Goal: Information Seeking & Learning: Learn about a topic

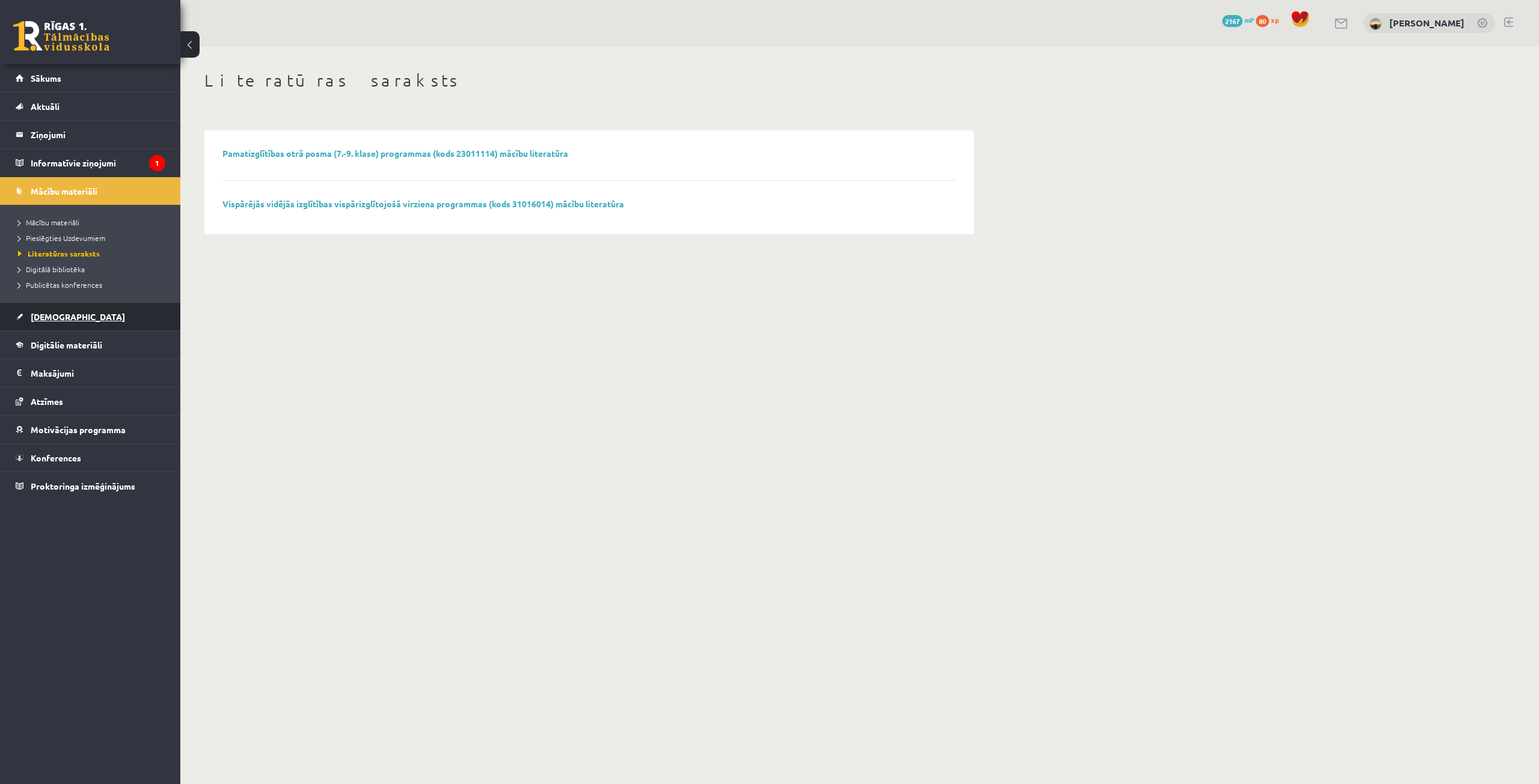
click at [47, 325] on link "[DEMOGRAPHIC_DATA]" at bounding box center [90, 316] width 150 height 28
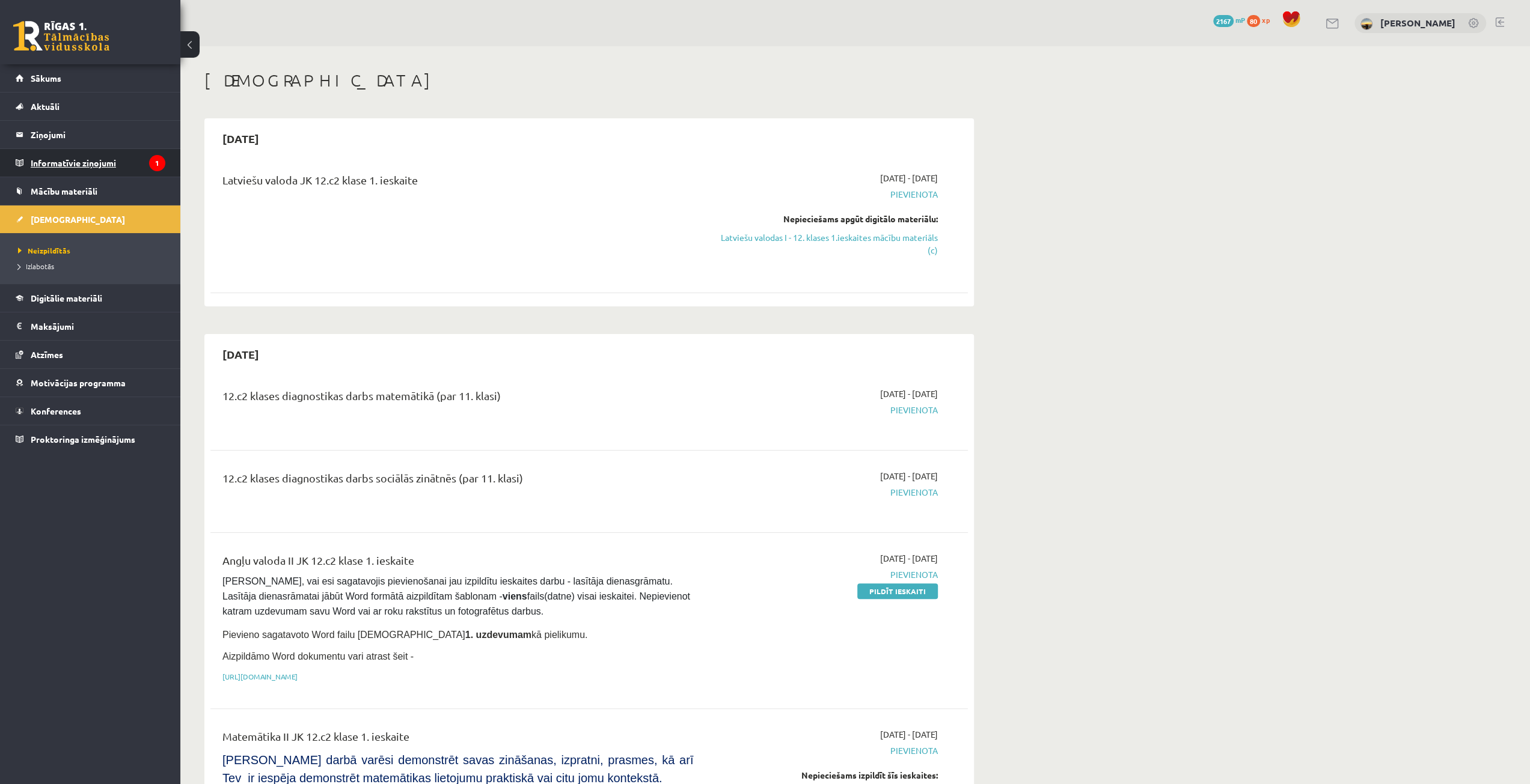
click at [69, 162] on legend "Informatīvie ziņojumi 1" at bounding box center [98, 162] width 135 height 28
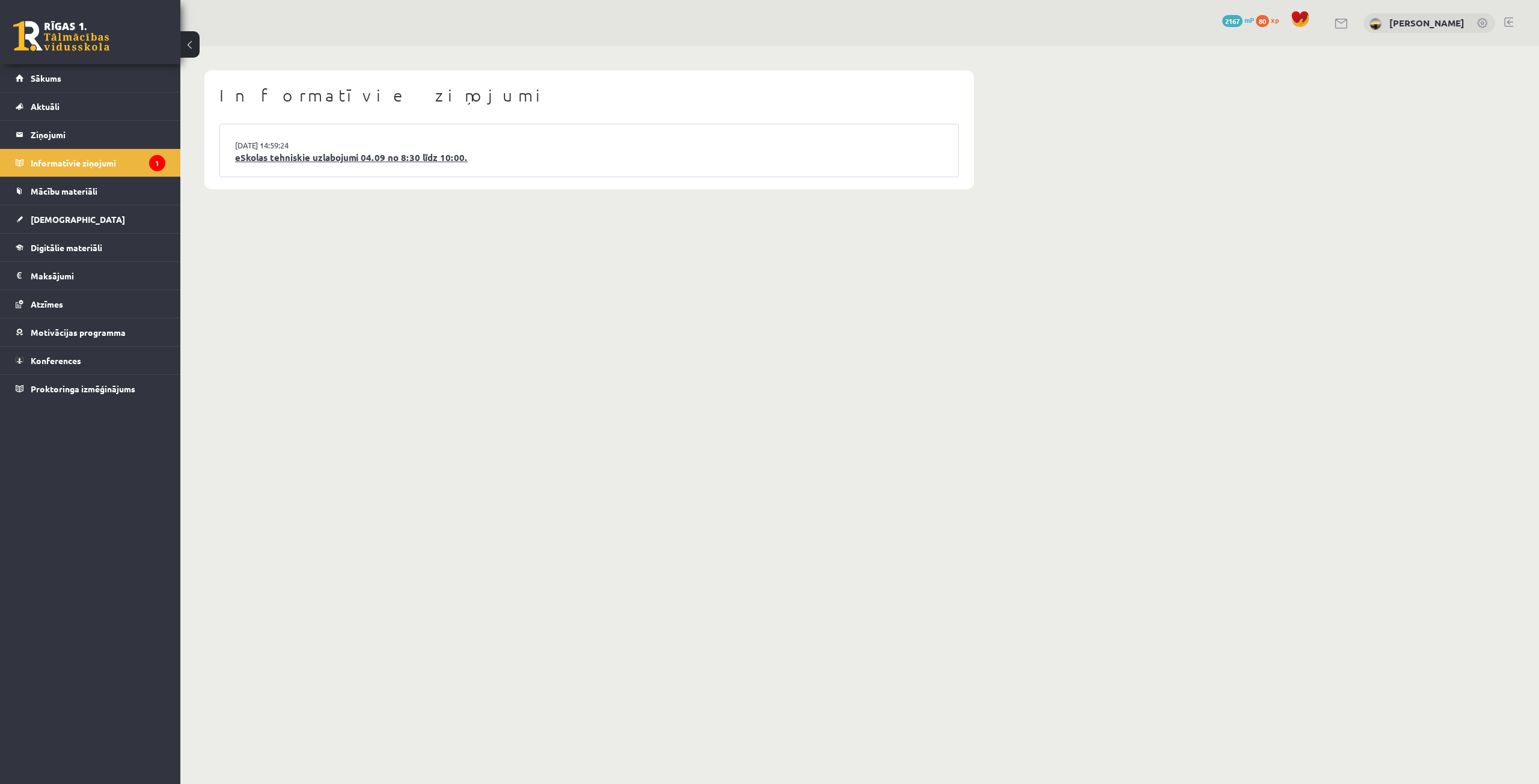
click at [421, 152] on link "eSkolas tehniskie uzlabojumi 04.09 no 8:30 līdz 10:00." at bounding box center [590, 157] width 708 height 14
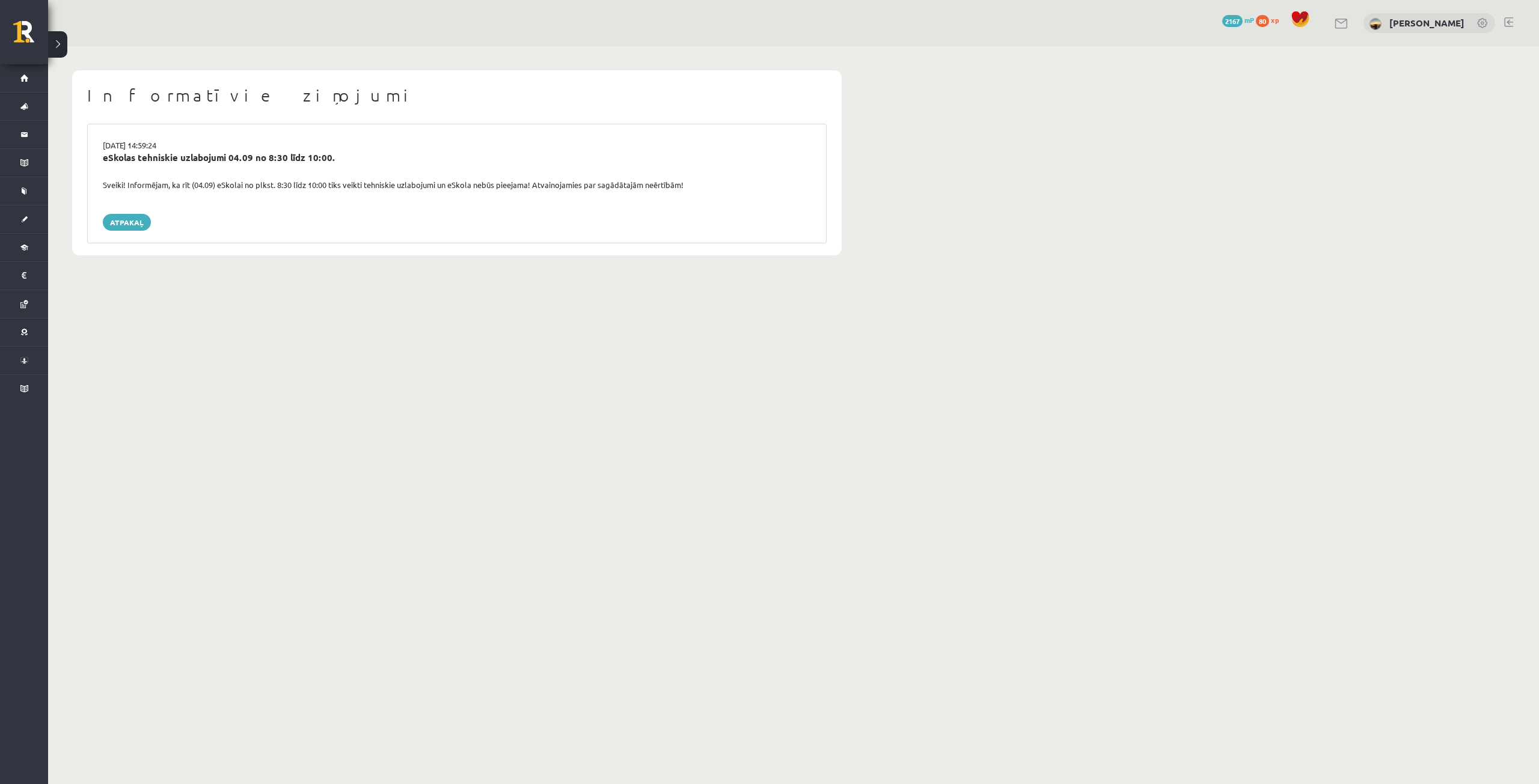
drag, startPoint x: 99, startPoint y: 155, endPoint x: 766, endPoint y: 181, distance: 667.5
click at [766, 181] on div "03.09.2025 14:59:24 eSkolas tehniskie uzlabojumi 04.09 no 8:30 līdz 10:00. Svei…" at bounding box center [456, 183] width 739 height 119
copy div "eSkolas tehniskie uzlabojumi 04.09 no 8:30 līdz 10:00. Sveiki! Informējam, ka r…"
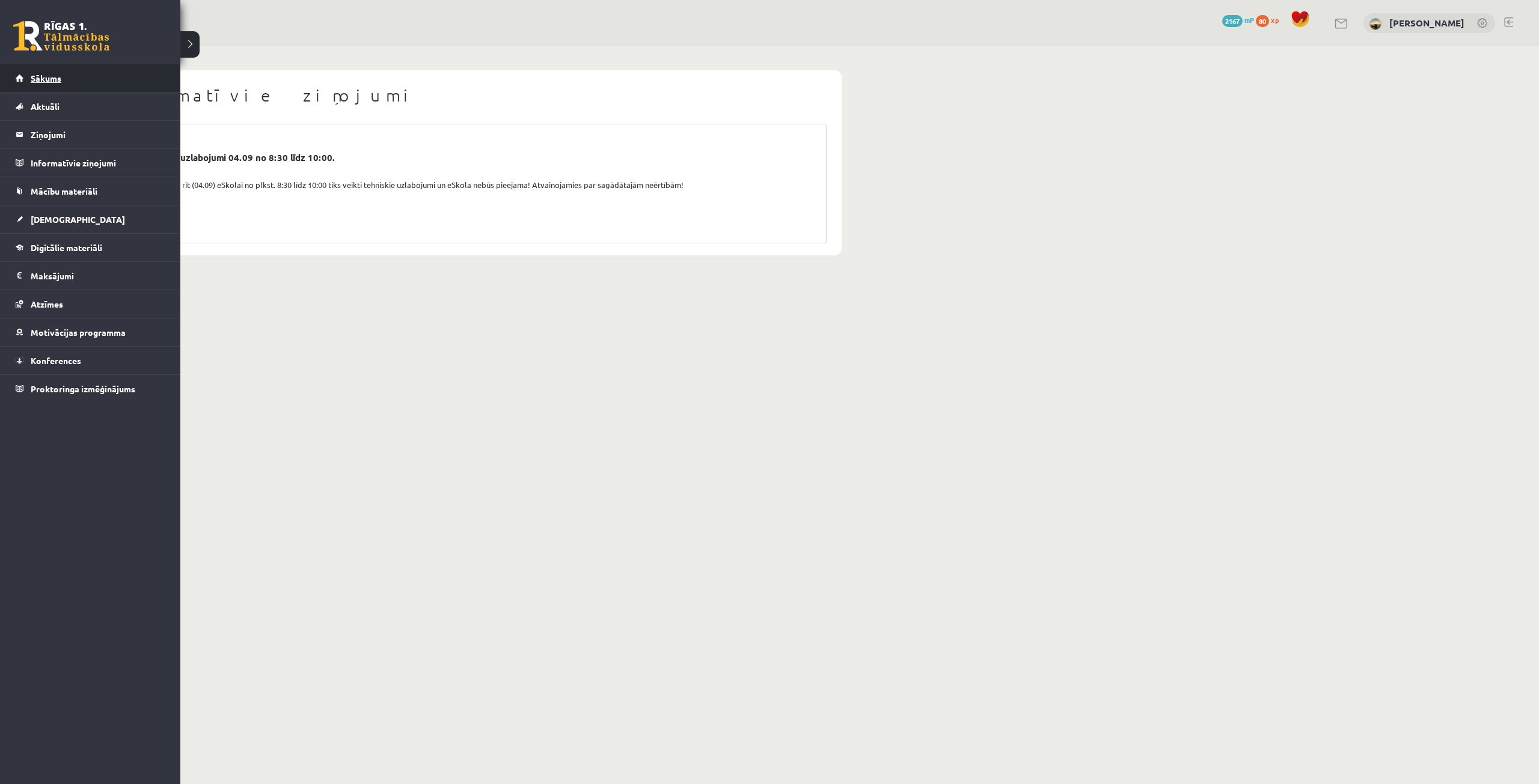
click at [26, 81] on link "Sākums" at bounding box center [90, 78] width 150 height 28
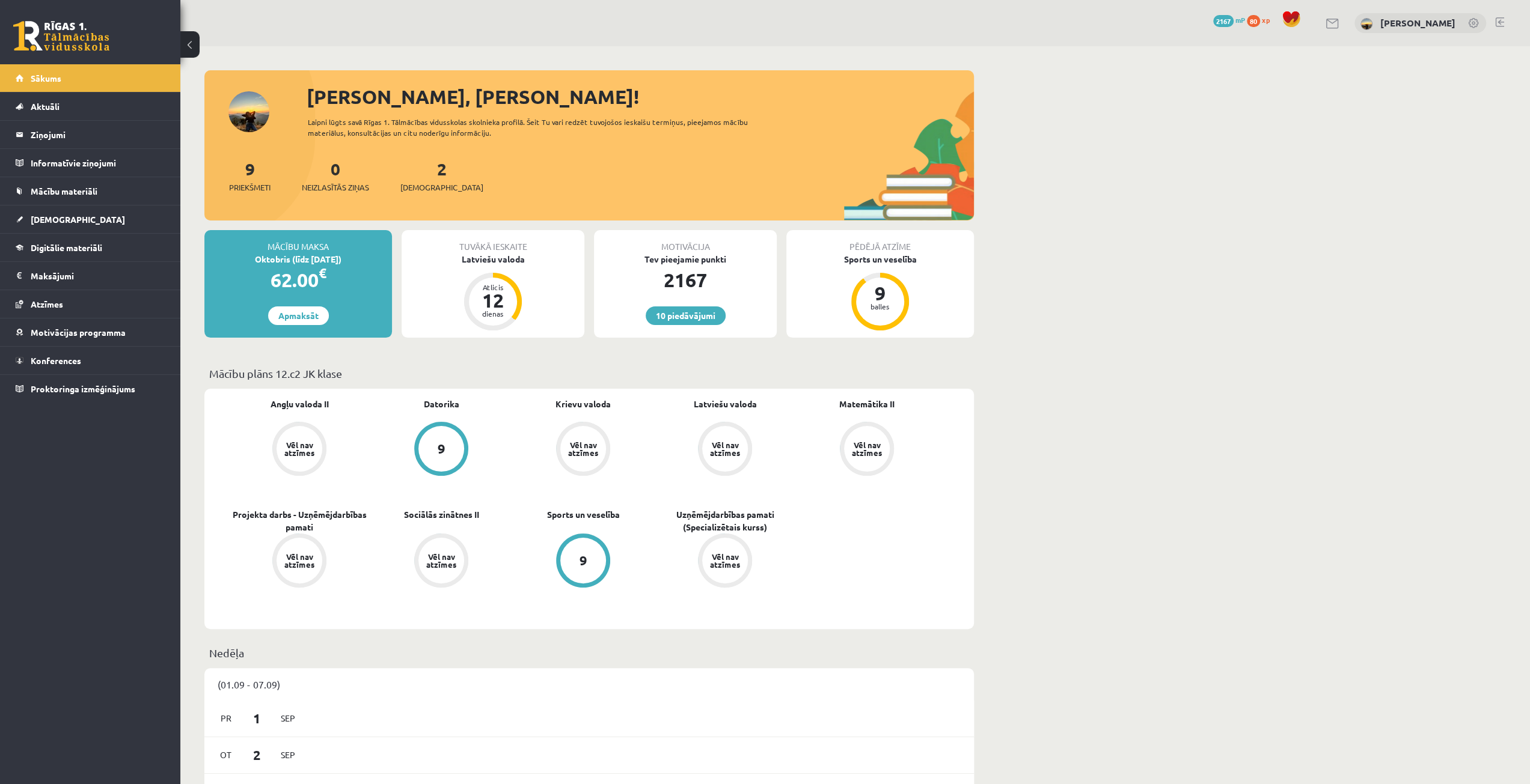
click at [1236, 17] on span "mP" at bounding box center [1240, 19] width 9 height 9
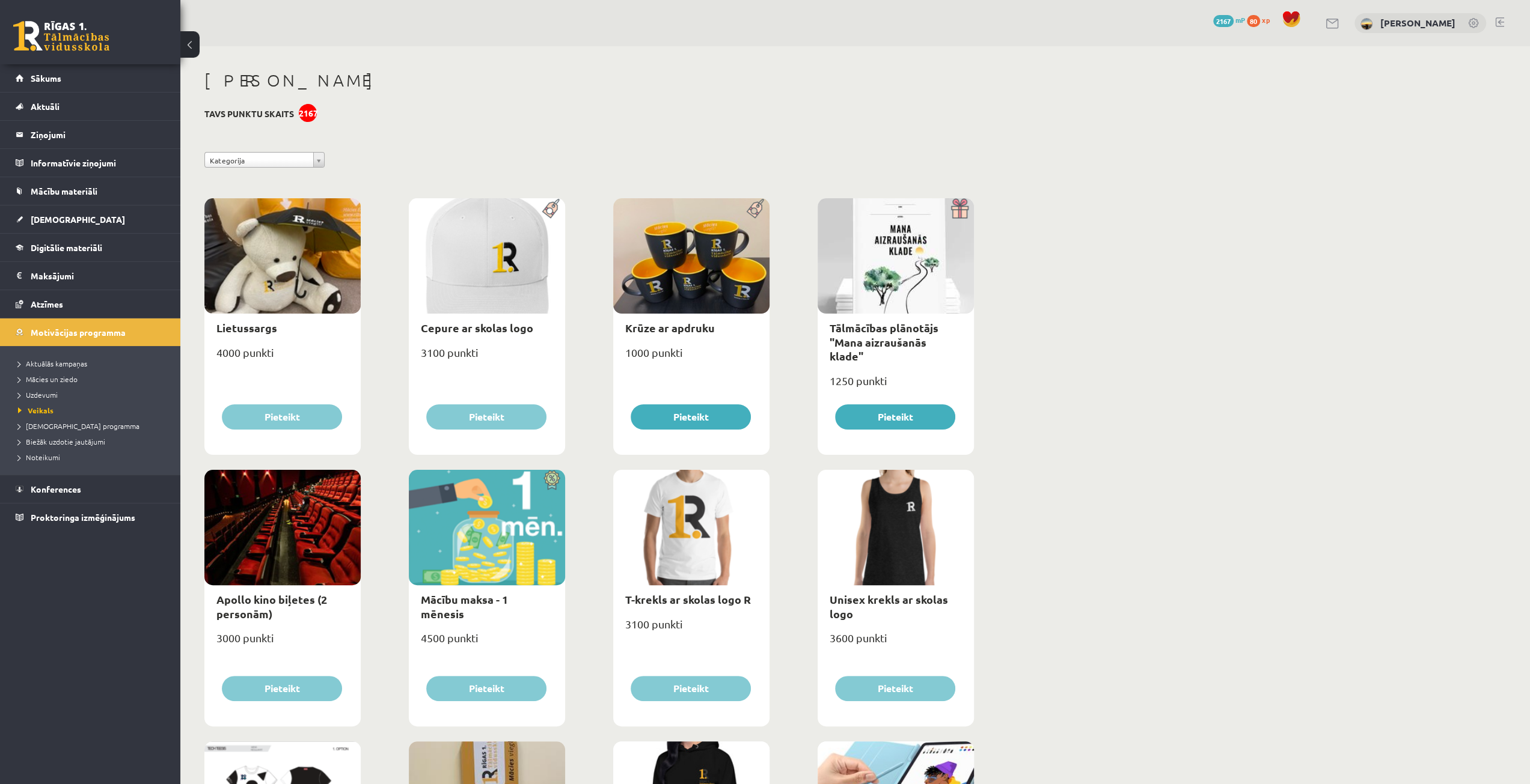
click at [1257, 19] on span "80" at bounding box center [1253, 21] width 13 height 12
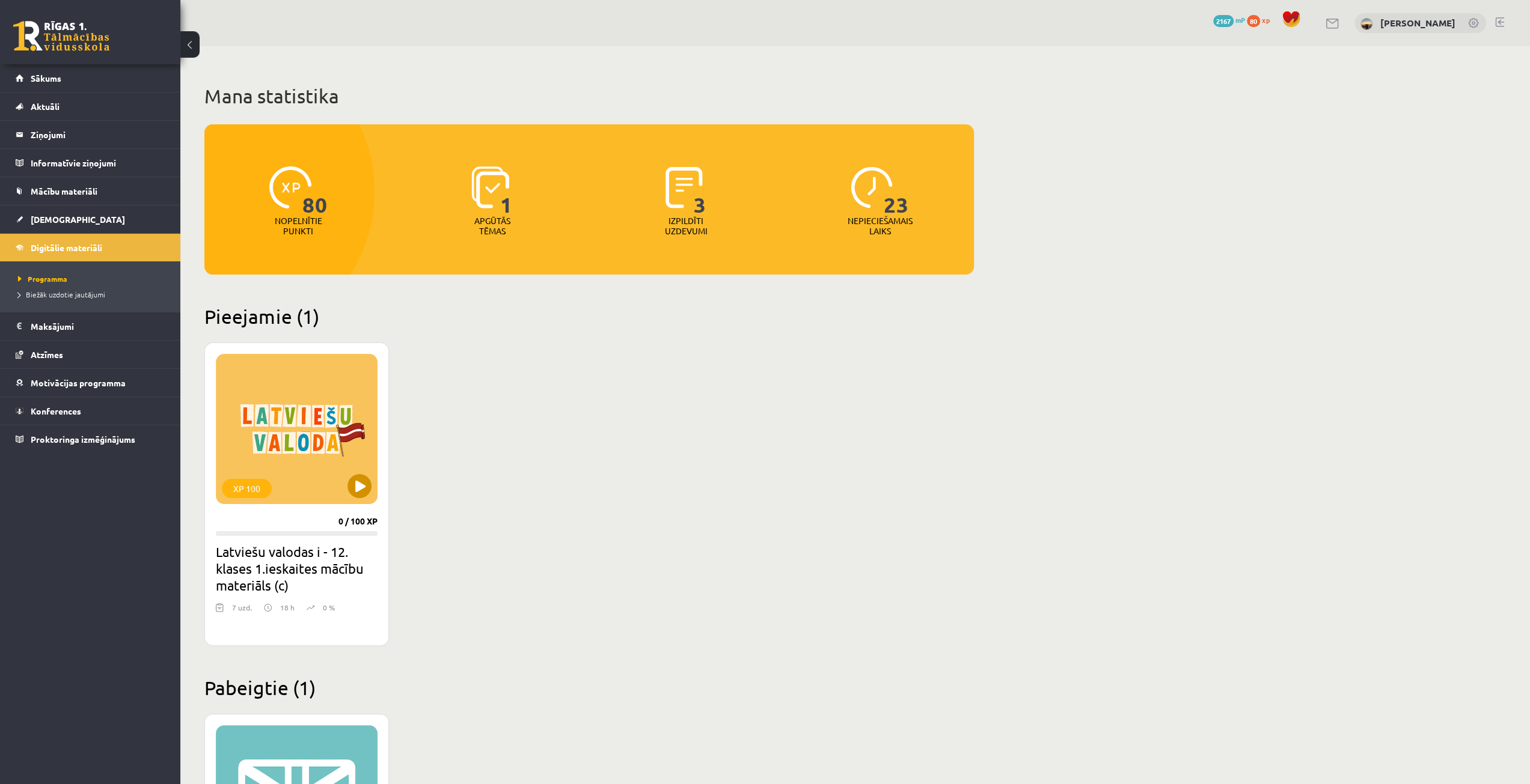
click at [306, 469] on div "XP 100" at bounding box center [297, 429] width 162 height 150
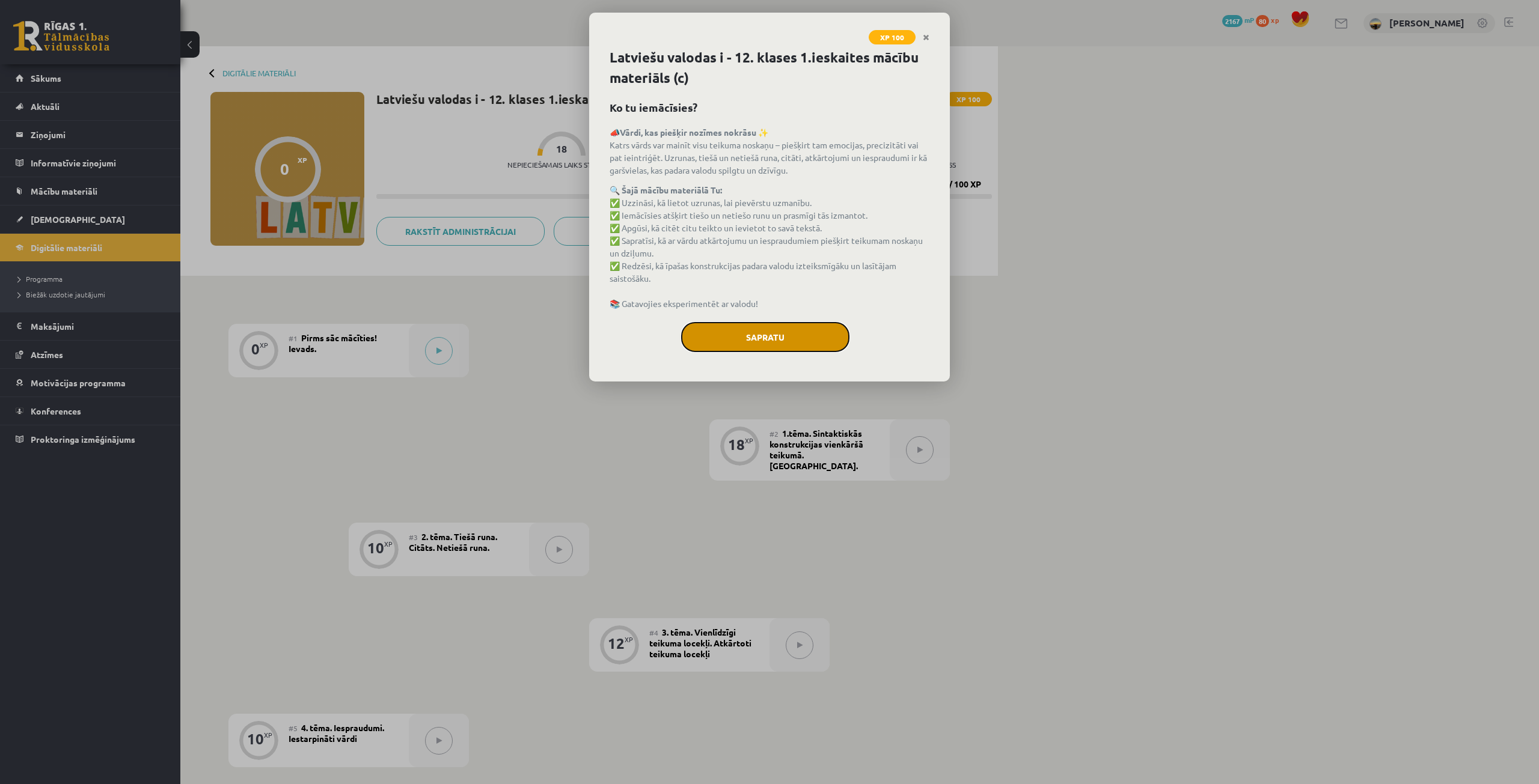
click at [744, 350] on button "Sapratu" at bounding box center [765, 337] width 168 height 30
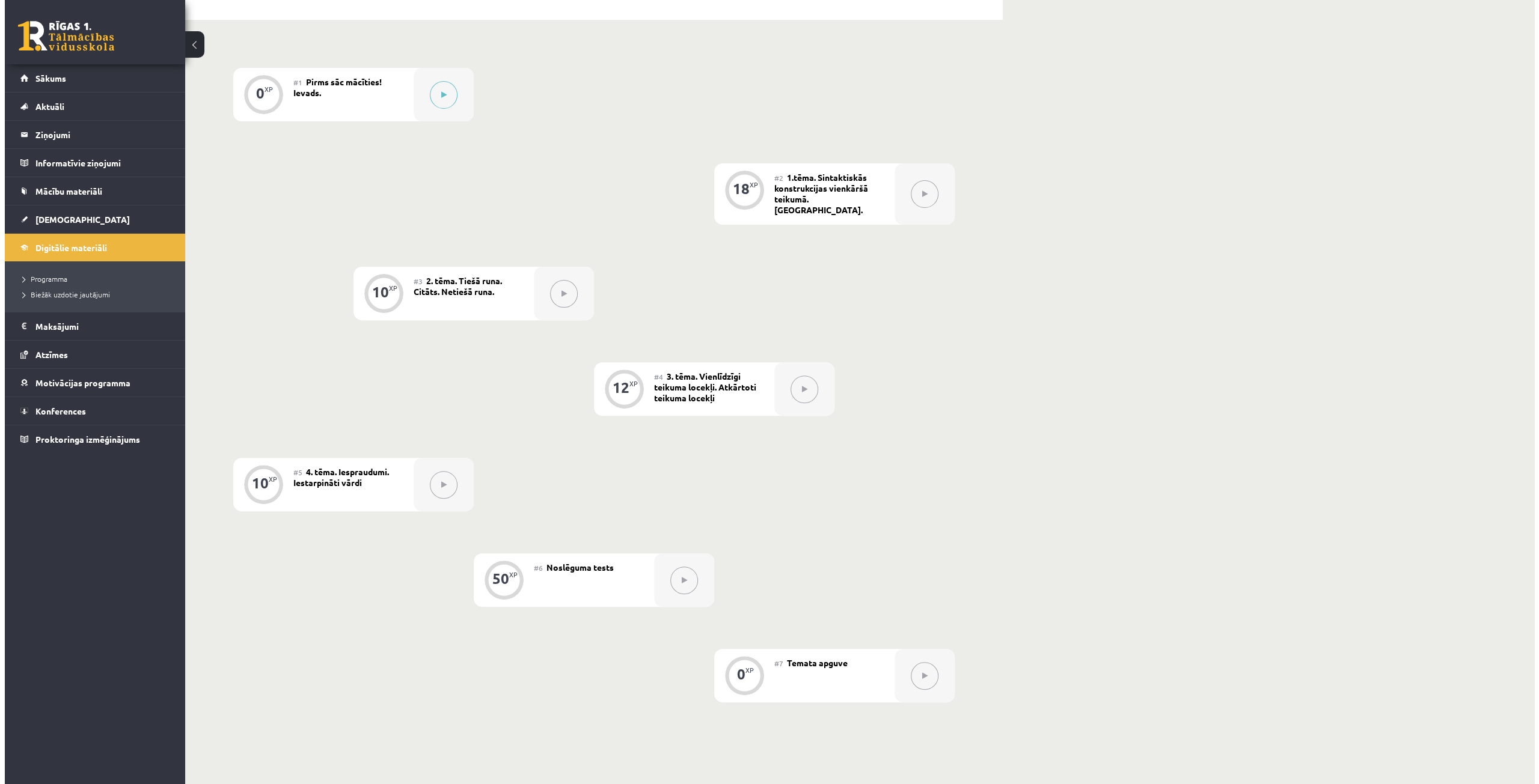
scroll to position [76, 0]
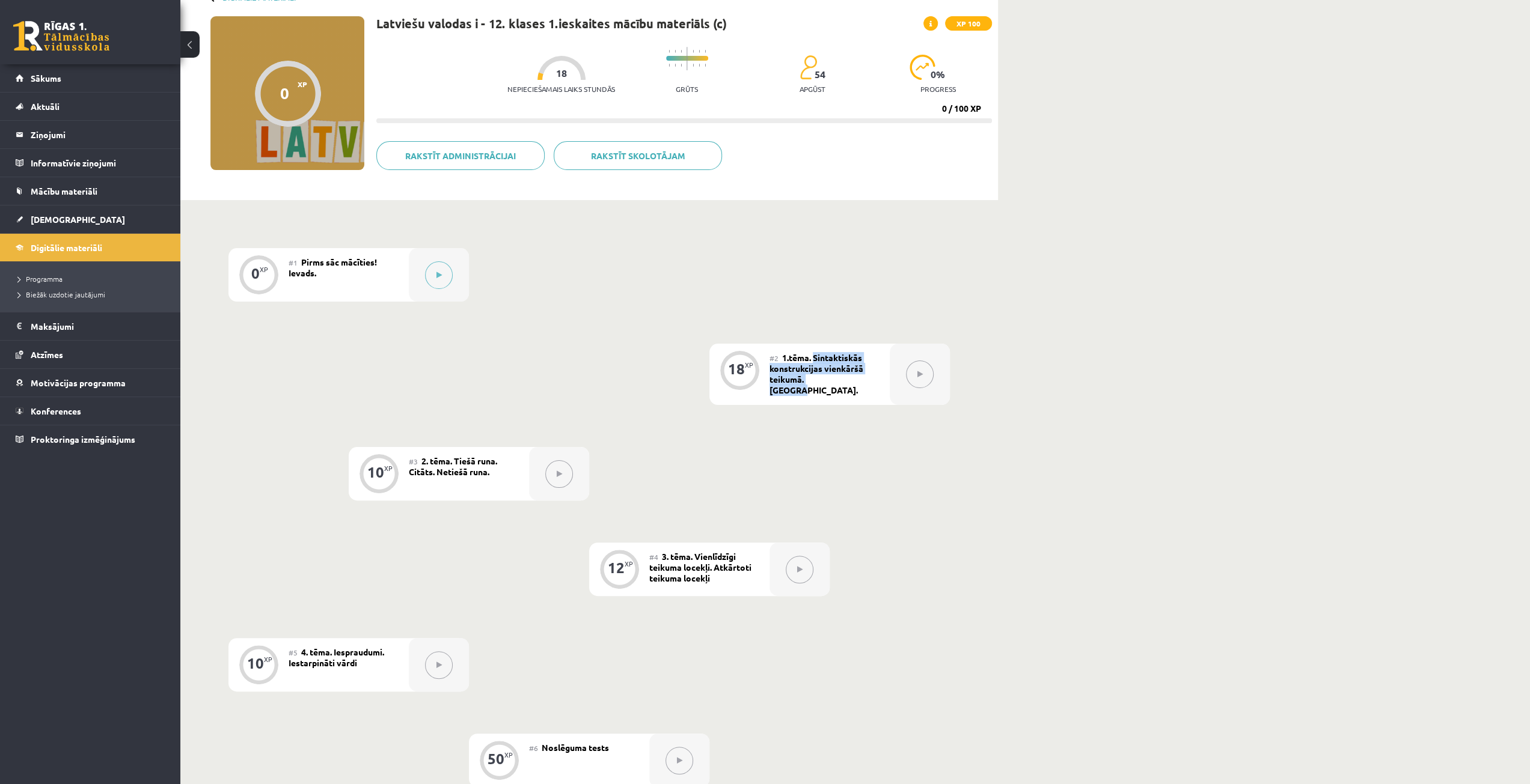
drag, startPoint x: 815, startPoint y: 355, endPoint x: 842, endPoint y: 389, distance: 43.4
click at [842, 389] on div "#2 1.tēma. Sintaktiskās konstrukcijas vienkāršā teikumā. [GEOGRAPHIC_DATA]." at bounding box center [829, 375] width 120 height 62
copy span "Sintaktiskās konstrukcijas vienkāršā teikumā. [GEOGRAPHIC_DATA]."
click at [914, 305] on div "0 XP #1 Pirms sāc mācīties! Ievads. 18 XP #2 1.tēma. Sintaktiskās konstrukcijas…" at bounding box center [589, 565] width 721 height 634
click at [437, 272] on icon at bounding box center [439, 275] width 6 height 7
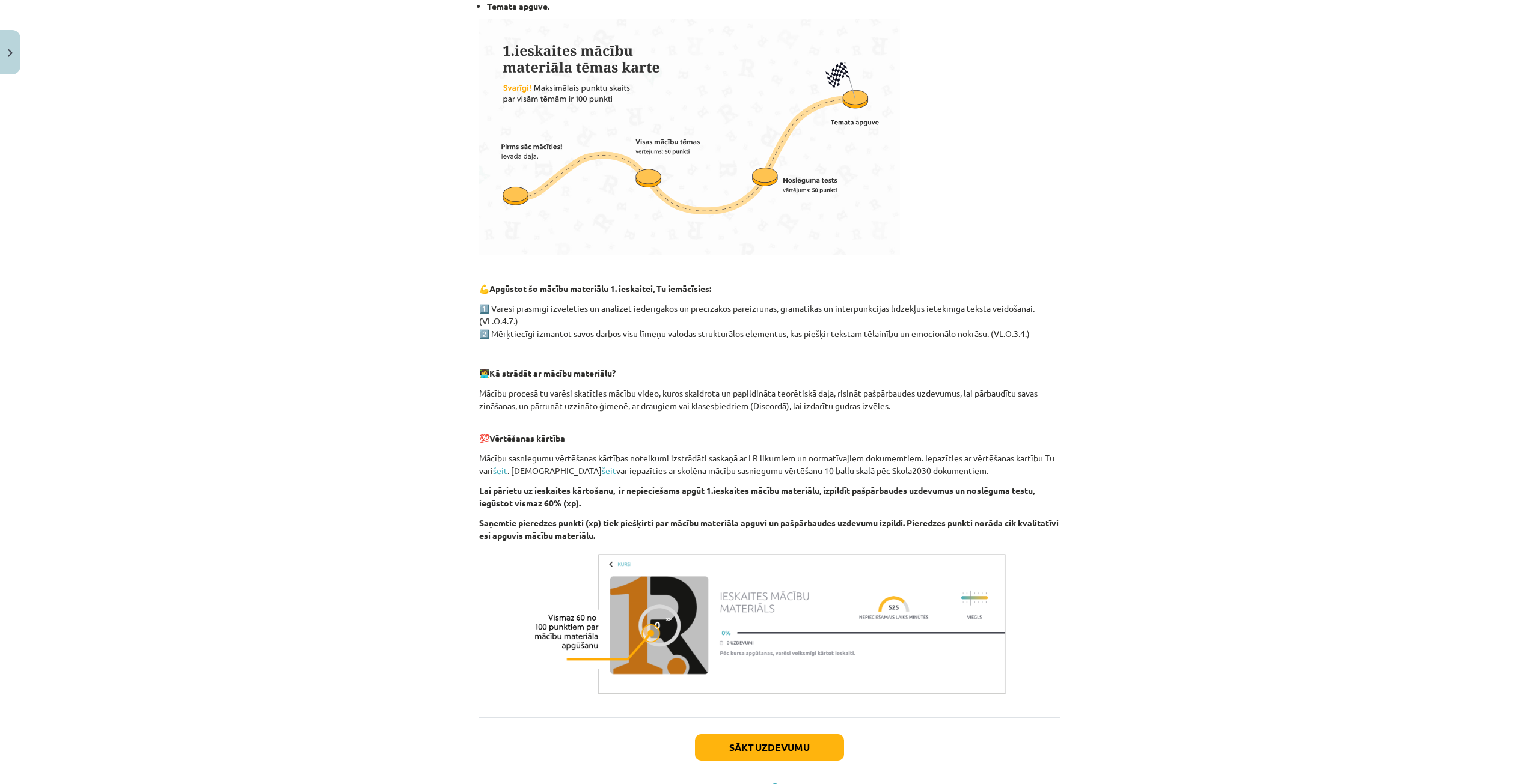
scroll to position [361, 0]
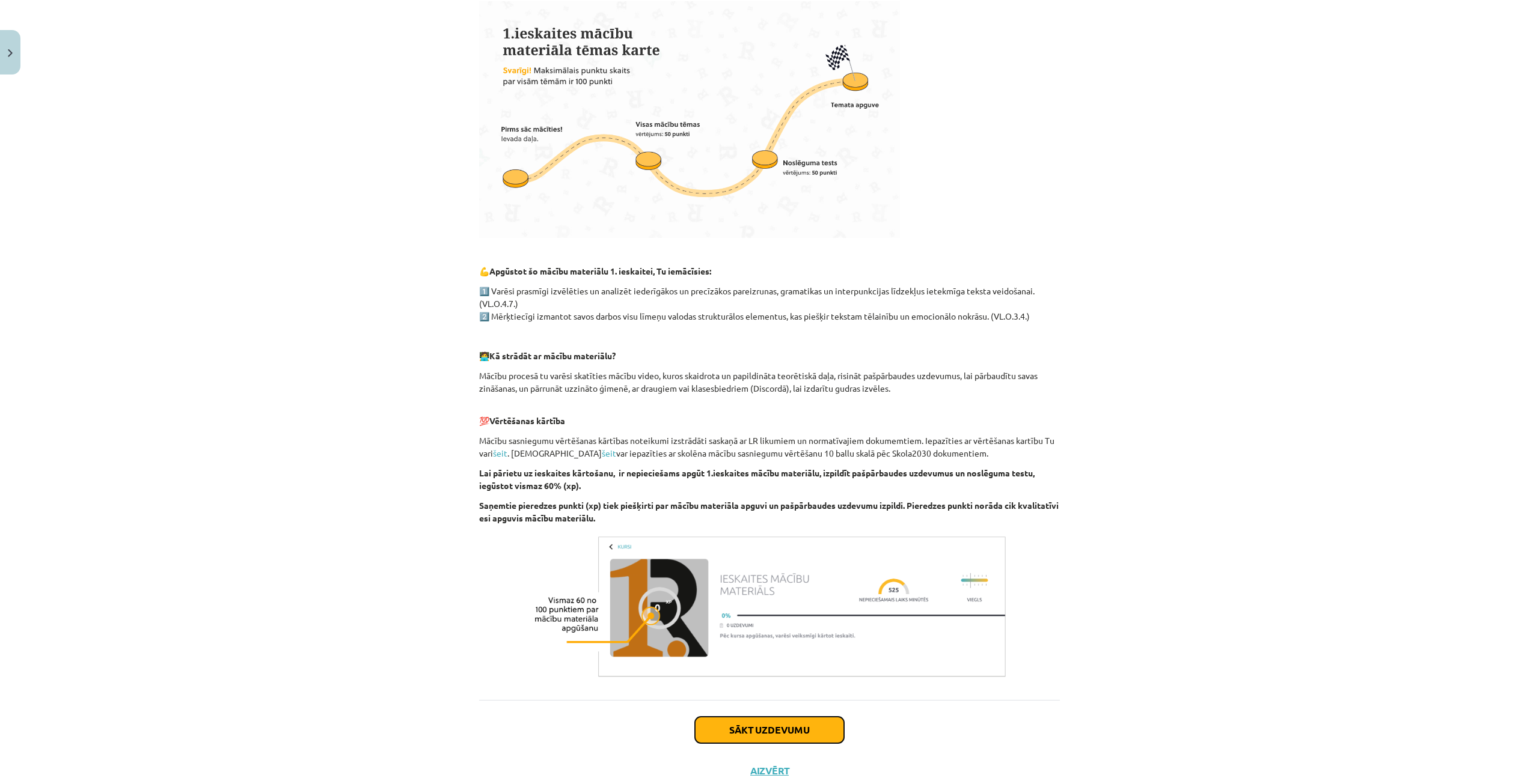
click at [802, 728] on button "Sākt uzdevumu" at bounding box center [769, 730] width 149 height 26
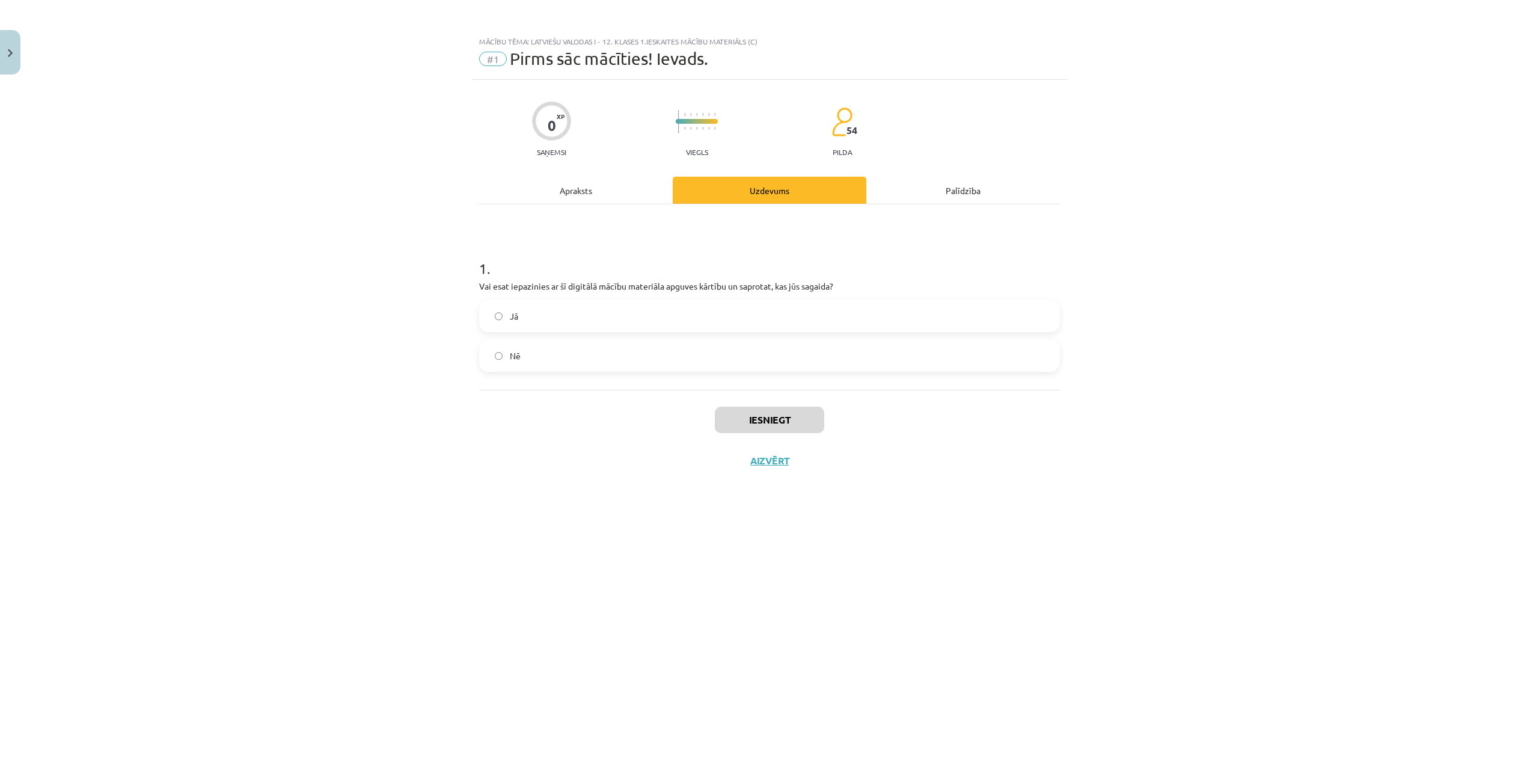
scroll to position [0, 0]
click at [519, 306] on label "Jā" at bounding box center [769, 316] width 578 height 30
click at [793, 420] on button "Iesniegt" at bounding box center [769, 420] width 109 height 26
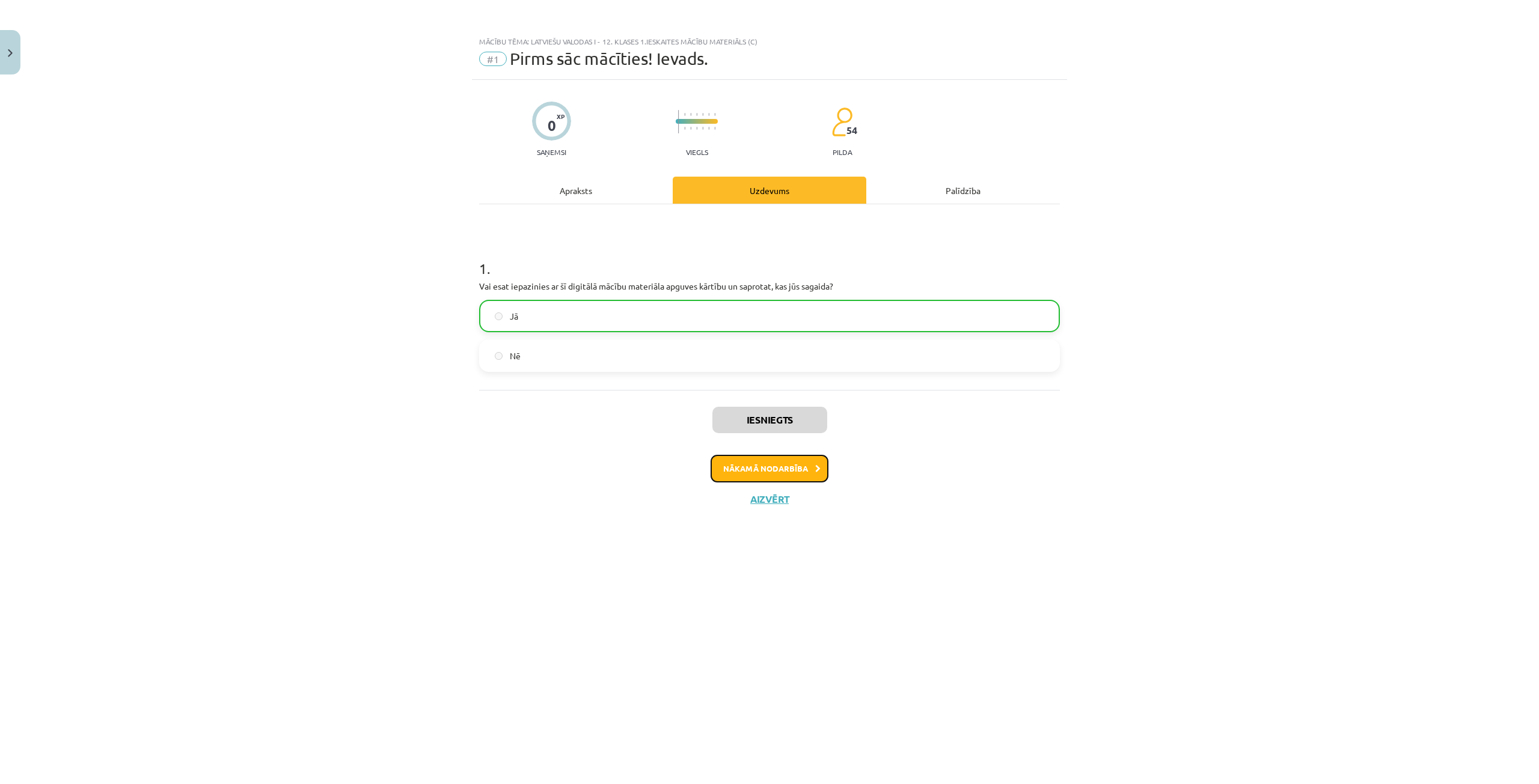
click at [793, 460] on button "Nākamā nodarbība" at bounding box center [769, 469] width 118 height 28
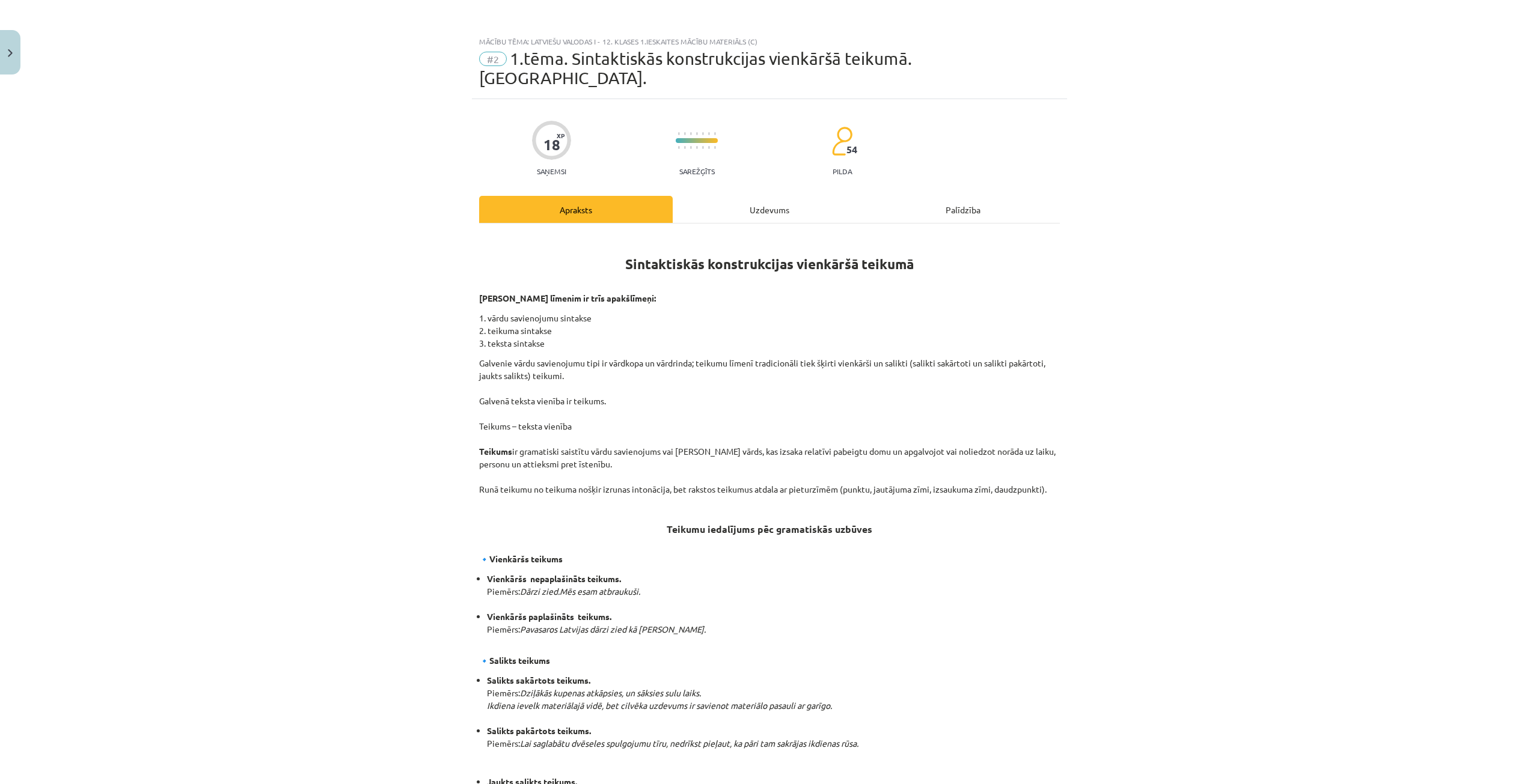
drag, startPoint x: 453, startPoint y: 260, endPoint x: 628, endPoint y: 318, distance: 184.4
click at [628, 318] on div "Mācību tēma: Latviešu valodas i - 12. klases 1.ieskaites mācību materiāls (c) #…" at bounding box center [769, 392] width 1539 height 784
click at [1254, 232] on div "Mācību tēma: Latviešu valodas i - 12. klases 1.ieskaites mācību materiāls (c) #…" at bounding box center [769, 392] width 1539 height 784
drag, startPoint x: 554, startPoint y: 299, endPoint x: 606, endPoint y: 303, distance: 52.2
click at [606, 312] on p "1. vārdu savienojumu sintakse 2. teikuma sintakse 3. teksta sintakse" at bounding box center [770, 330] width 581 height 38
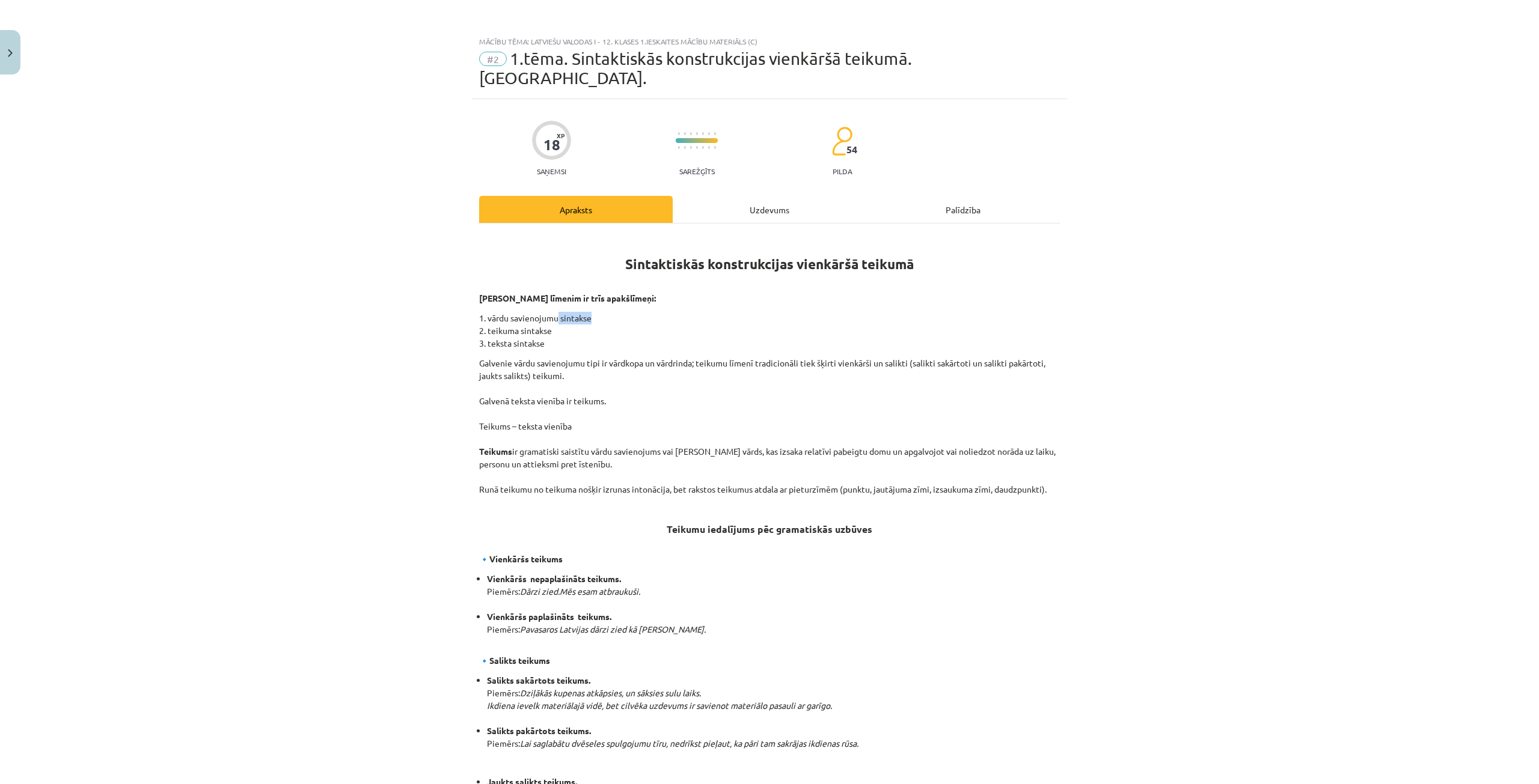
click at [620, 290] on div "Sintaktiskās konstrukcijas vienkāršā teikumā Sintakses līmenim ir trīs apakšlīm…" at bounding box center [770, 691] width 581 height 913
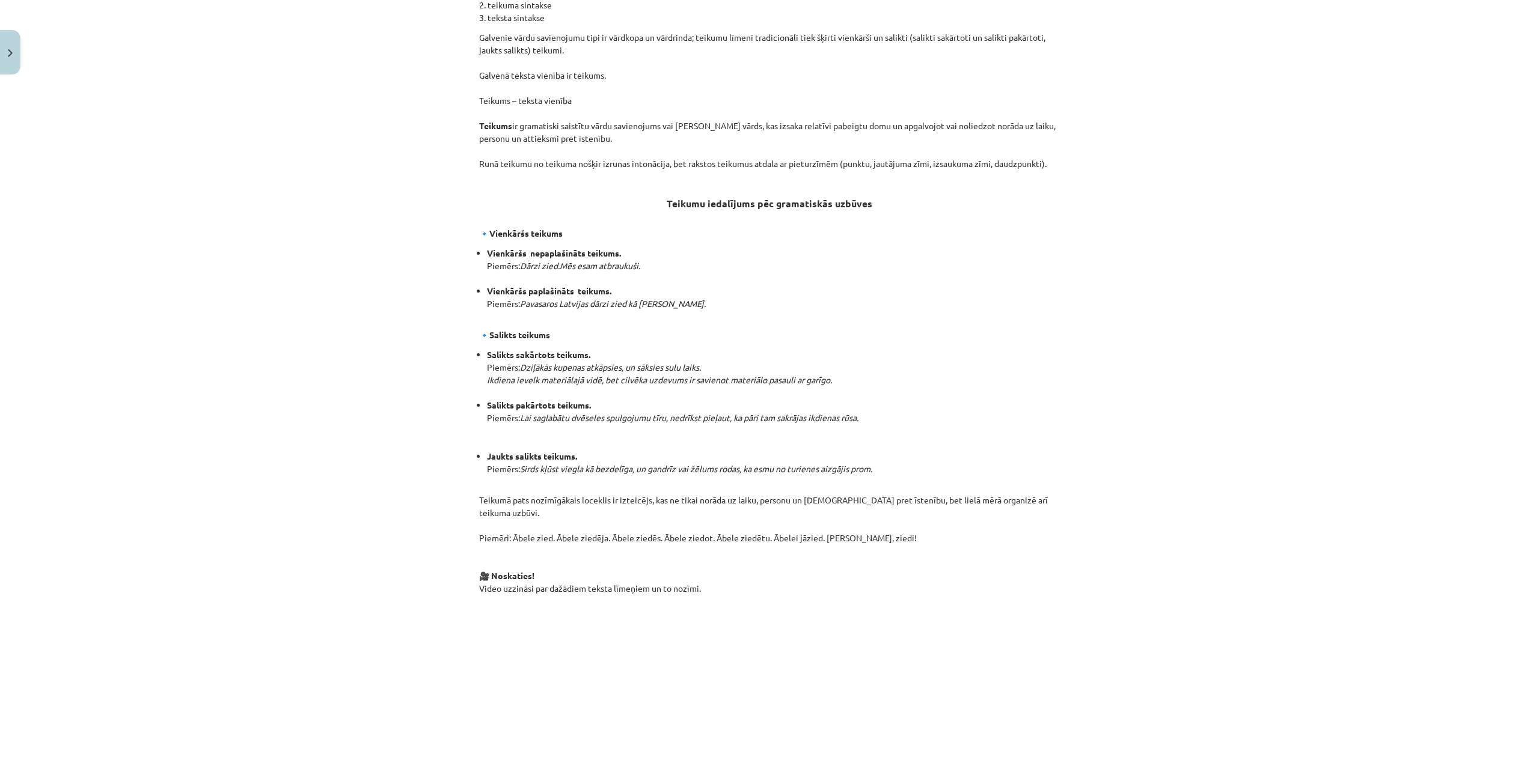
scroll to position [300, 0]
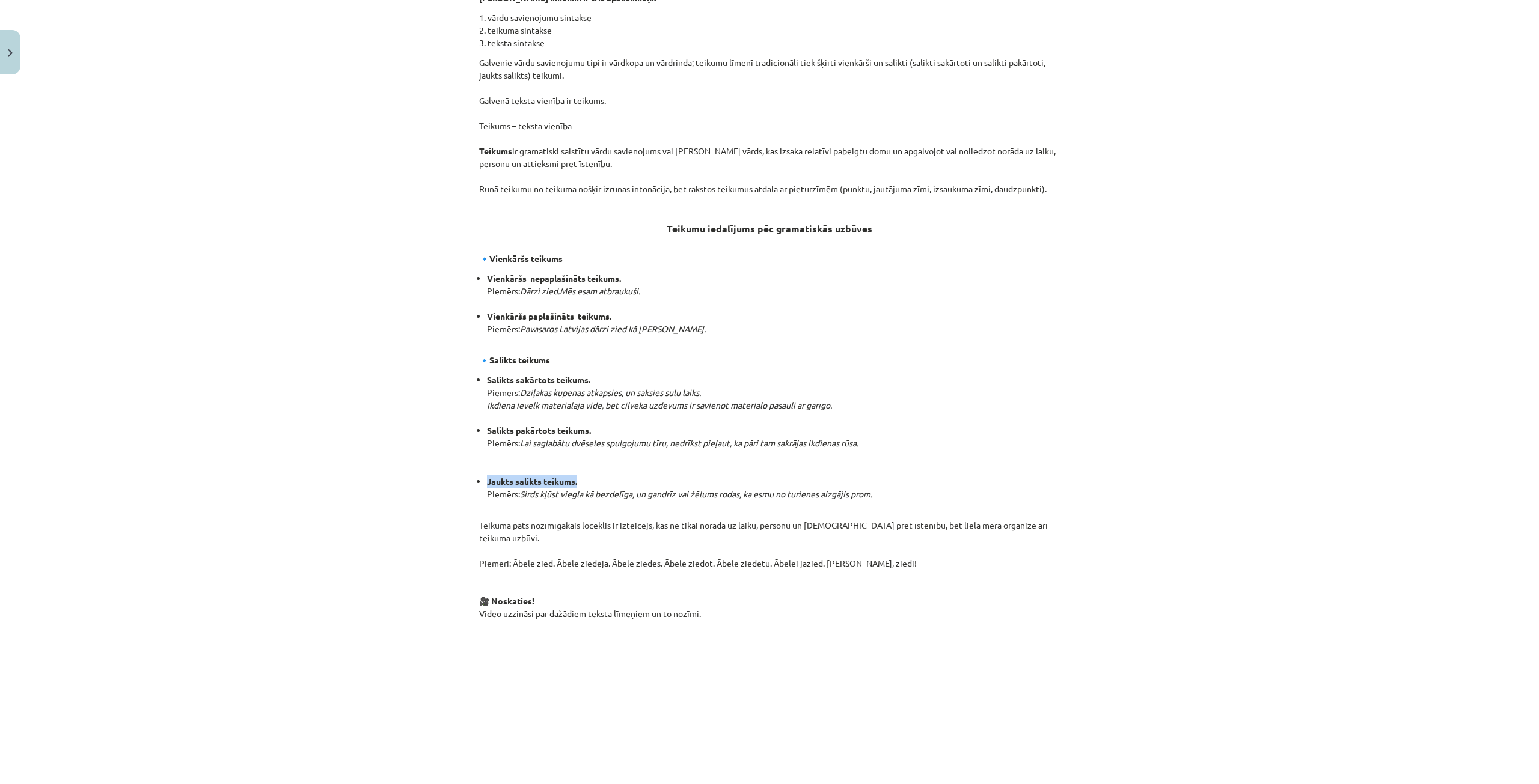
drag, startPoint x: 481, startPoint y: 456, endPoint x: 580, endPoint y: 457, distance: 99.0
click at [580, 476] on ul "Jaukts salikts teikums. Piemērs: Sirds kļūst viegla kā bezdelīga, un gandrīz va…" at bounding box center [770, 488] width 581 height 25
click at [818, 438] on em "Lai saglabātu dvēseles spulgojumu tīru, nedrīkst pieļaut, ka pāri tam sakrājas …" at bounding box center [689, 443] width 338 height 11
drag, startPoint x: 479, startPoint y: 457, endPoint x: 572, endPoint y: 456, distance: 93.0
click at [572, 476] on ul "Jaukts salikts teikums. Piemērs: Sirds kļūst viegla kā bezdelīga, un gandrīz va…" at bounding box center [770, 488] width 581 height 25
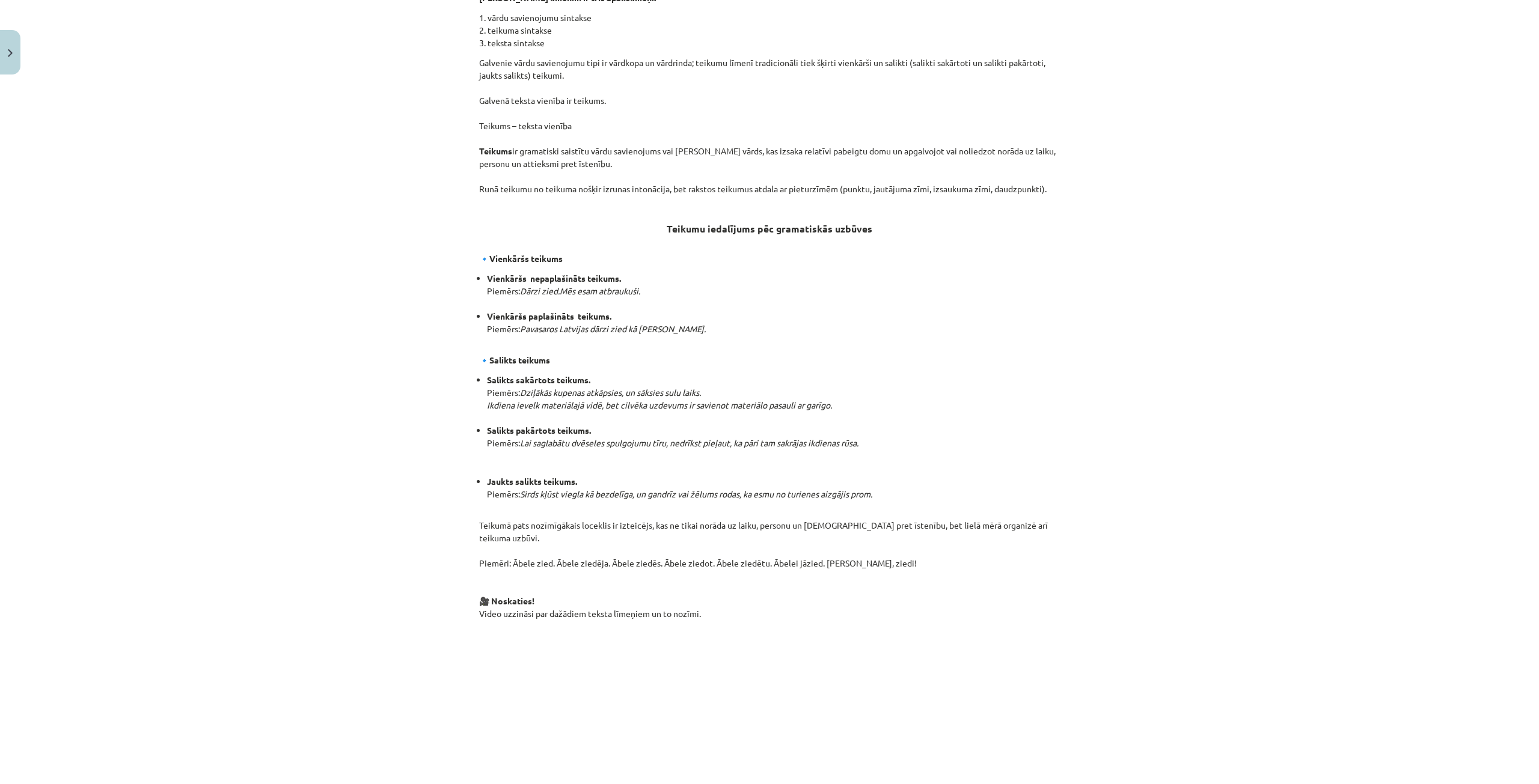
click at [1115, 299] on div "Mācību tēma: Latviešu valodas i - 12. klases 1.ieskaites mācību materiāls (c) #…" at bounding box center [769, 392] width 1539 height 784
drag, startPoint x: 527, startPoint y: 514, endPoint x: 648, endPoint y: 508, distance: 121.1
click at [648, 508] on p "Teikumā pats nozīmīgākais loceklis ir izteicējs, kas ne tikai norāda uz laiku, …" at bounding box center [770, 563] width 581 height 114
click at [1217, 282] on div "Mācību tēma: Latviešu valodas i - 12. klases 1.ieskaites mācību materiāls (c) #…" at bounding box center [769, 392] width 1539 height 784
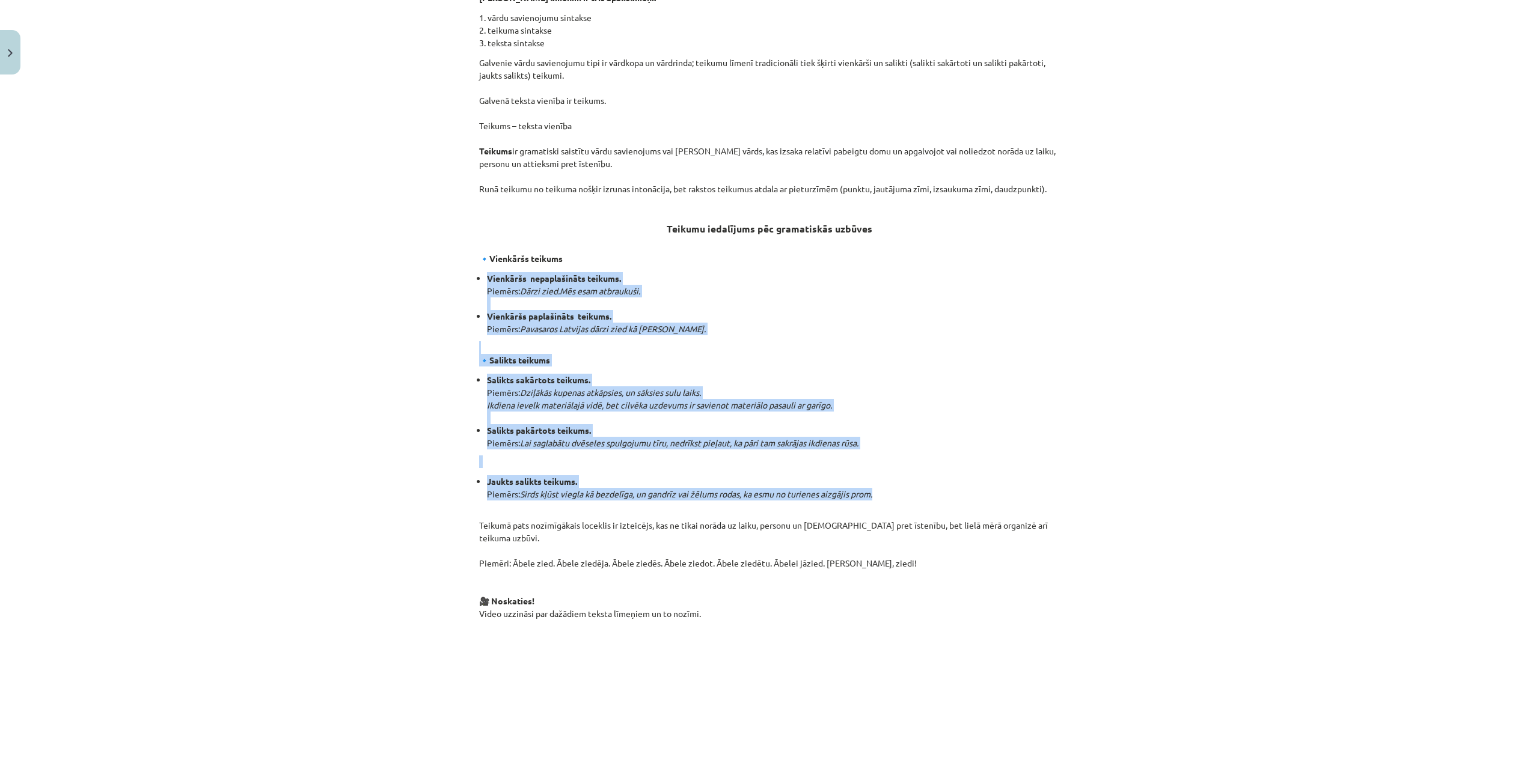
drag, startPoint x: 576, startPoint y: 264, endPoint x: 892, endPoint y: 474, distance: 379.4
click at [892, 474] on div "Mācību tēma: Latviešu valodas i - 12. klases 1.ieskaites mācību materiāls (c) #…" at bounding box center [769, 392] width 1539 height 784
click at [942, 424] on li "Salikts pakārtots teikums. Piemērs: Lai saglabātu dvēseles spulgojumu tīru, ned…" at bounding box center [773, 436] width 573 height 25
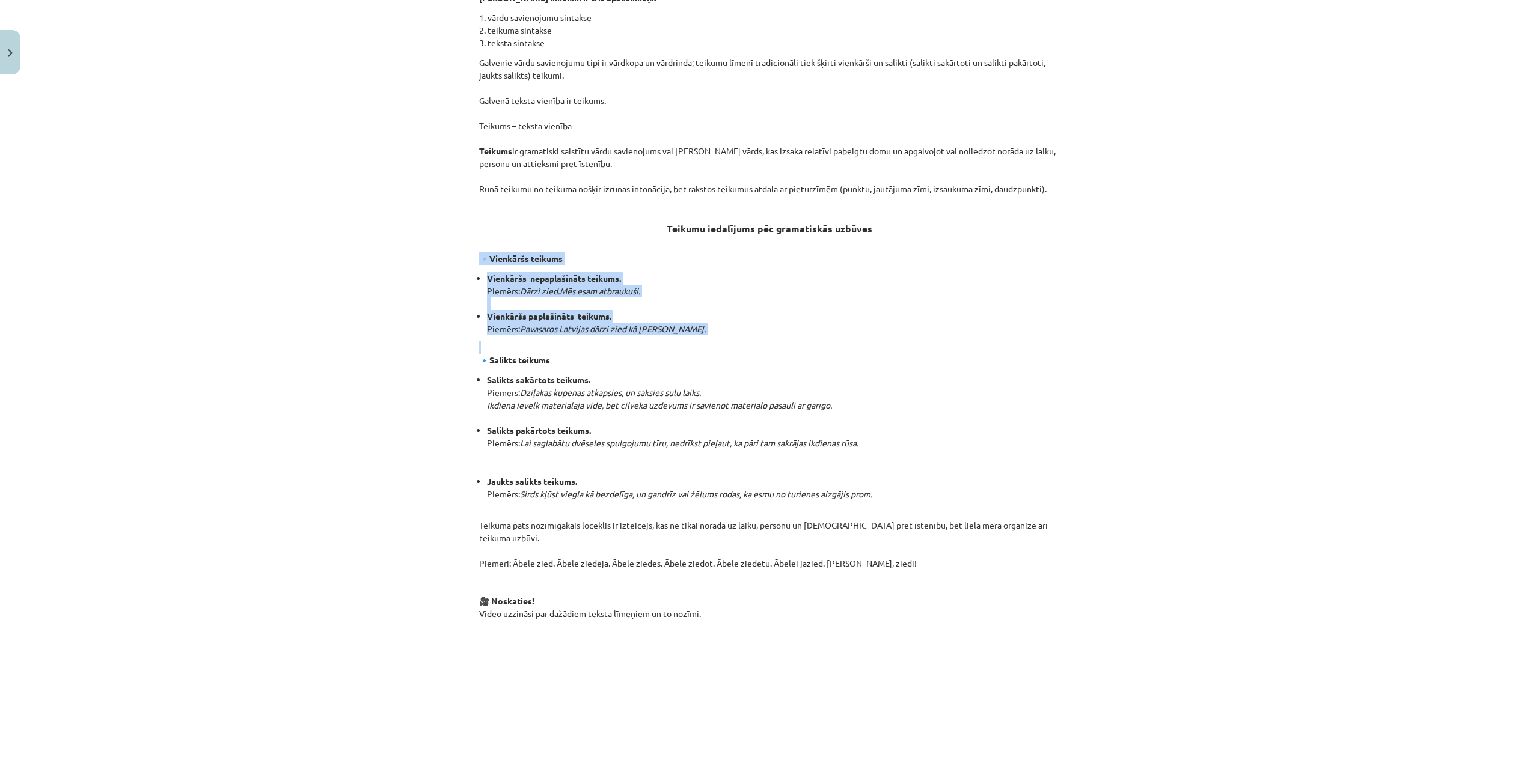
drag, startPoint x: 454, startPoint y: 242, endPoint x: 738, endPoint y: 318, distance: 294.0
click at [738, 318] on div "Mācību tēma: Latviešu valodas i - 12. klases 1.ieskaites mācību materiāls (c) #…" at bounding box center [769, 392] width 1539 height 784
click at [1198, 206] on div "Mācību tēma: Latviešu valodas i - 12. klases 1.ieskaites mācību materiāls (c) #…" at bounding box center [769, 392] width 1539 height 784
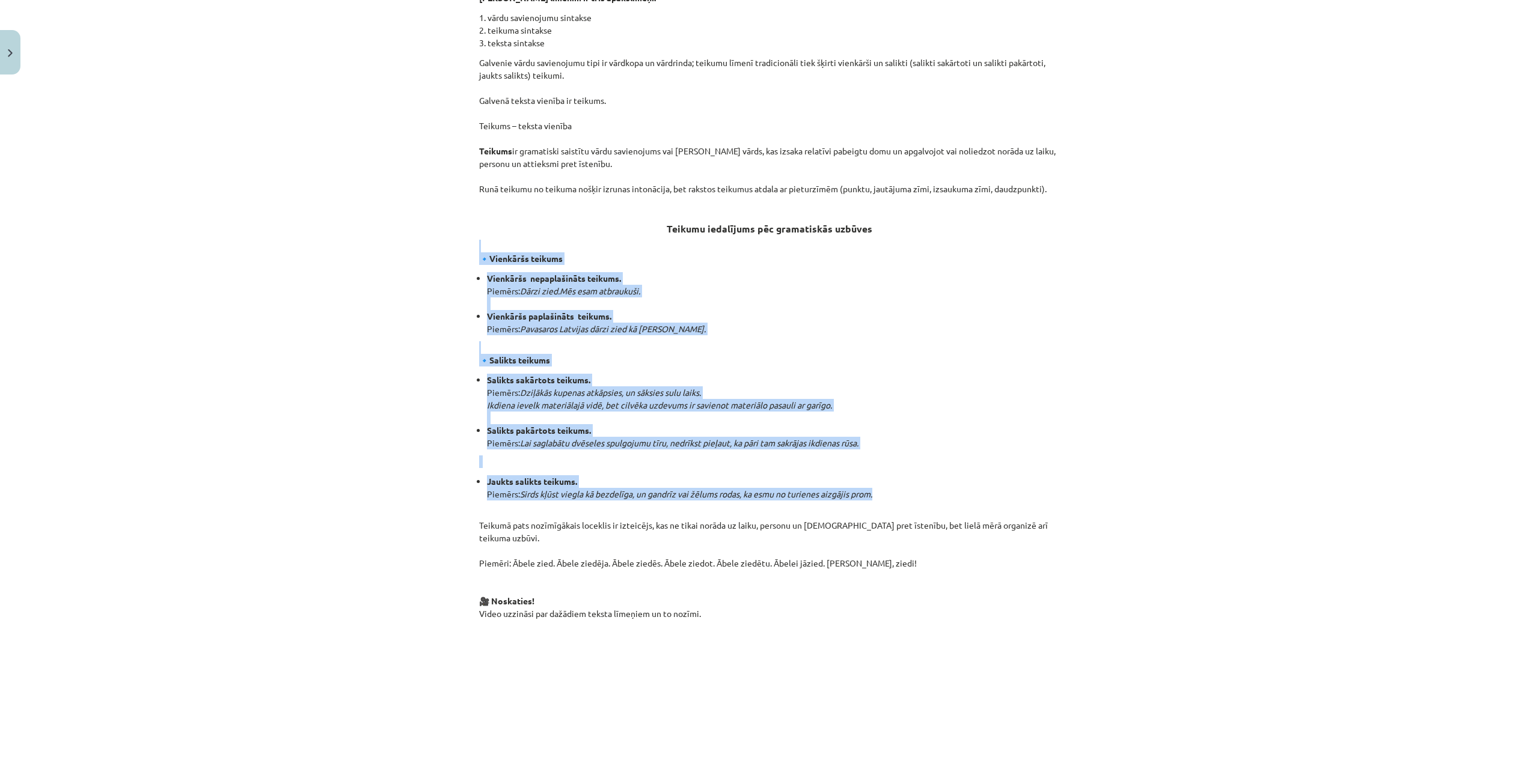
drag, startPoint x: 445, startPoint y: 225, endPoint x: 914, endPoint y: 476, distance: 531.9
click at [914, 476] on div "Mācību tēma: Latviešu valodas i - 12. klases 1.ieskaites mācību materiāls (c) #…" at bounding box center [769, 392] width 1539 height 784
copy div "🔹 Vienkāršs teikums Vienkāršs nepaplašināts teikums. Piemērs: Dārzi zied.Mēs es…"
click at [1032, 399] on li "Salikts sakārtots teikums. Piemērs: Dziļākās kupenas atkāpsies, un sāksies sulu…" at bounding box center [773, 399] width 573 height 51
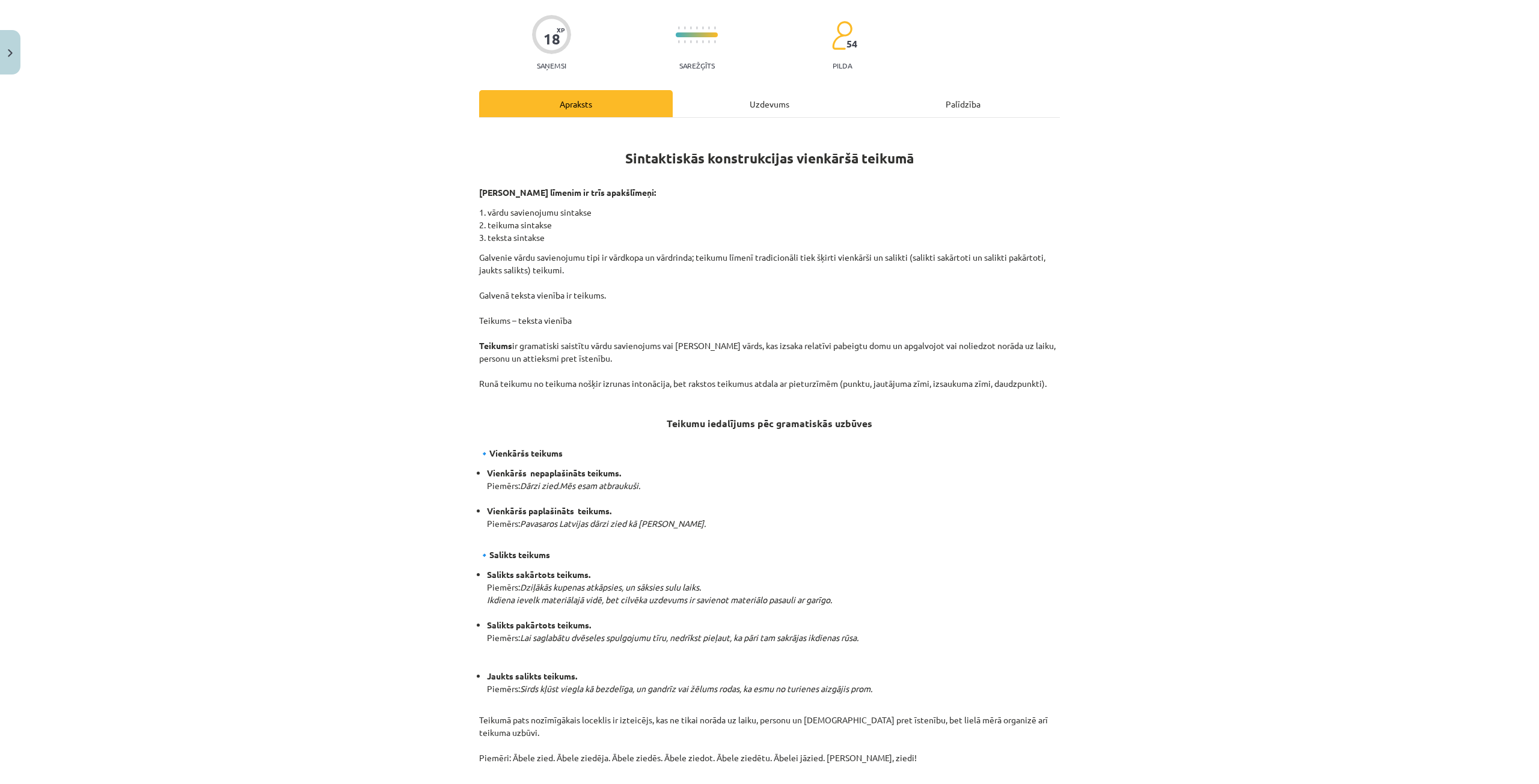
scroll to position [60, 0]
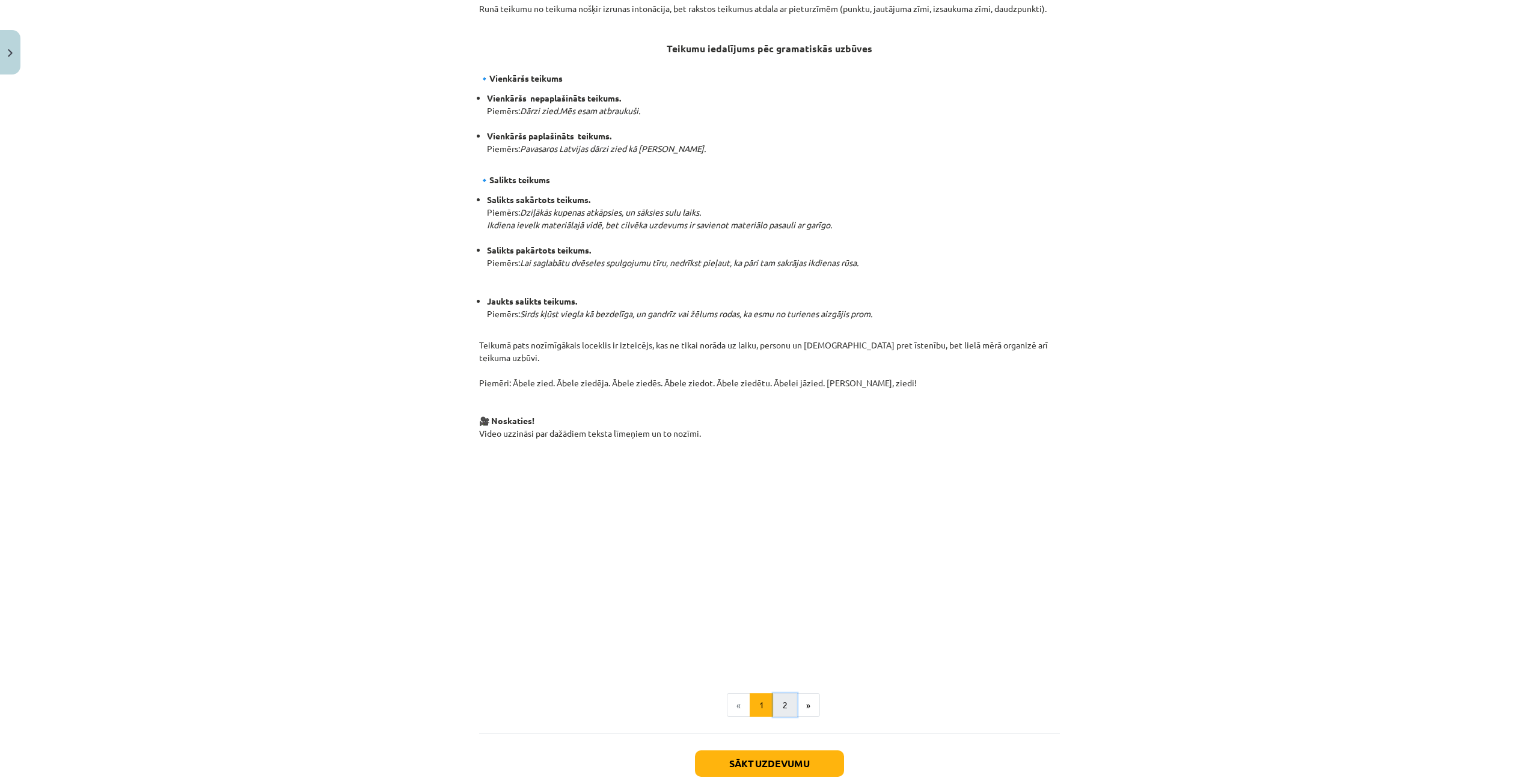
click at [786, 694] on button "2" at bounding box center [785, 706] width 24 height 24
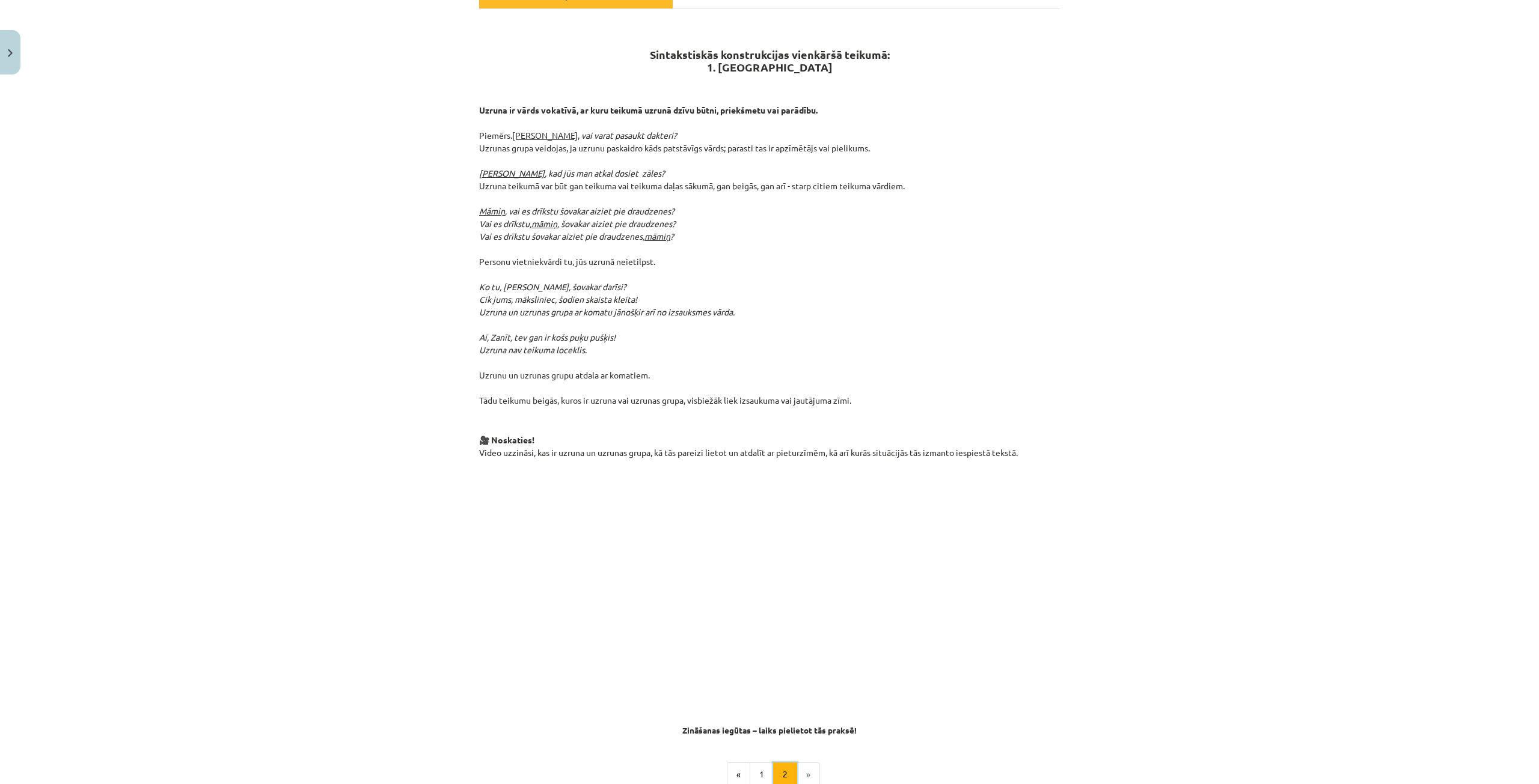
scroll to position [275, 0]
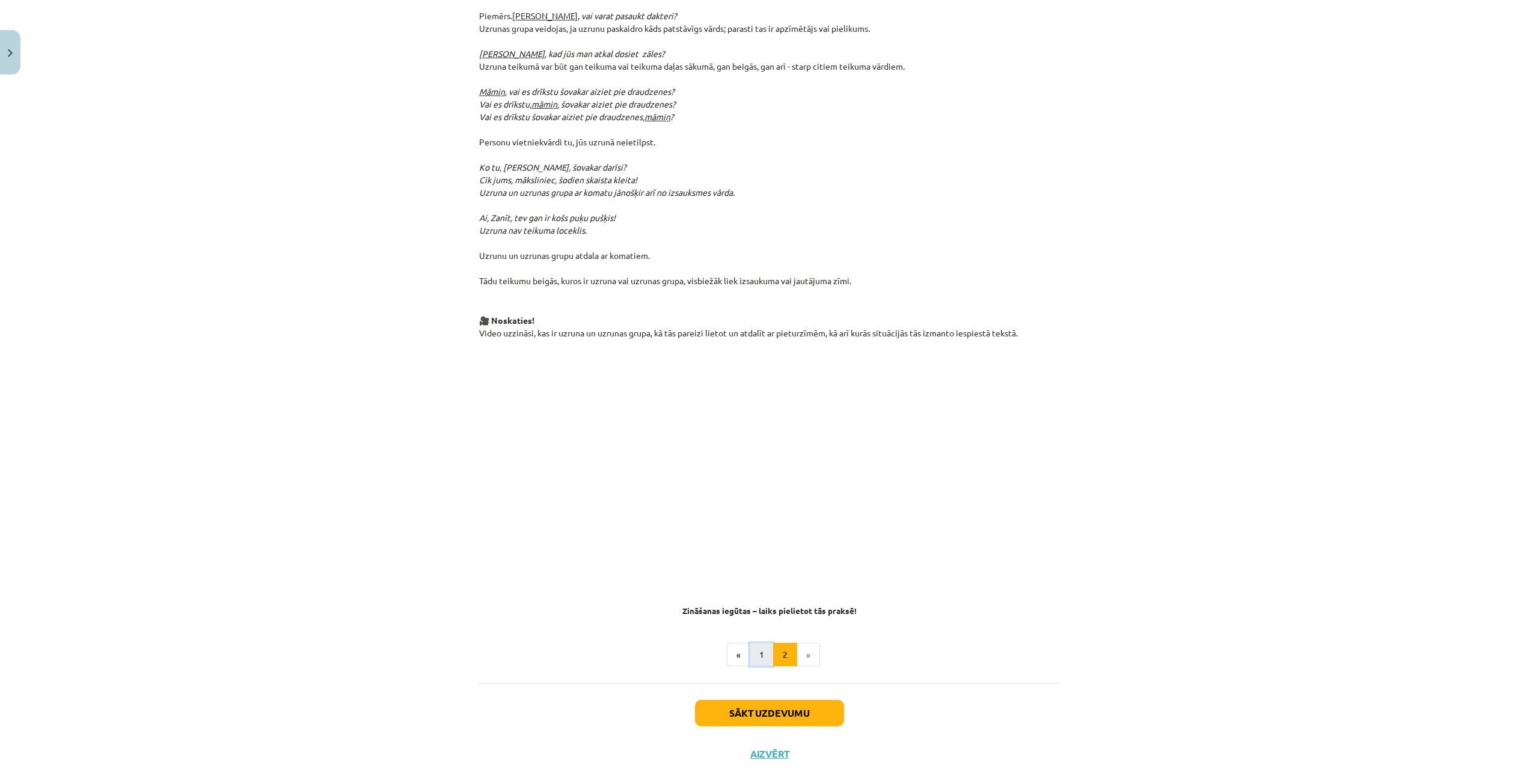
click at [759, 643] on button "1" at bounding box center [762, 655] width 24 height 24
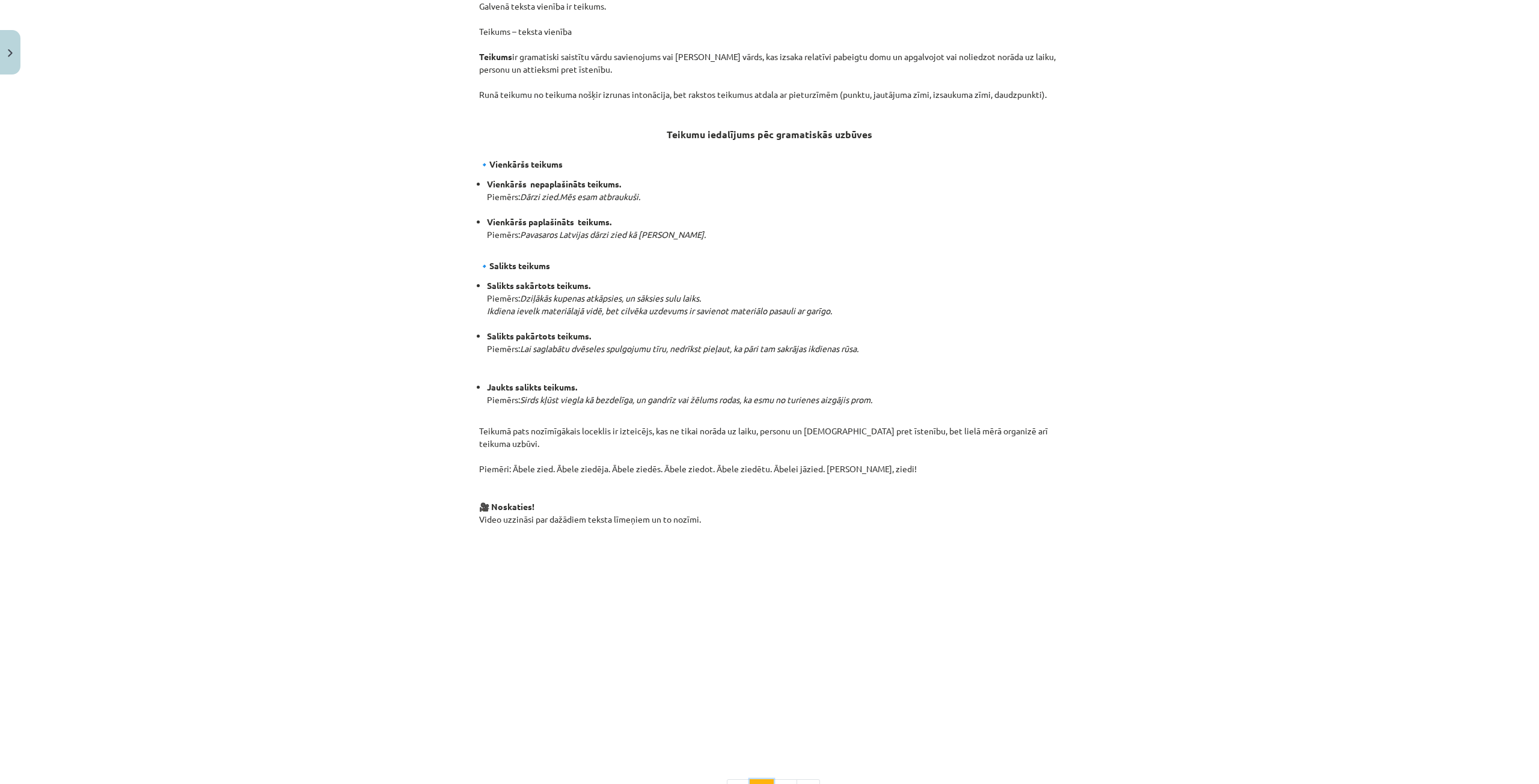
scroll to position [518, 0]
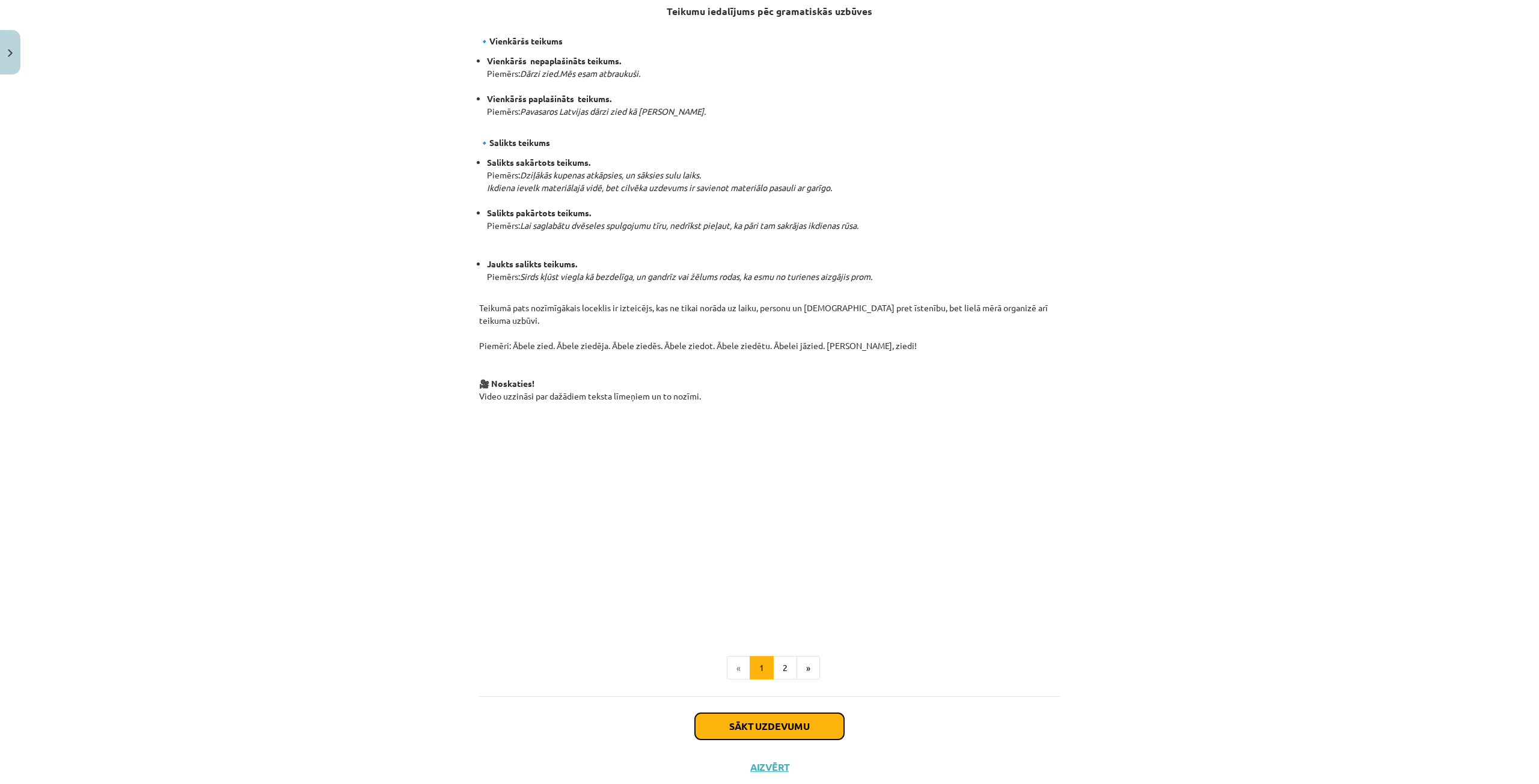
click at [774, 713] on button "Sākt uzdevumu" at bounding box center [769, 726] width 149 height 26
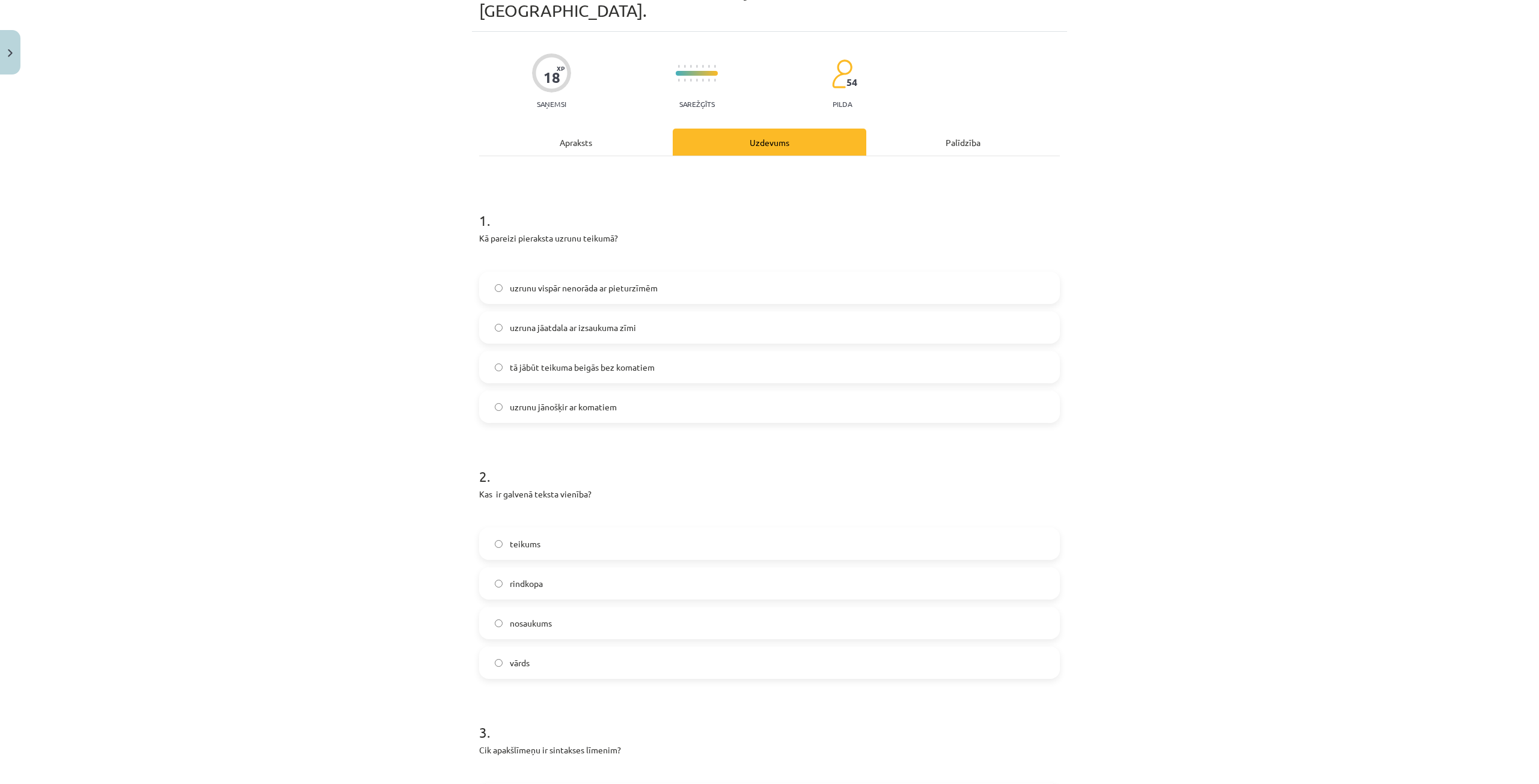
scroll to position [30, 0]
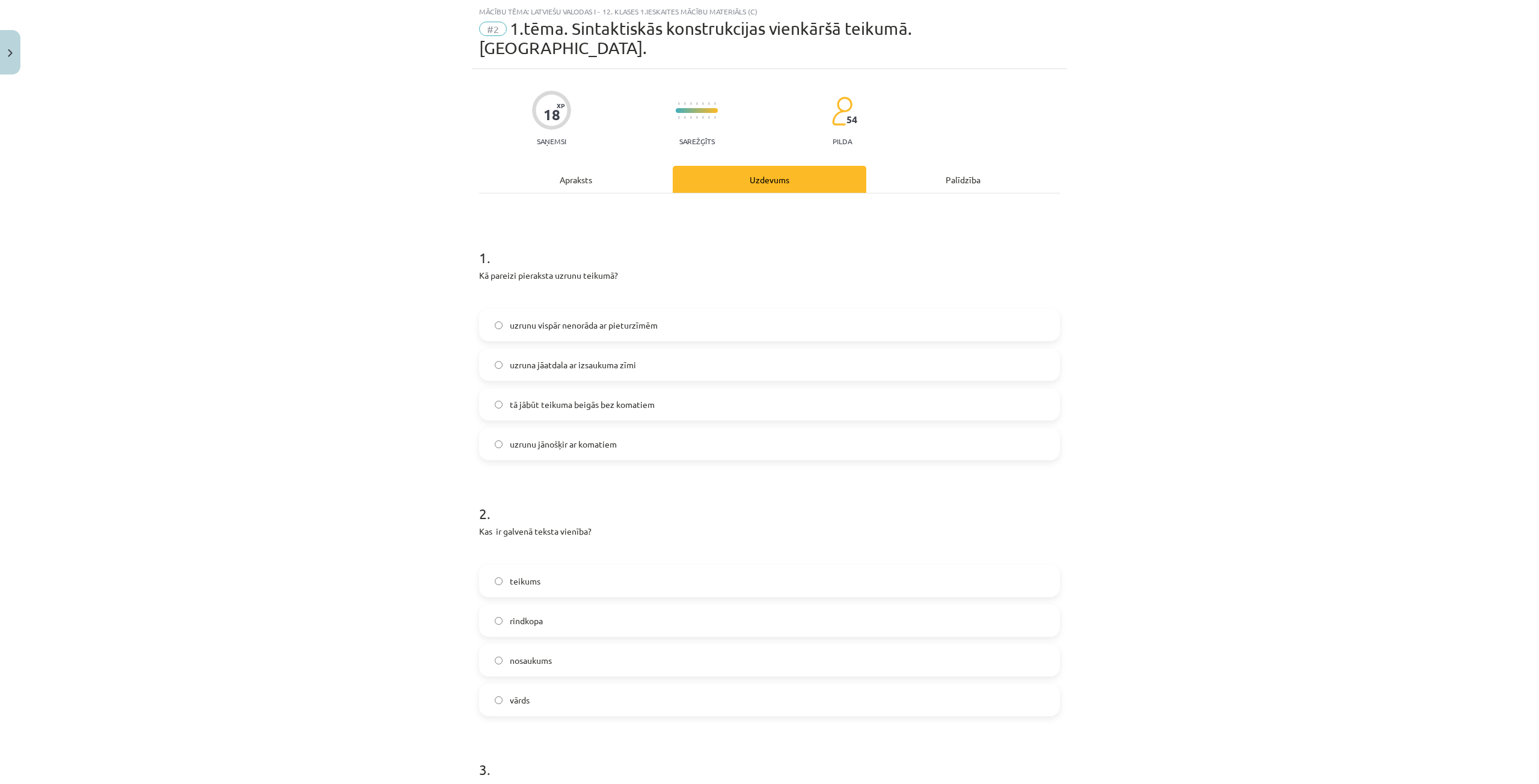
click at [554, 568] on label "teikums" at bounding box center [769, 581] width 578 height 30
drag, startPoint x: 467, startPoint y: 251, endPoint x: 612, endPoint y: 250, distance: 145.0
copy p "Kā pareizi pieraksta uzrunu teikumā"
click at [577, 359] on span "uzruna jāatdala ar izsaukuma zīmi" at bounding box center [572, 366] width 126 height 13
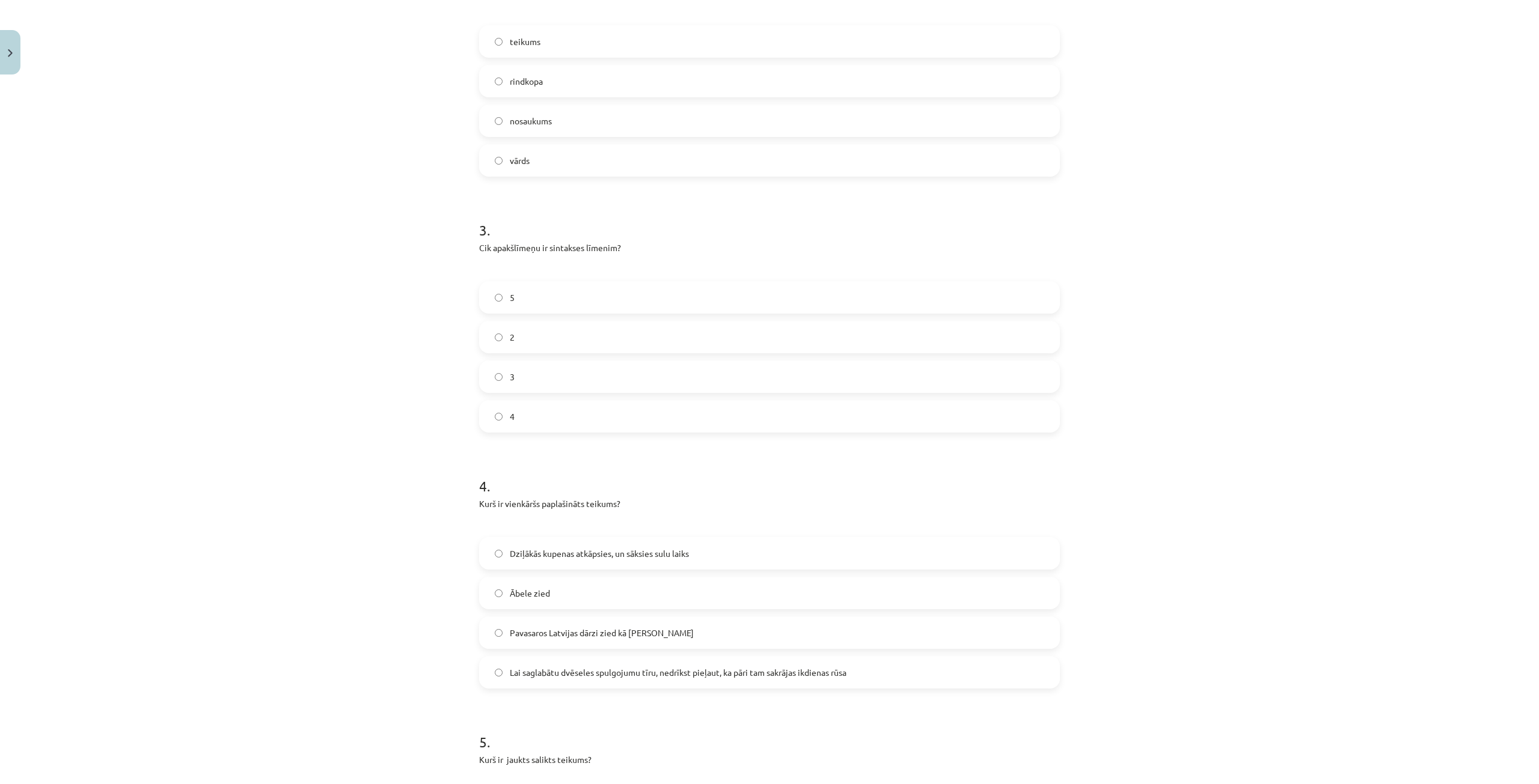
scroll to position [571, 0]
click at [612, 619] on label "Pavasaros Latvijas dārzi zied kā [PERSON_NAME]" at bounding box center [769, 632] width 578 height 30
drag, startPoint x: 472, startPoint y: 218, endPoint x: 632, endPoint y: 218, distance: 160.0
copy p "Cik apakšlīmeņu ir sintakses līmenim?"
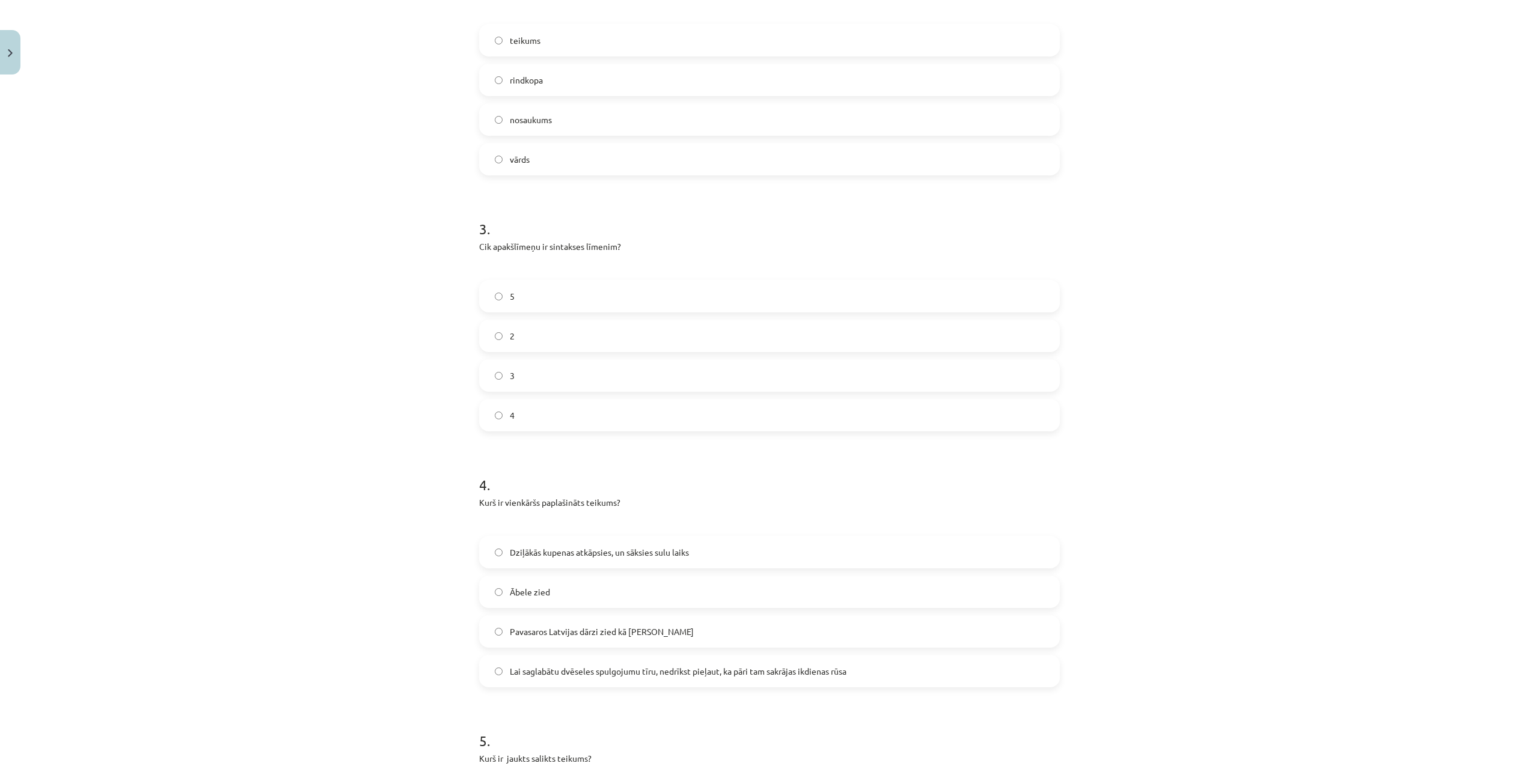
click at [537, 361] on label "3" at bounding box center [769, 376] width 578 height 30
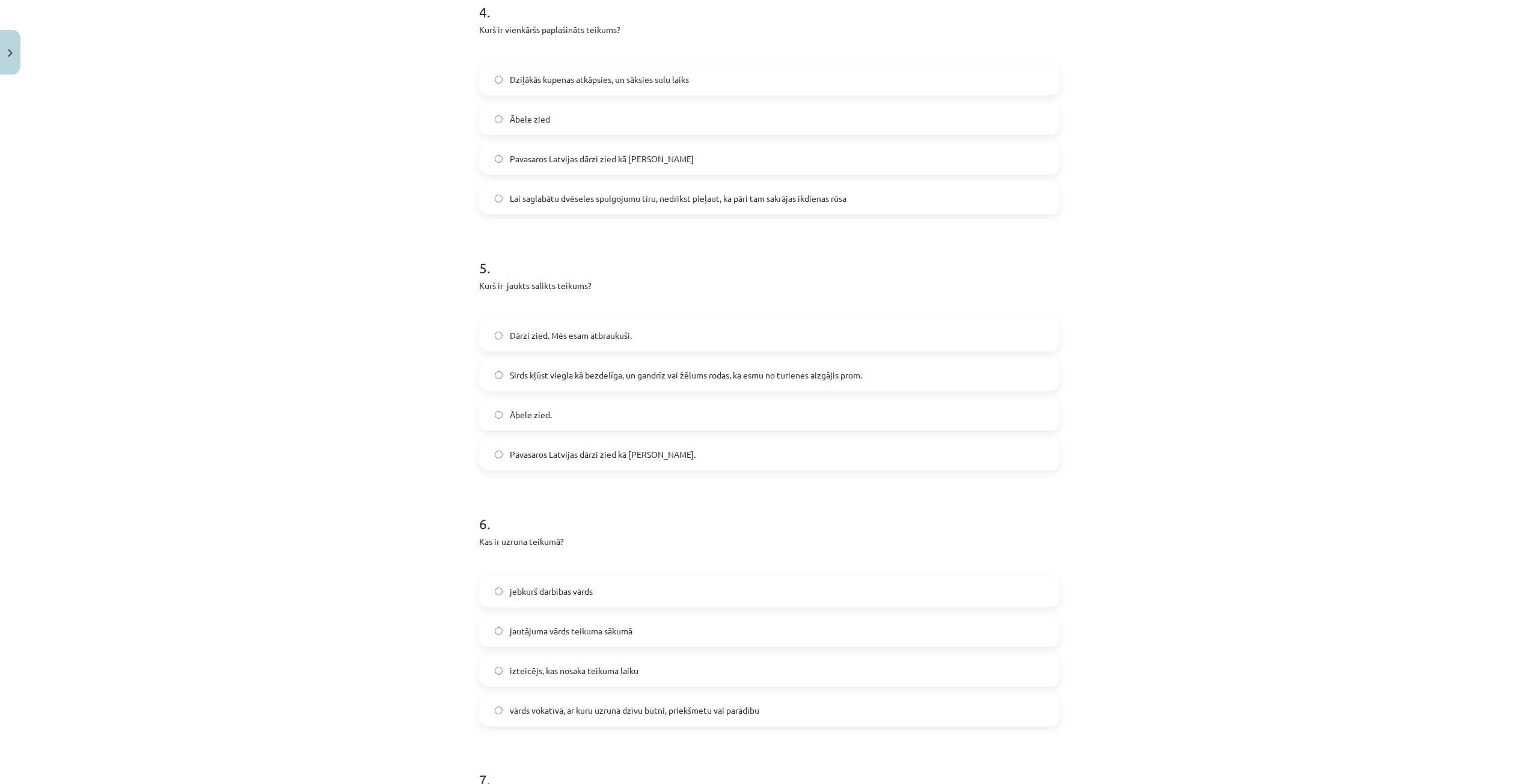
scroll to position [1052, 0]
click at [527, 361] on span "Sirds kļūst viegla kā bezdelīga, un gandrīz vai žēlums rodas, ka esmu no turien…" at bounding box center [685, 368] width 352 height 13
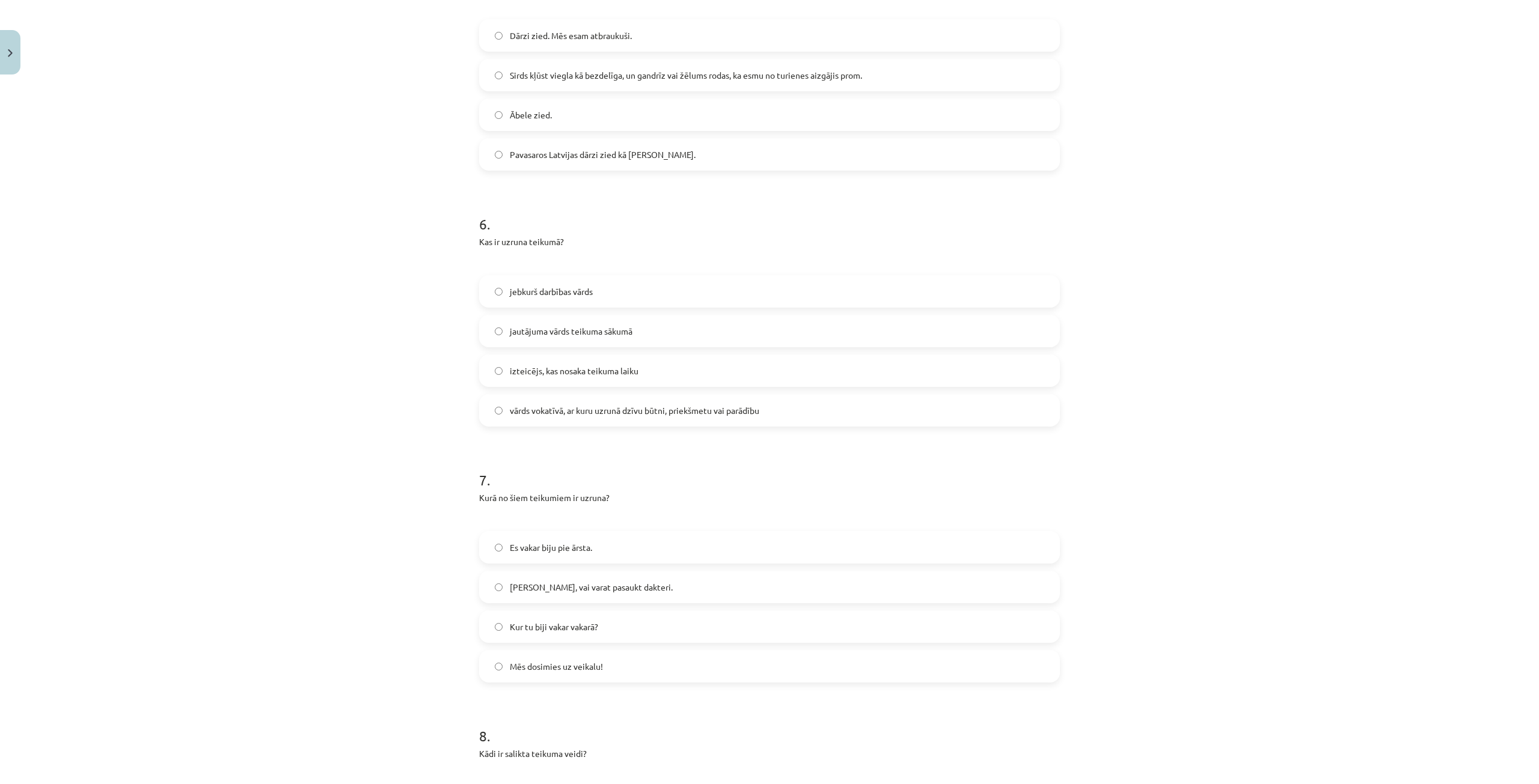
scroll to position [1352, 0]
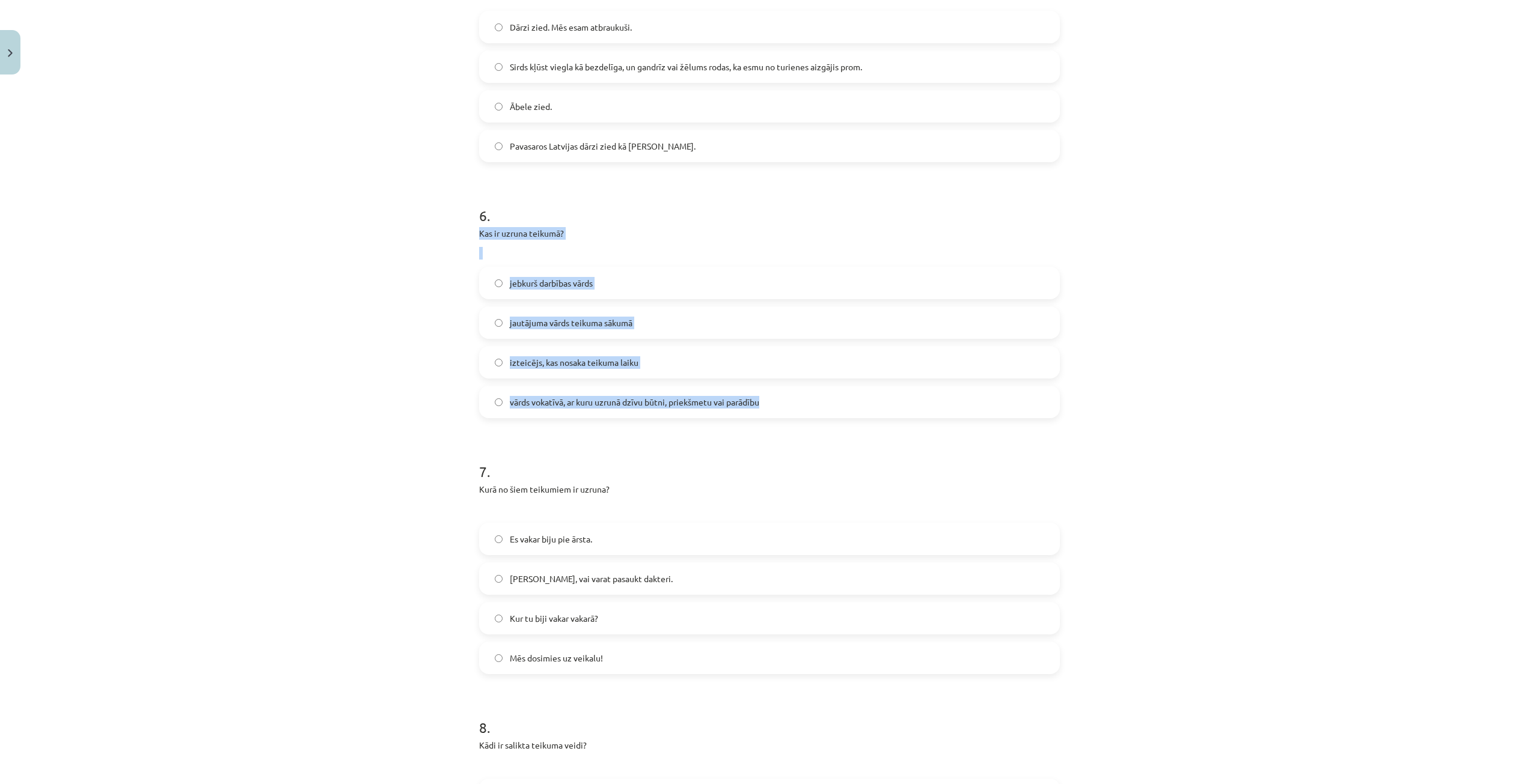
drag, startPoint x: 460, startPoint y: 207, endPoint x: 806, endPoint y: 386, distance: 389.6
click at [806, 386] on div "Mācību tēma: Latviešu valodas i - 12. klases 1.ieskaites mācību materiāls (c) #…" at bounding box center [769, 392] width 1539 height 784
copy div "Kas ir uzruna teikumā? jebkurš darbības vārds jautājuma vārds teikuma sākumā iz…"
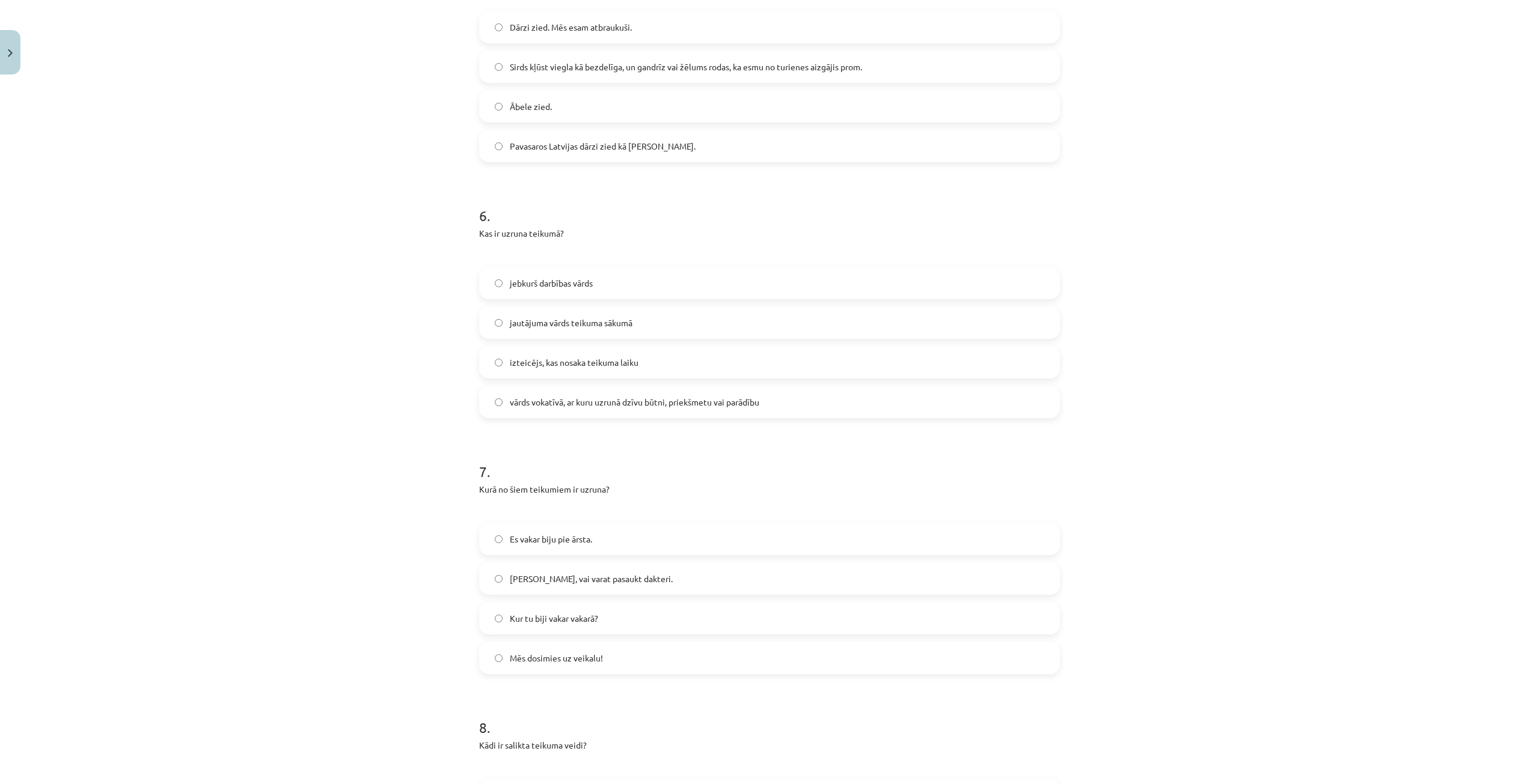
click at [731, 442] on h1 "7 ." at bounding box center [770, 461] width 581 height 37
click at [814, 387] on label "vārds vokatīvā, ar kuru uzrunā dzīvu būtni, priekšmetu vai parādību" at bounding box center [769, 402] width 578 height 30
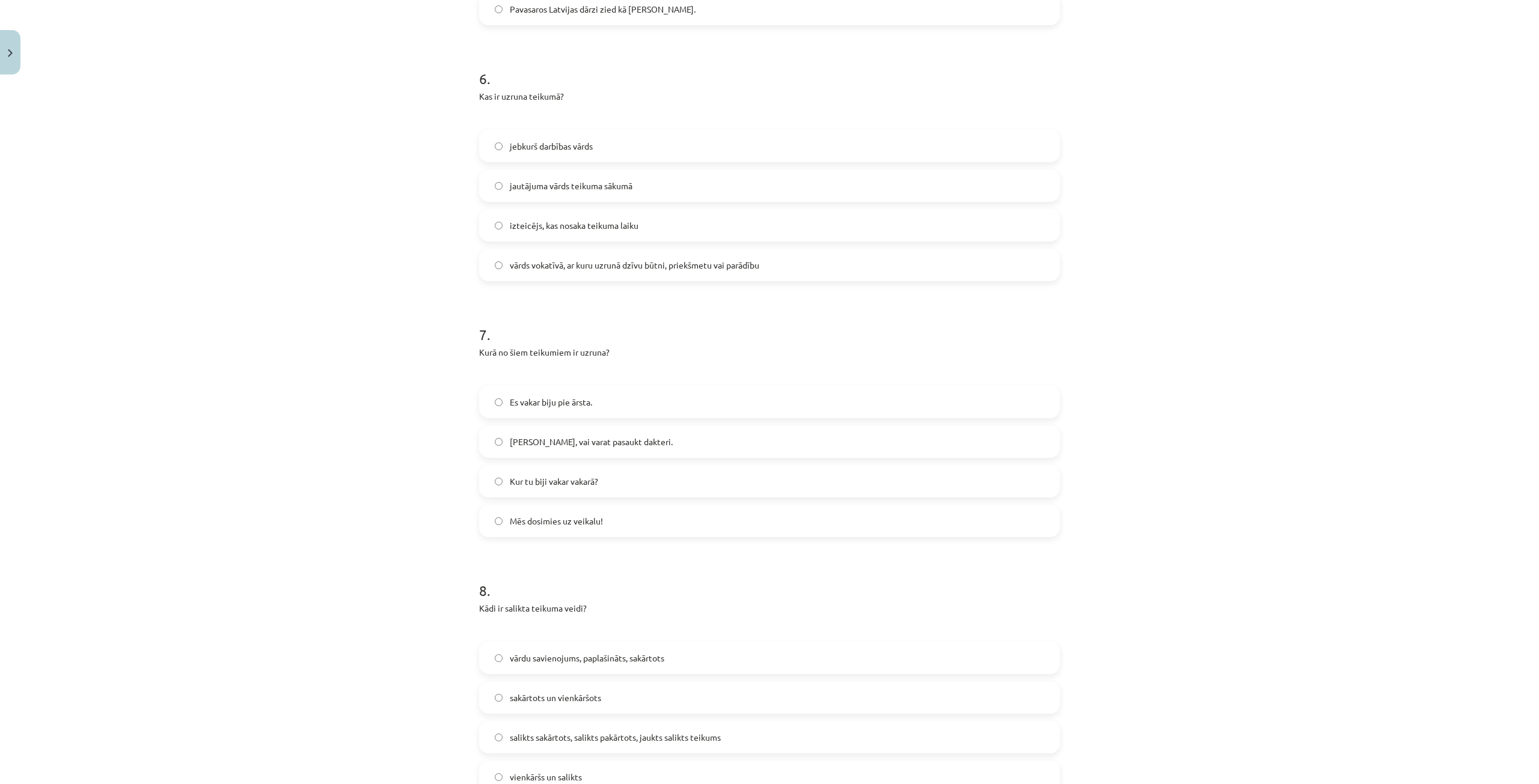
scroll to position [1532, 0]
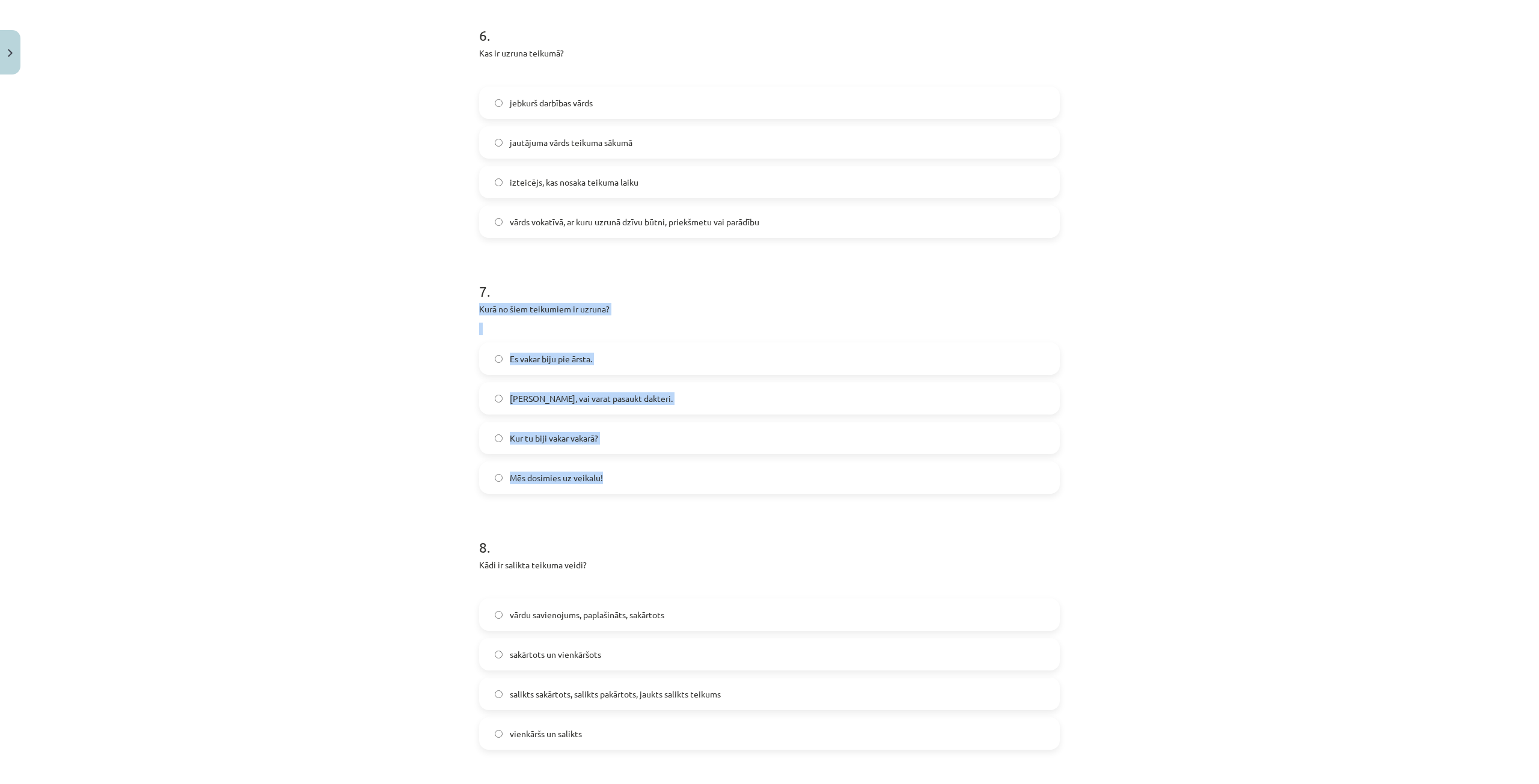
drag, startPoint x: 466, startPoint y: 287, endPoint x: 658, endPoint y: 465, distance: 261.8
click at [658, 465] on div "Mācību tēma: Latviešu valodas i - 12. klases 1.ieskaites mācību materiāls (c) #…" at bounding box center [769, 392] width 1539 height 784
copy div "Kurā no šiem teikumiem ir uzruna? Es vakar biju pie ārsta. Māsiņ, vai varat pas…"
click at [585, 470] on label "Mēs dosimies uz veikalu!" at bounding box center [769, 478] width 578 height 30
click at [630, 383] on label "[PERSON_NAME], vai varat pasaukt dakteri." at bounding box center [769, 398] width 578 height 30
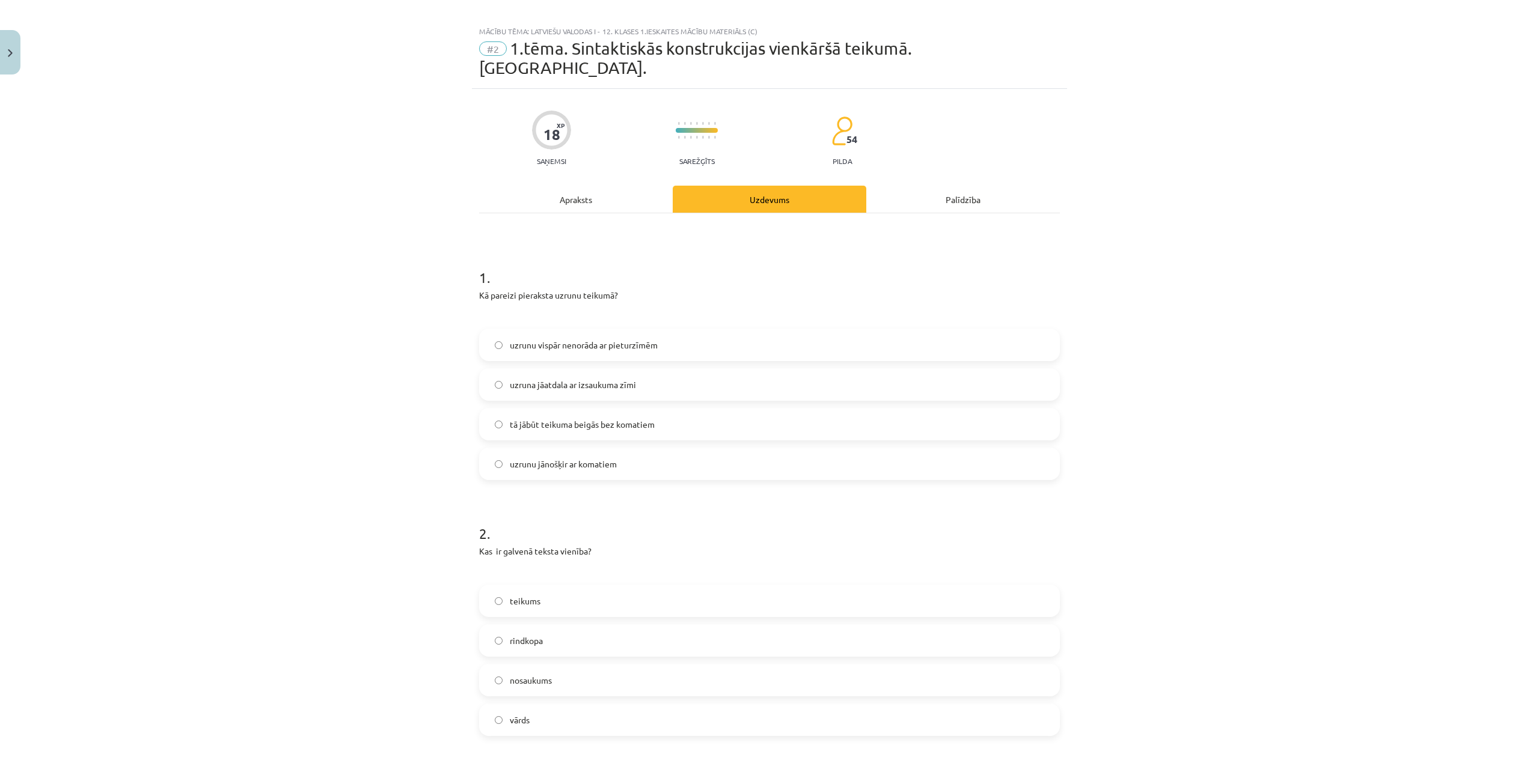
scroll to position [0, 0]
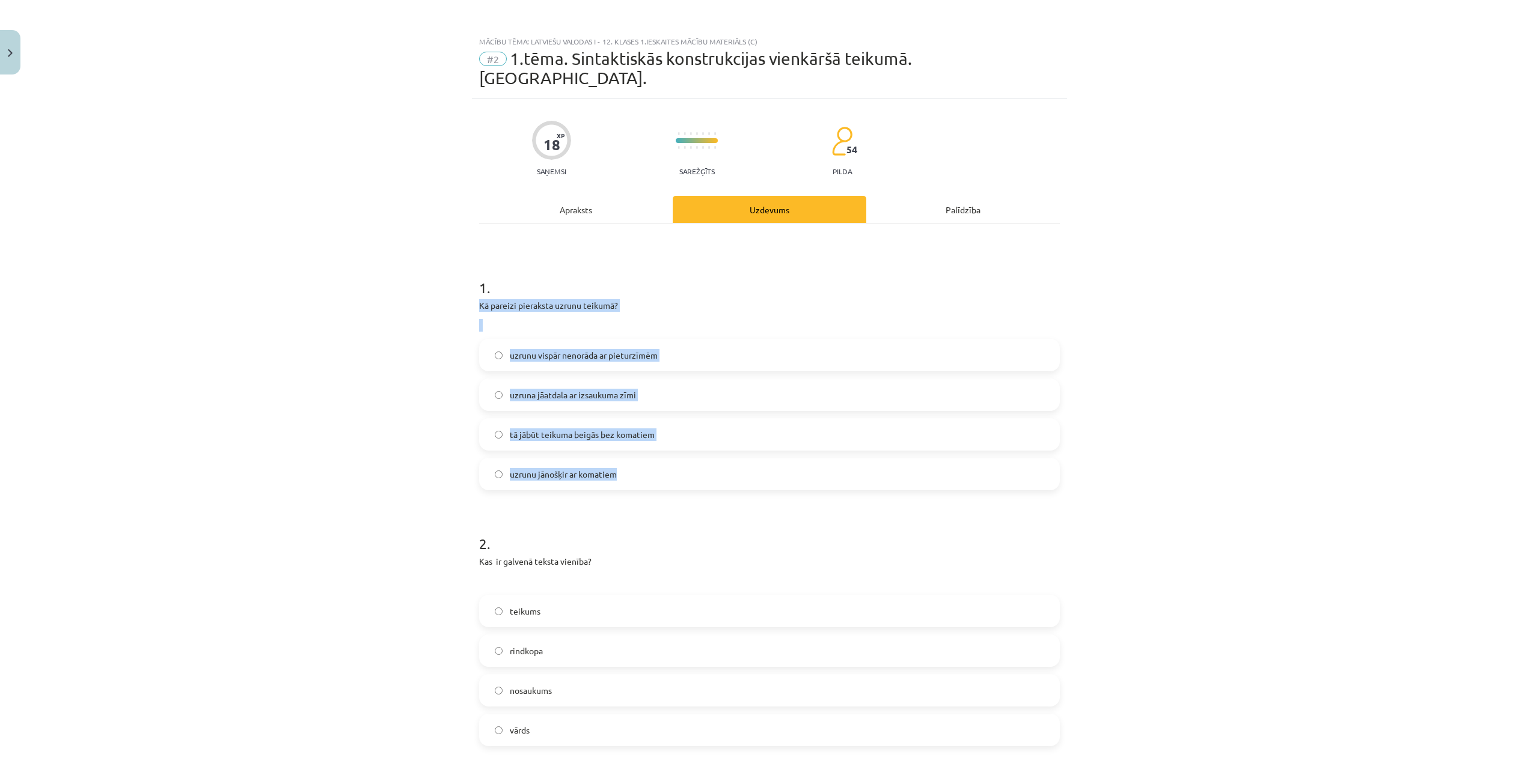
drag, startPoint x: 524, startPoint y: 287, endPoint x: 690, endPoint y: 456, distance: 236.9
copy div "Kā pareizi pieraksta uzrunu teikumā? uzrunu vispār nenorāda ar pieturzīmēm uzru…"
click at [634, 459] on label "uzrunu jānošķir ar komatiem" at bounding box center [769, 474] width 578 height 30
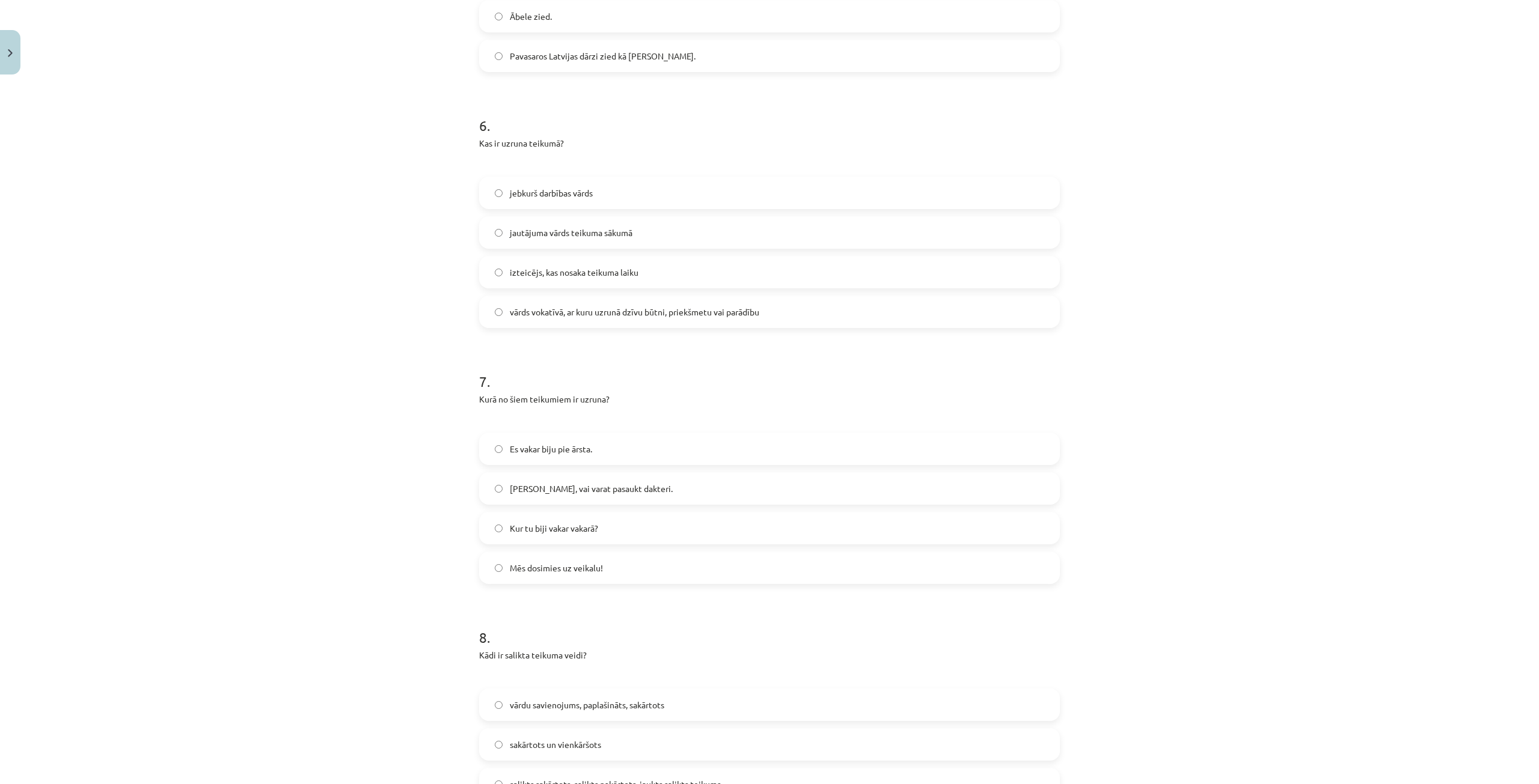
scroll to position [1743, 0]
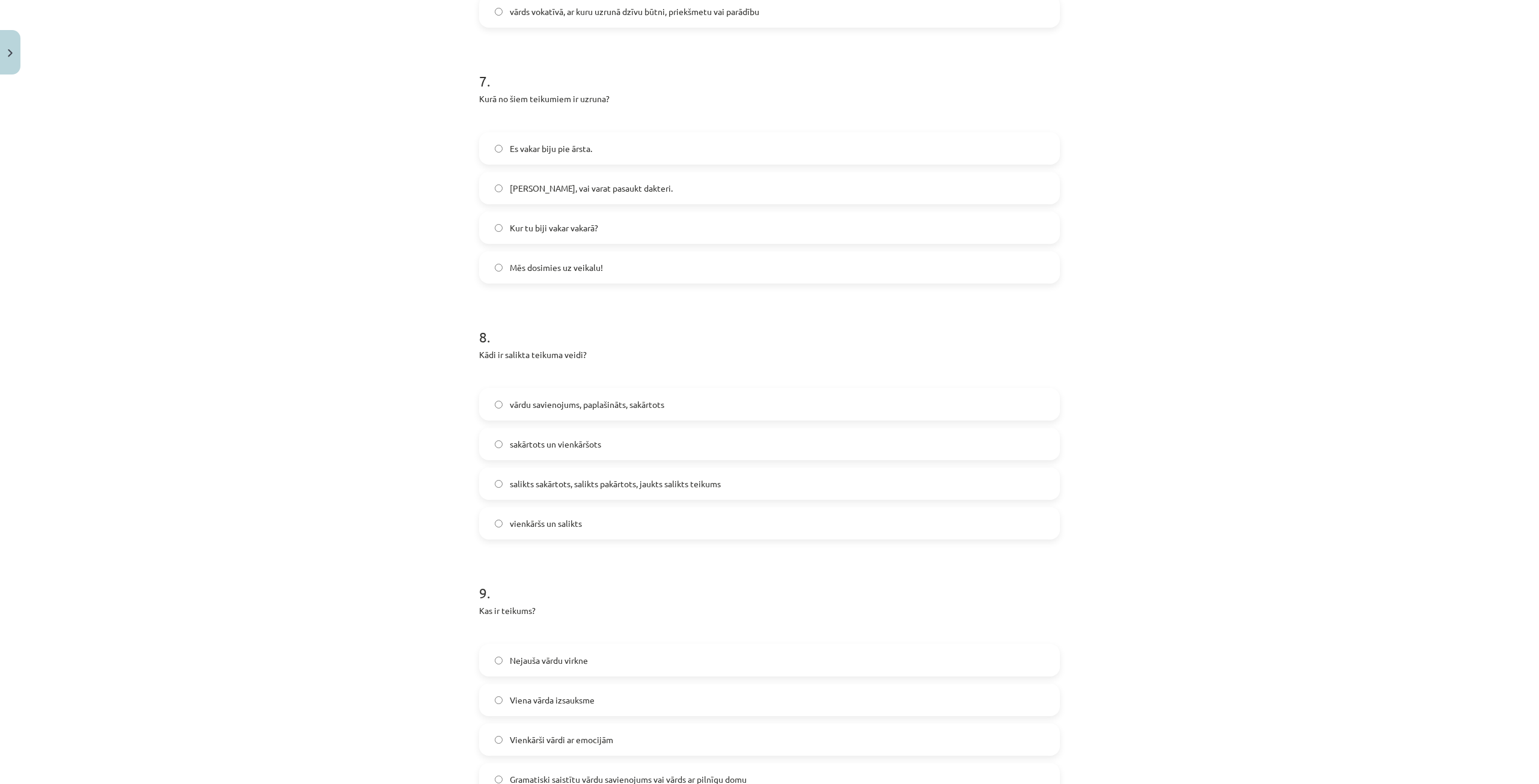
click at [669, 478] on span "salikts sakārtots, salikts pakārtots, jaukts salikts teikums" at bounding box center [615, 484] width 211 height 13
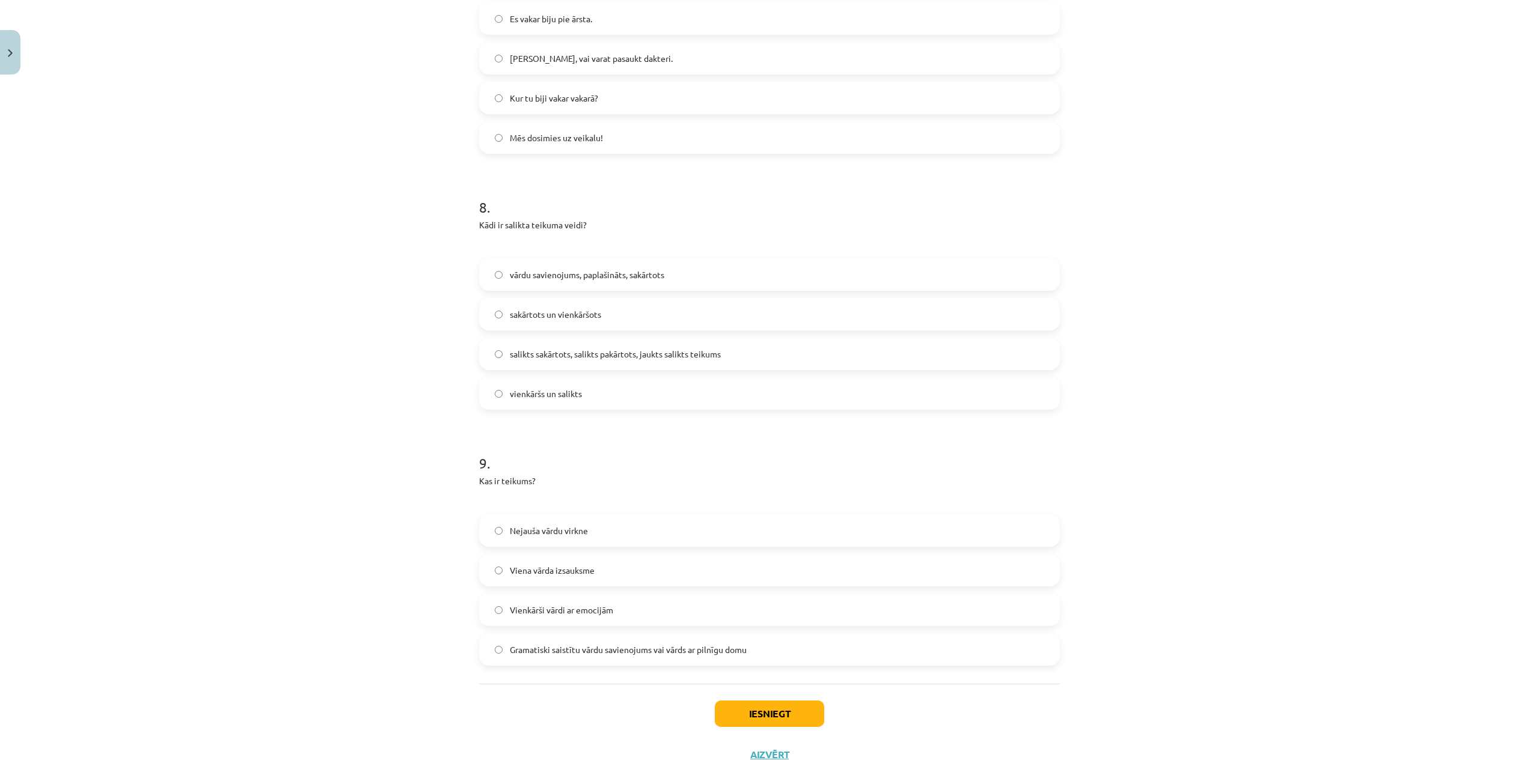
scroll to position [1874, 0]
click at [660, 642] on span "Gramatiski saistītu vārdu savienojums vai vārds ar pilnīgu domu" at bounding box center [627, 649] width 237 height 13
click at [736, 700] on button "Iesniegt" at bounding box center [769, 712] width 109 height 26
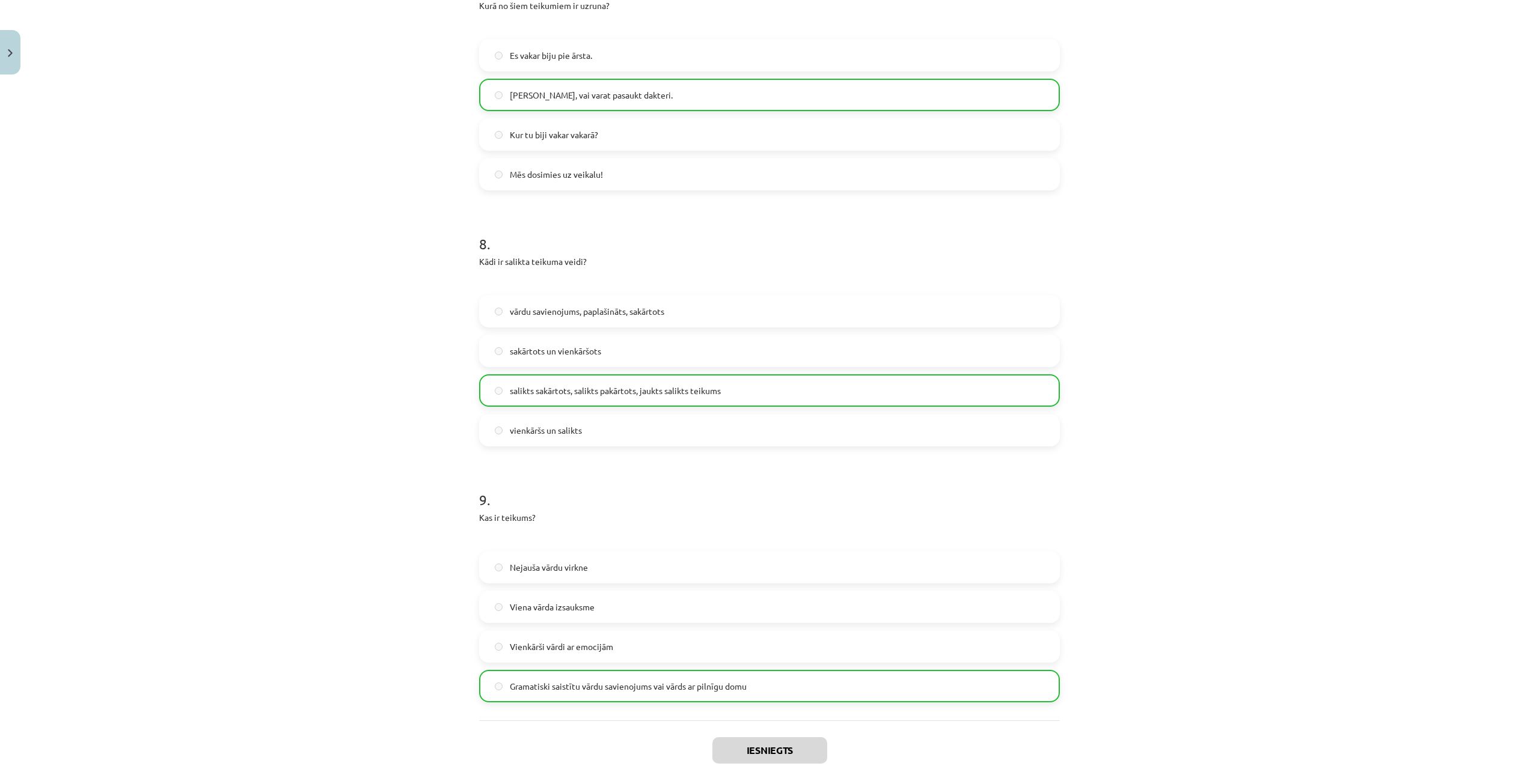
scroll to position [1911, 0]
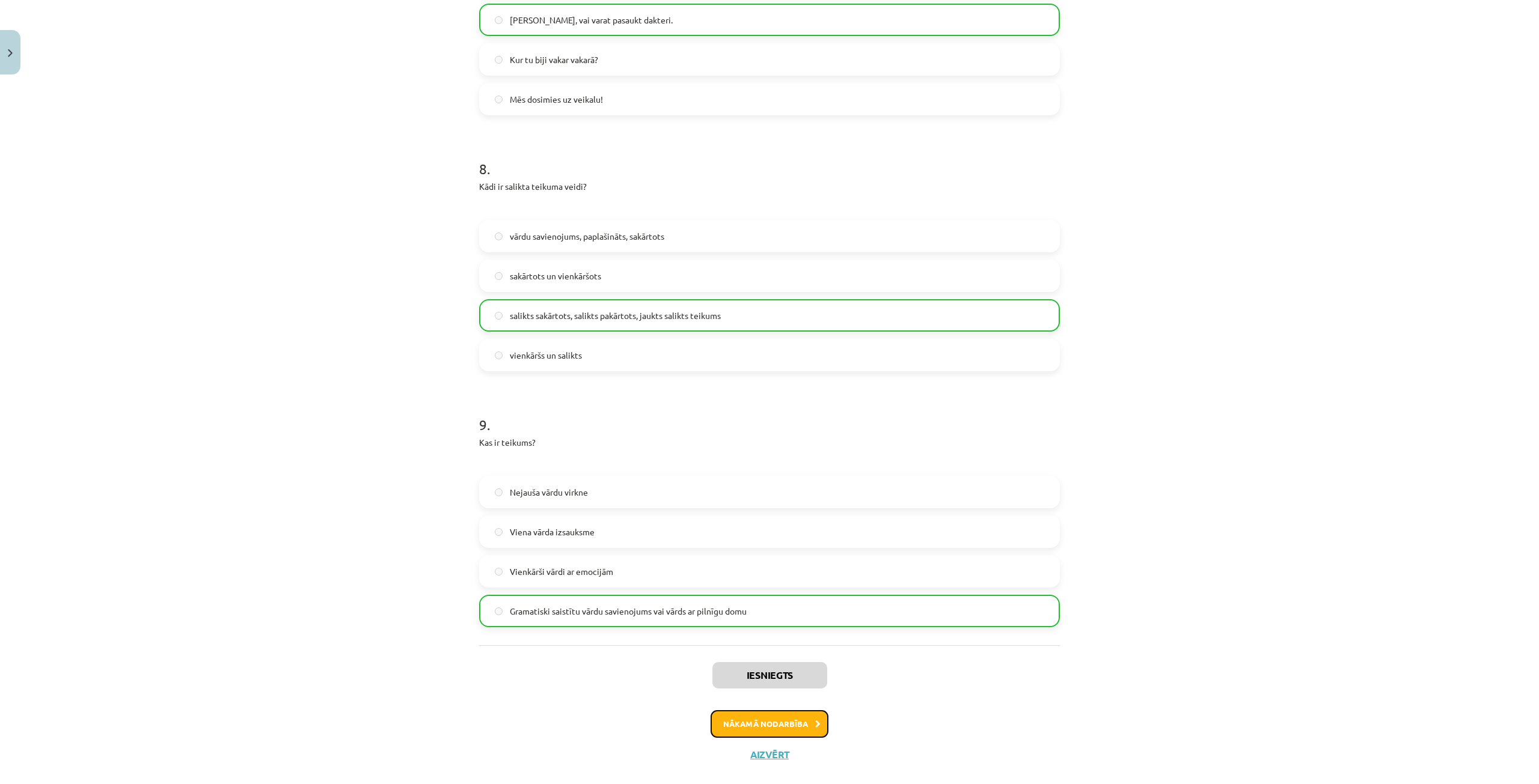
click at [766, 710] on button "Nākamā nodarbība" at bounding box center [769, 724] width 118 height 28
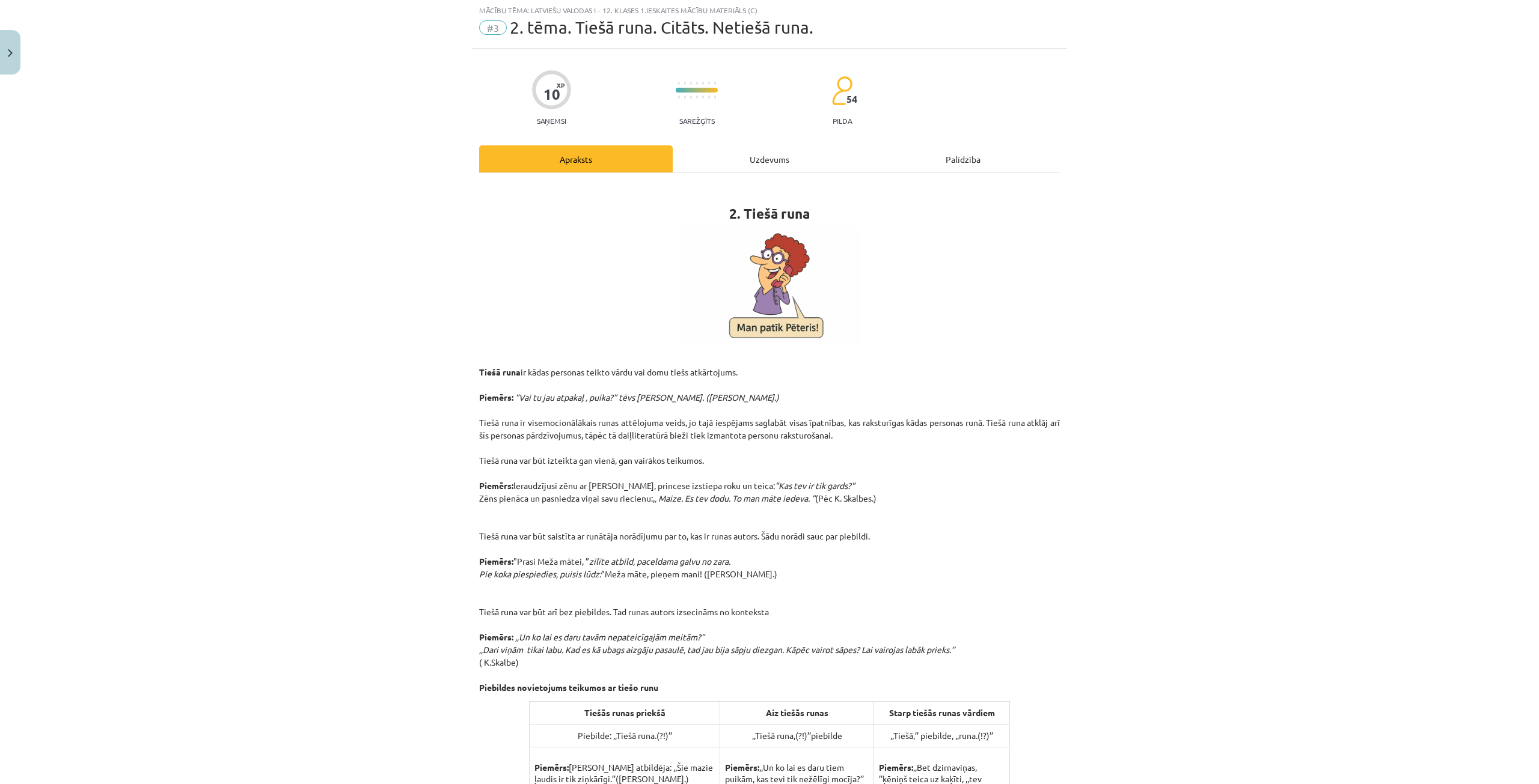
scroll to position [30, 0]
drag, startPoint x: 451, startPoint y: 370, endPoint x: 748, endPoint y: 397, distance: 298.2
click at [748, 397] on div "Mācību tēma: Latviešu valodas i - 12. klases 1.ieskaites mācību materiāls (c) #…" at bounding box center [769, 392] width 1539 height 784
click at [643, 290] on p at bounding box center [770, 287] width 581 height 121
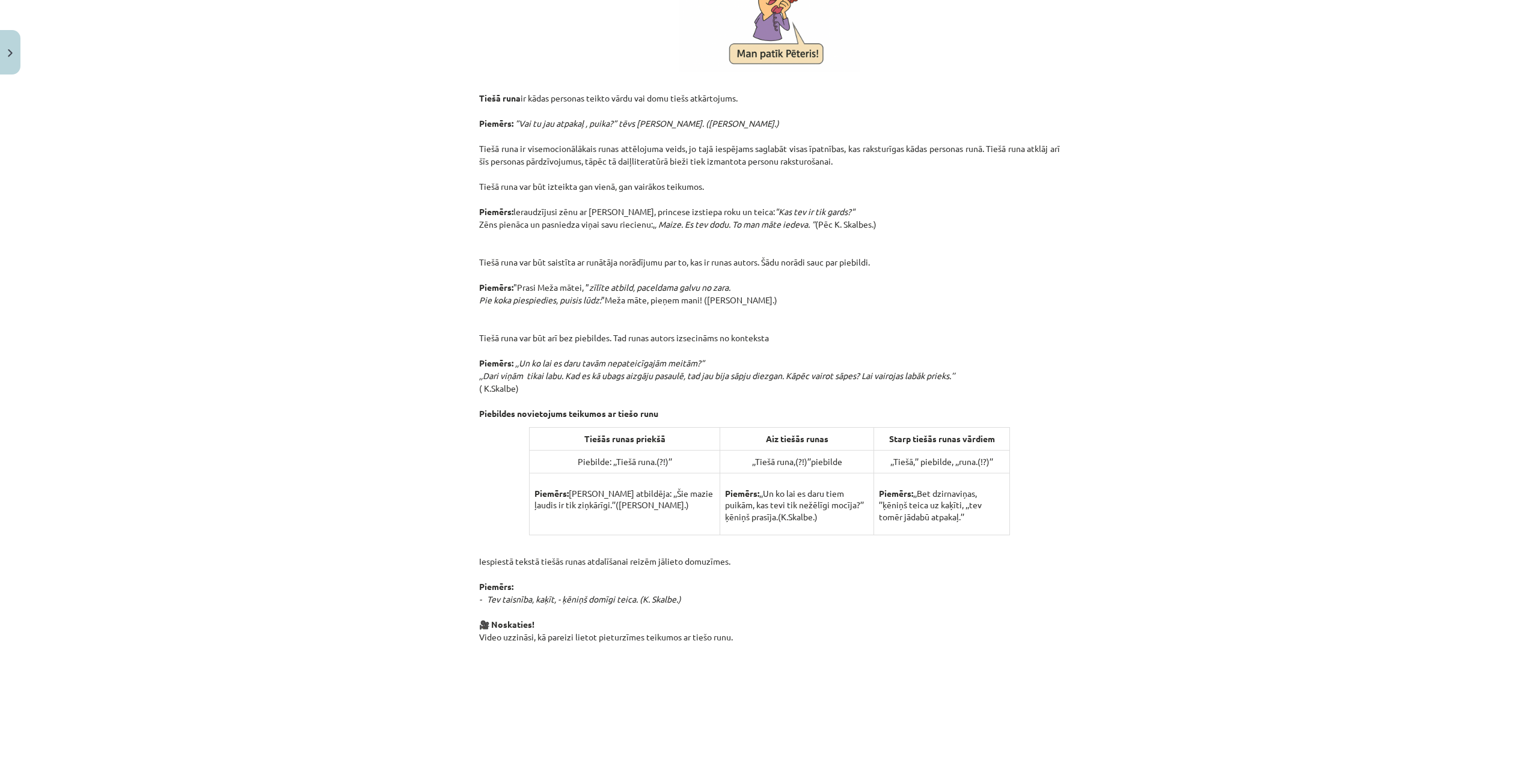
scroll to position [270, 0]
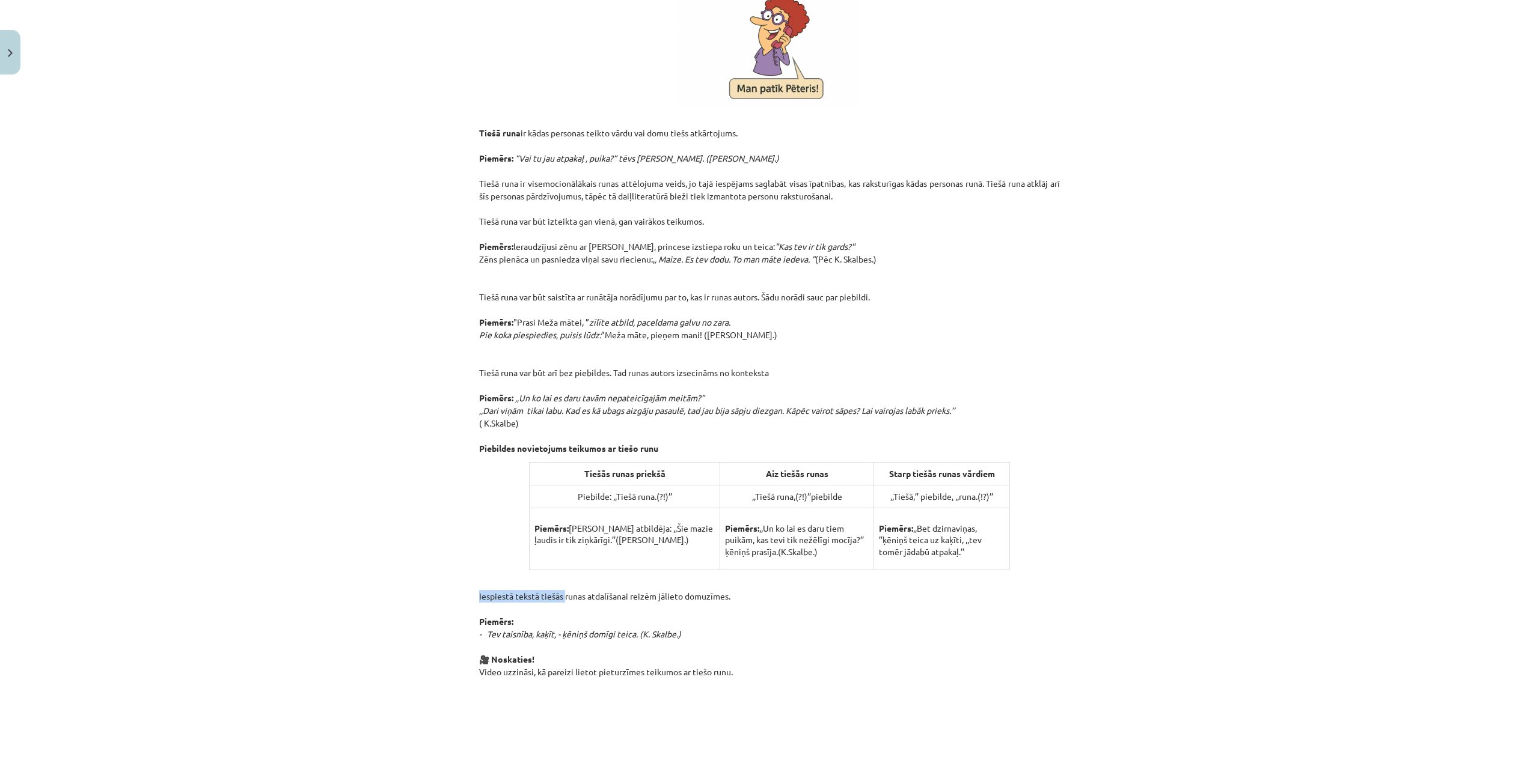
drag, startPoint x: 464, startPoint y: 591, endPoint x: 561, endPoint y: 584, distance: 97.3
click at [561, 584] on div "Mācību tēma: Latviešu valodas i - 12. klases 1.ieskaites mācību materiāls (c) #…" at bounding box center [769, 392] width 1539 height 784
click at [1029, 463] on div "2. Tiešā runa Tiešā runa ir kādas personas teikto vārdu vai domu tiešs atkārtoj…" at bounding box center [770, 425] width 581 height 961
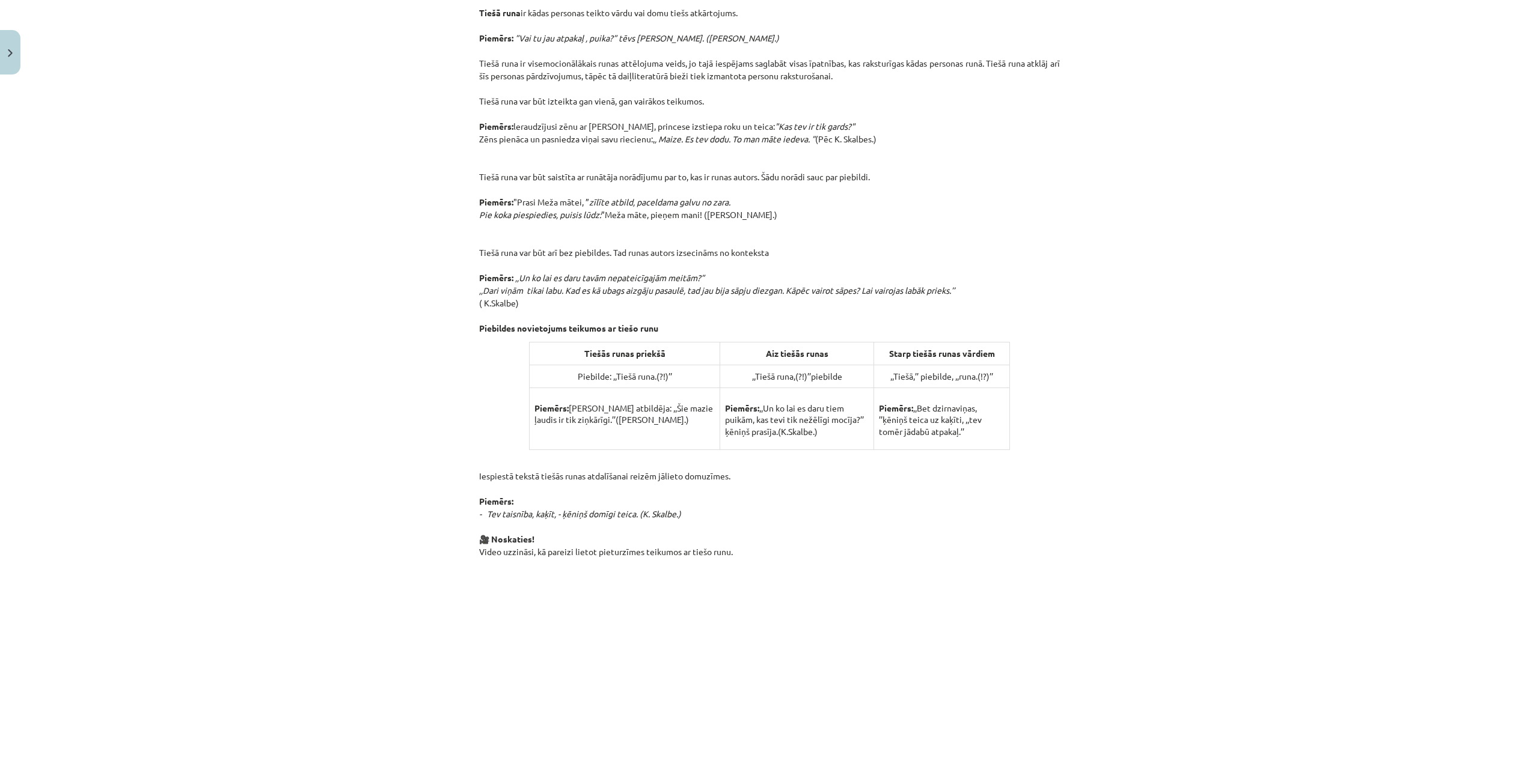
scroll to position [511, 0]
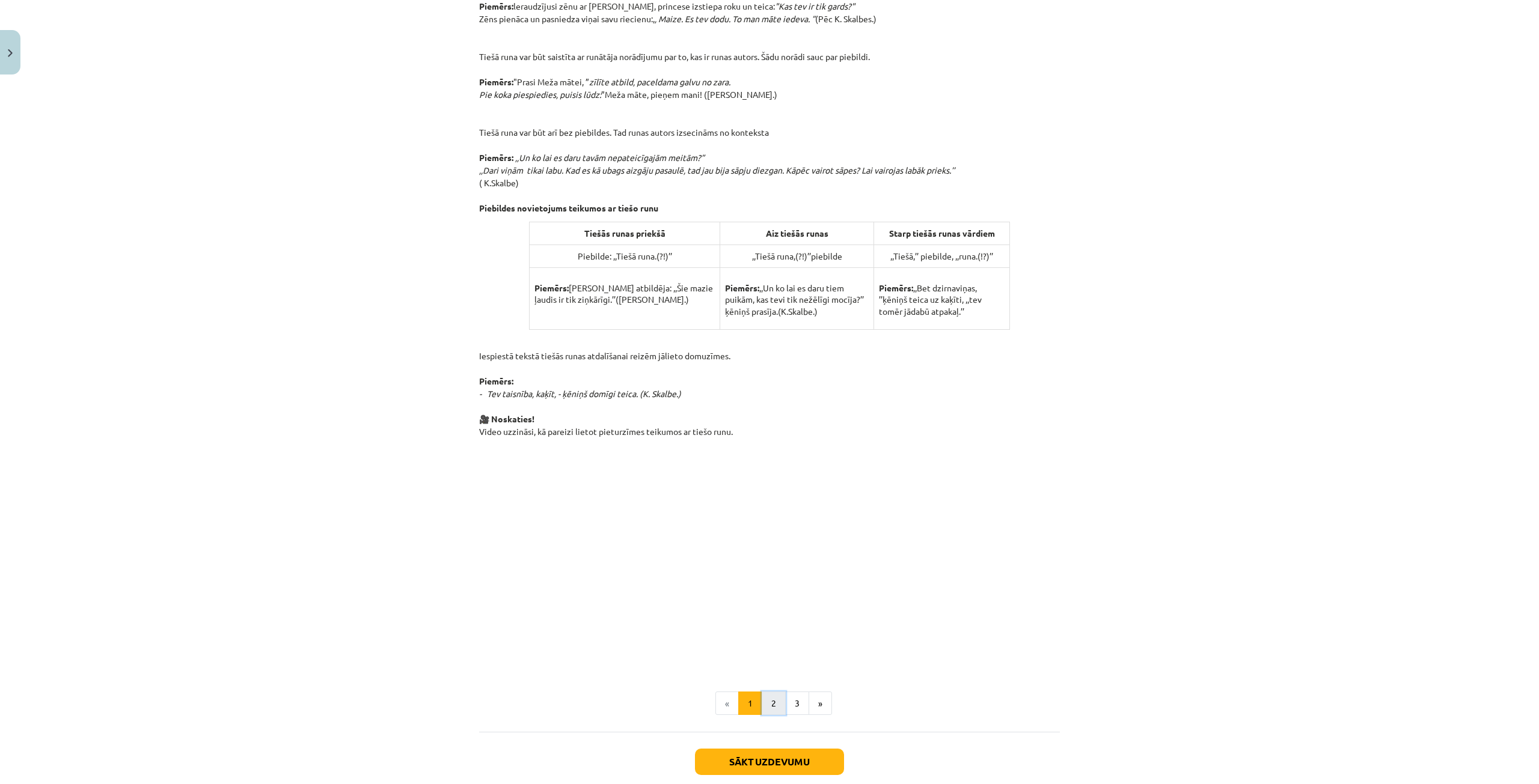
click at [773, 696] on button "2" at bounding box center [773, 704] width 24 height 24
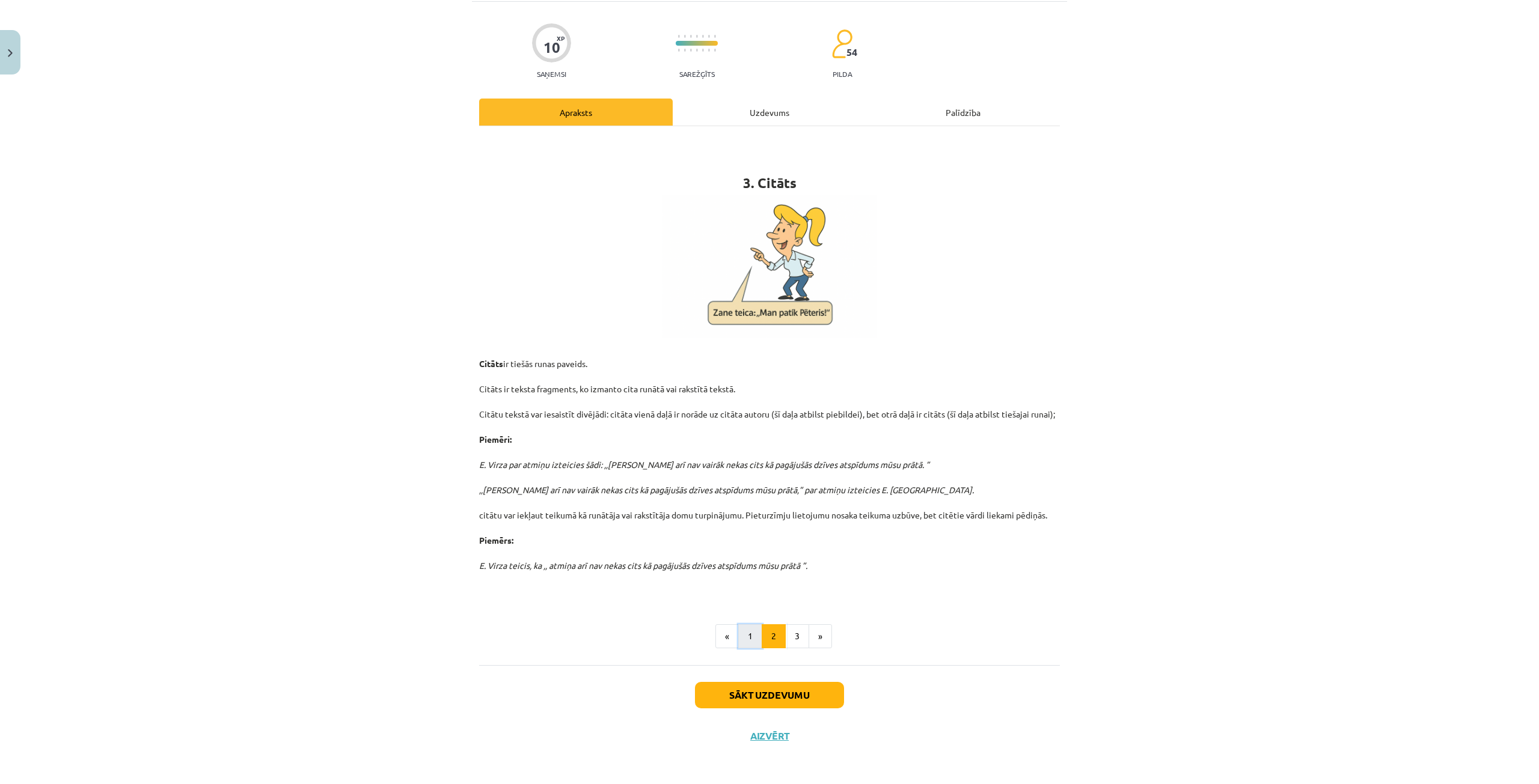
click at [741, 634] on button "1" at bounding box center [751, 637] width 24 height 24
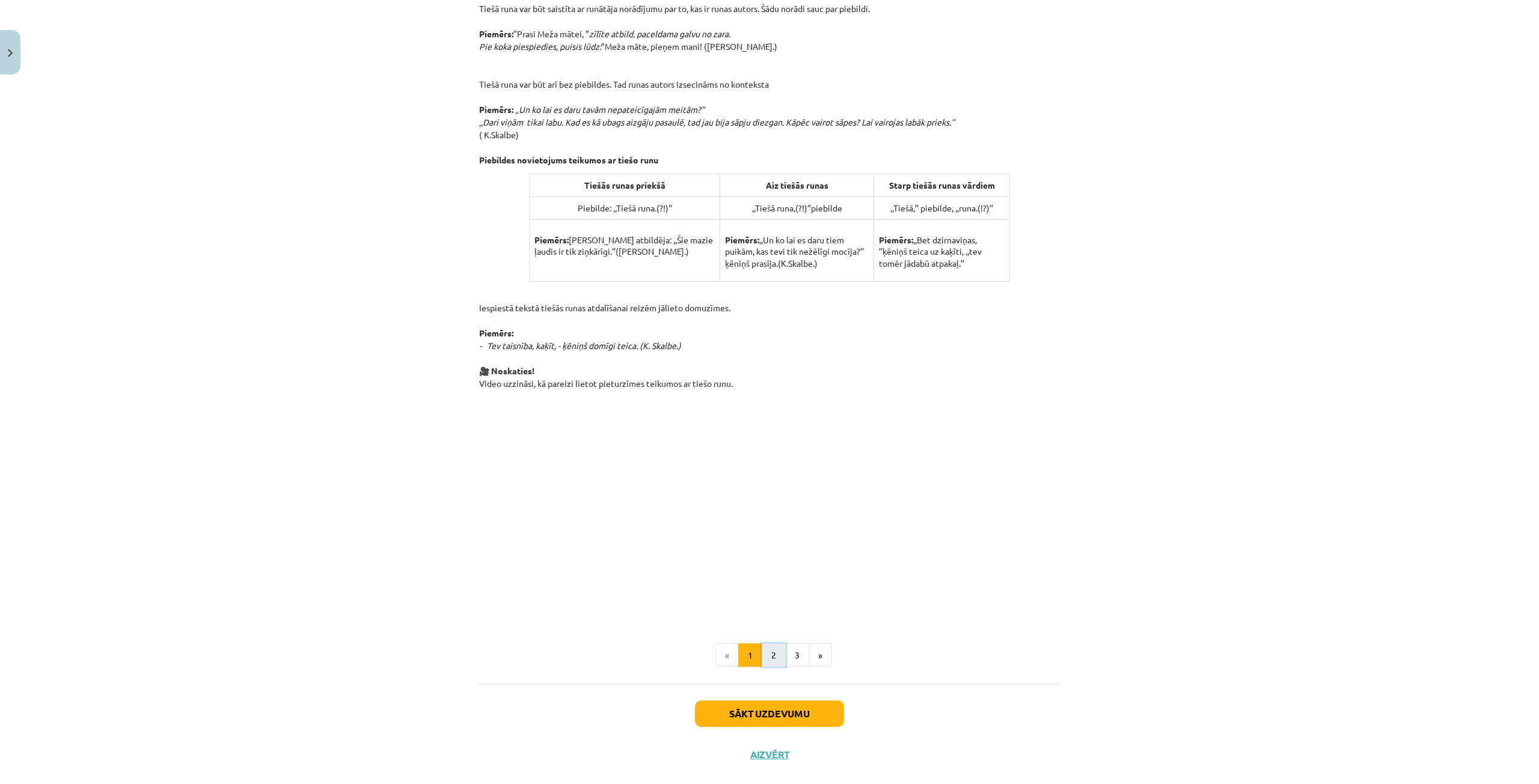
click at [771, 650] on button "2" at bounding box center [773, 656] width 24 height 24
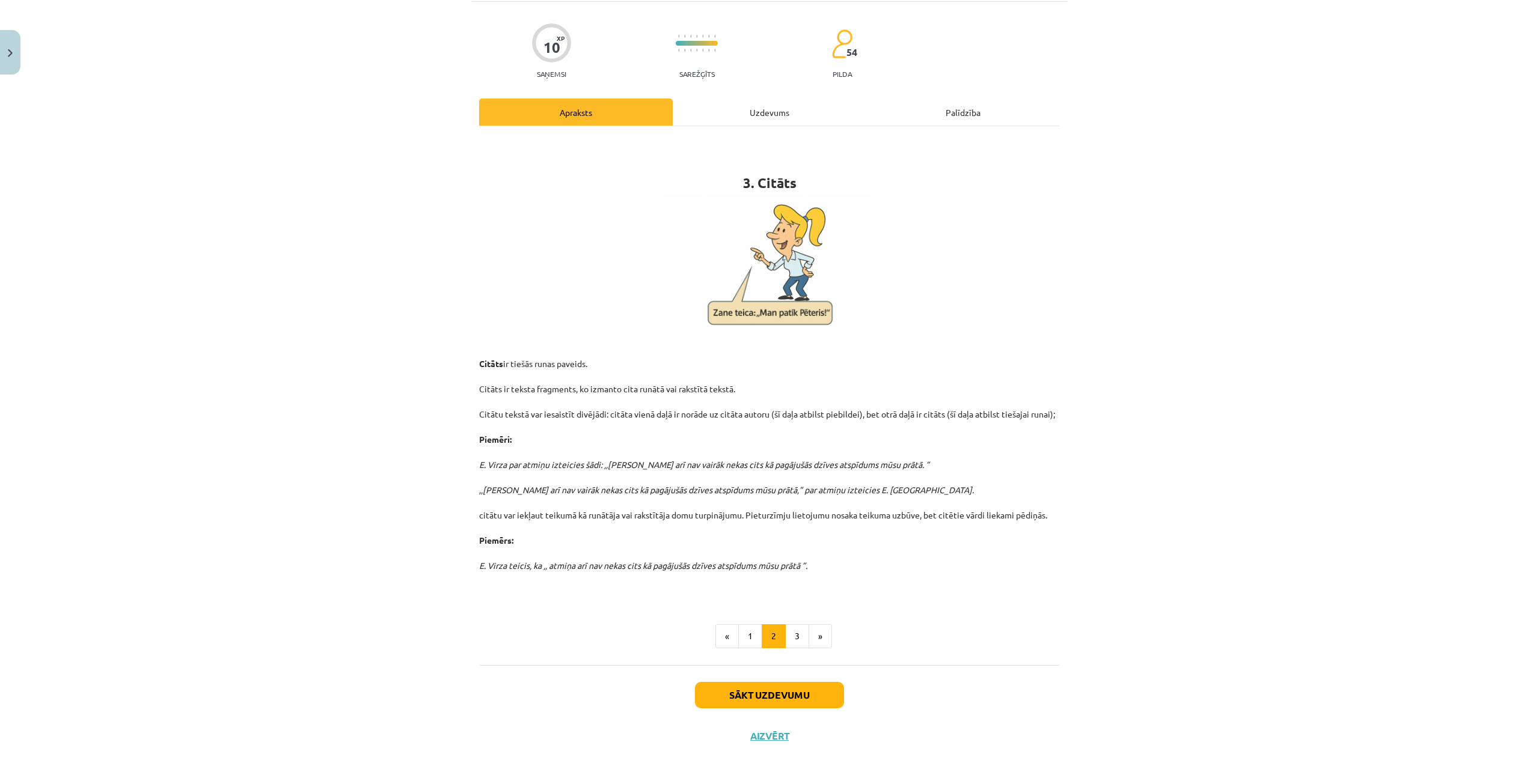
drag, startPoint x: 463, startPoint y: 357, endPoint x: 1099, endPoint y: 416, distance: 638.7
click at [1099, 416] on div "Mācību tēma: Latviešu valodas i - 12. klases 1.ieskaites mācību materiāls (c) #…" at bounding box center [769, 392] width 1539 height 784
click at [1150, 397] on div "Mācību tēma: Latviešu valodas i - 12. klases 1.ieskaites mācību materiāls (c) #…" at bounding box center [769, 392] width 1539 height 784
drag, startPoint x: 464, startPoint y: 464, endPoint x: 907, endPoint y: 464, distance: 443.0
click at [907, 464] on div "Mācību tēma: Latviešu valodas i - 12. klases 1.ieskaites mācību materiāls (c) #…" at bounding box center [769, 392] width 1539 height 784
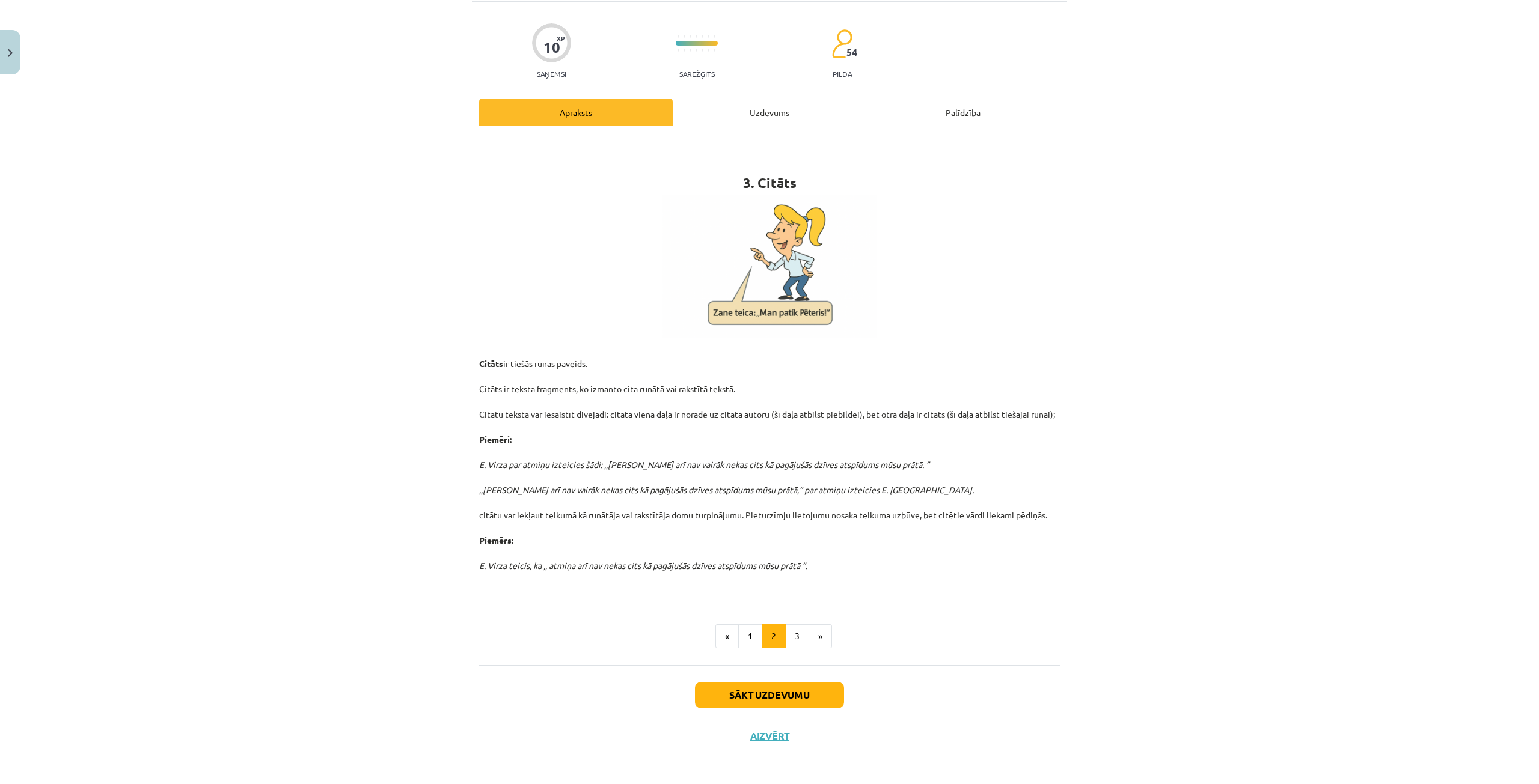
click at [827, 547] on p "Citāts ir tiešās runas paveids. Citāts ir teksta fragments, ko izmanto cita run…" at bounding box center [770, 471] width 581 height 253
drag, startPoint x: 442, startPoint y: 491, endPoint x: 924, endPoint y: 484, distance: 482.1
click at [924, 484] on div "Mācību tēma: Latviešu valodas i - 12. klases 1.ieskaites mācību materiāls (c) #…" at bounding box center [769, 392] width 1539 height 784
click at [1406, 231] on div "Mācību tēma: Latviešu valodas i - 12. klases 1.ieskaites mācību materiāls (c) #…" at bounding box center [769, 392] width 1539 height 784
click at [785, 640] on button "3" at bounding box center [797, 637] width 24 height 24
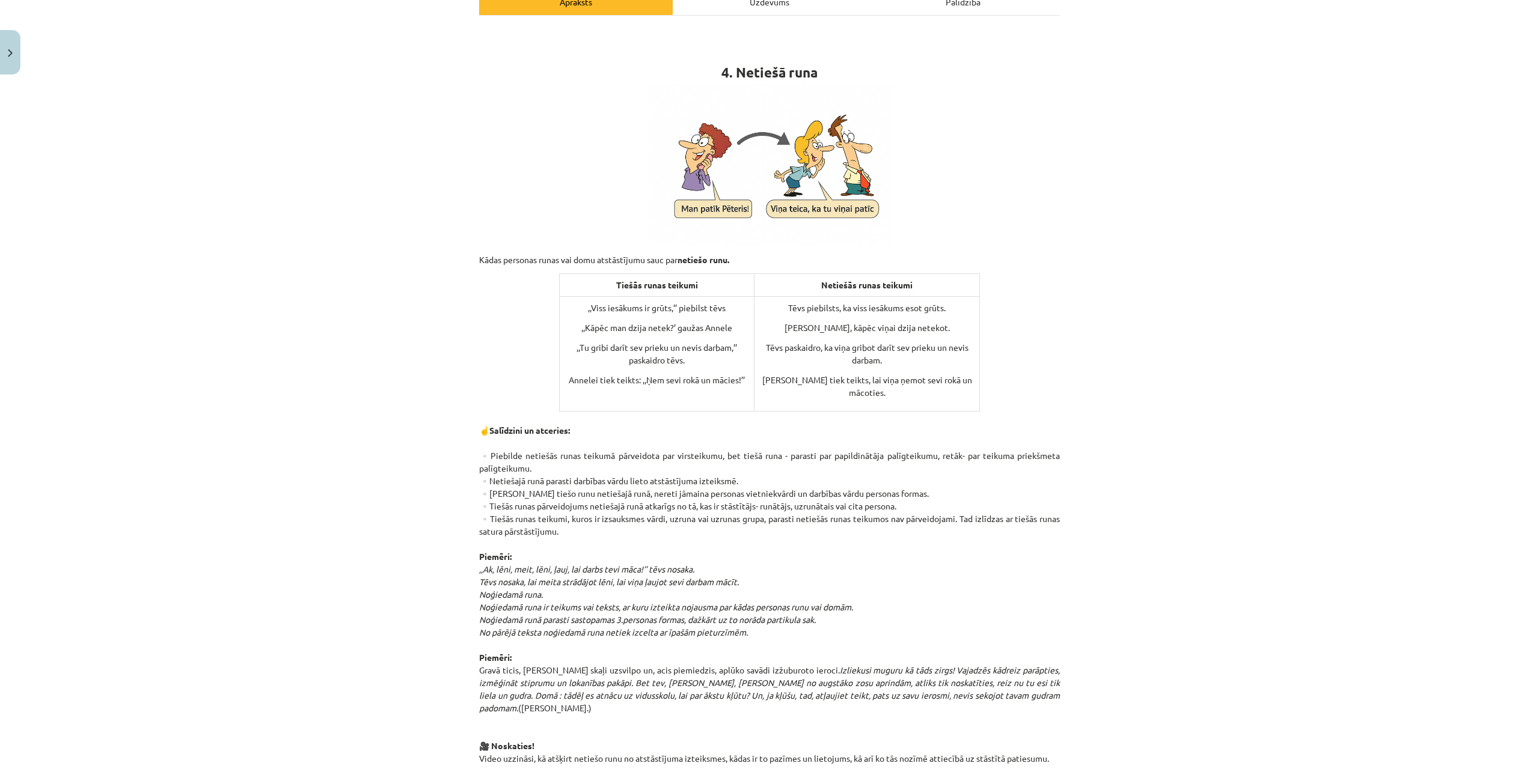
scroll to position [186, 0]
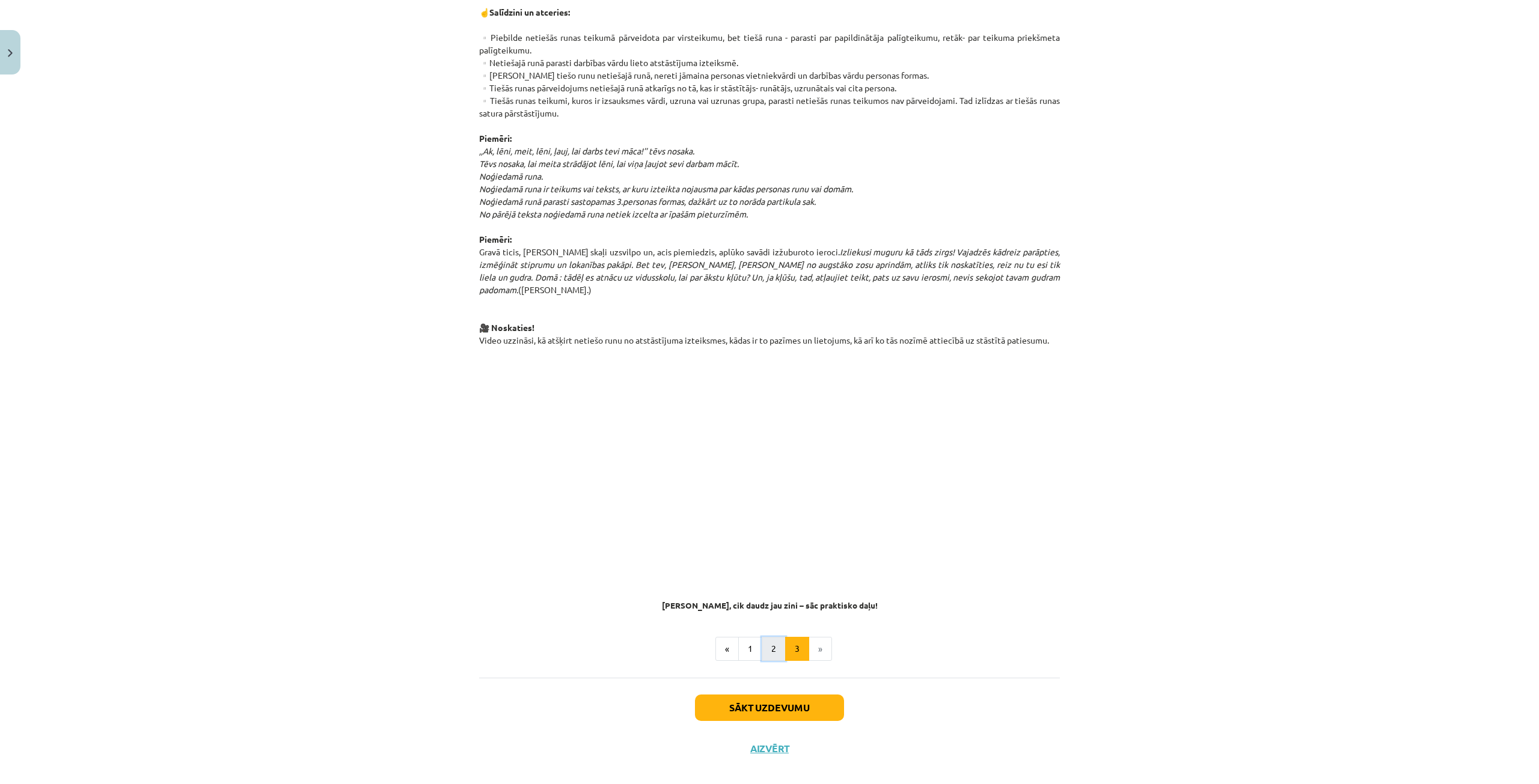
click at [769, 637] on button "2" at bounding box center [773, 650] width 24 height 24
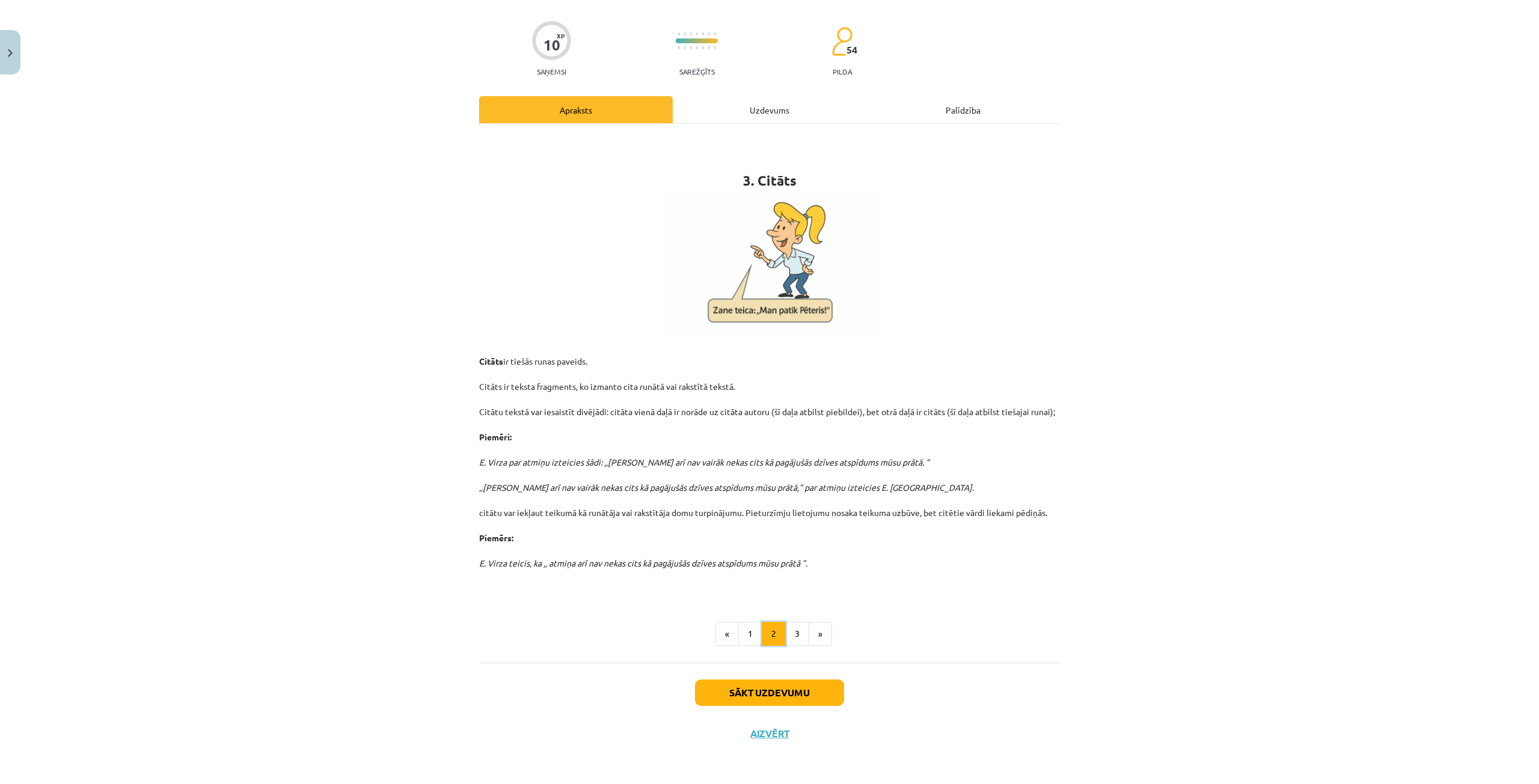
scroll to position [78, 0]
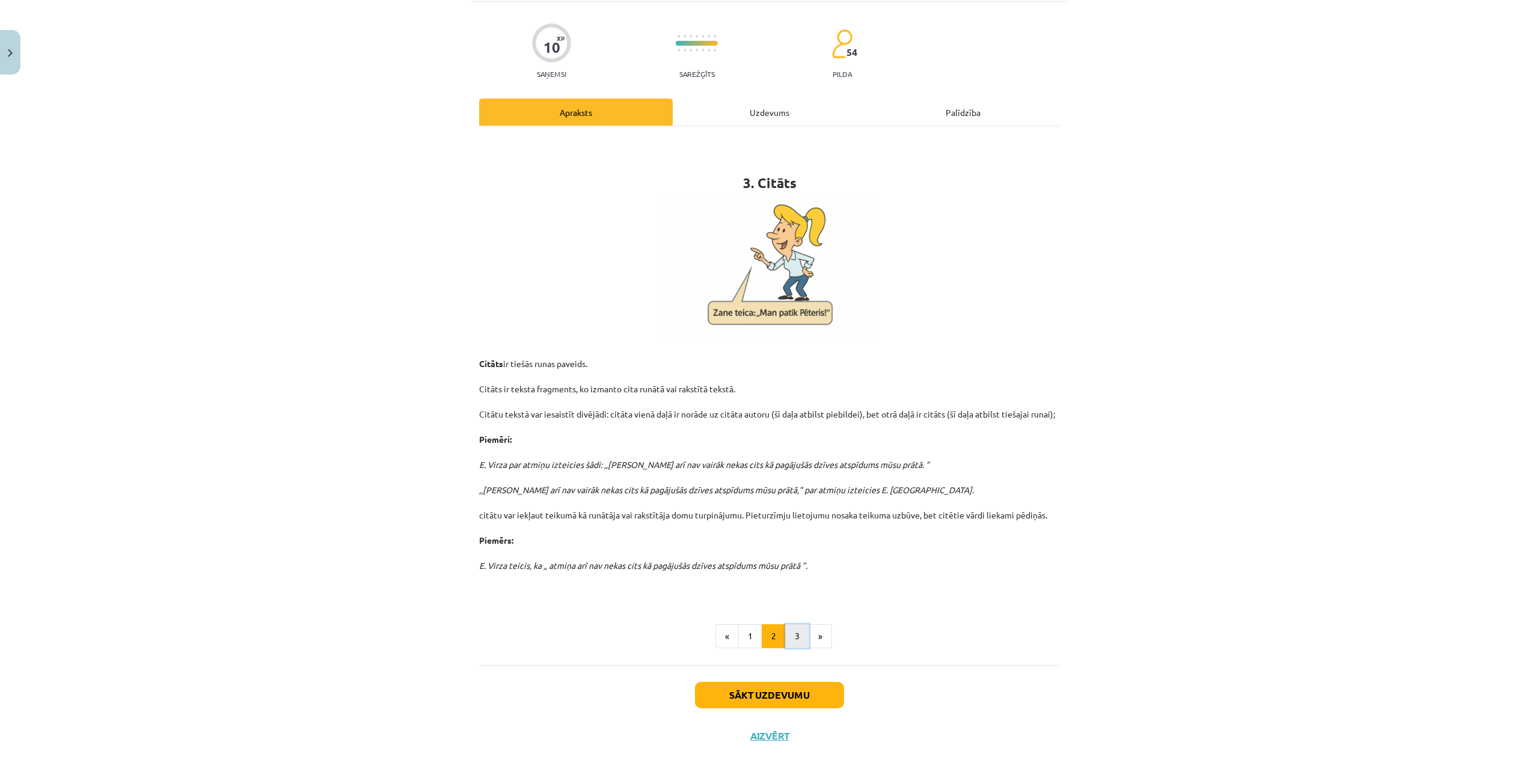
click at [798, 634] on button "3" at bounding box center [797, 637] width 24 height 24
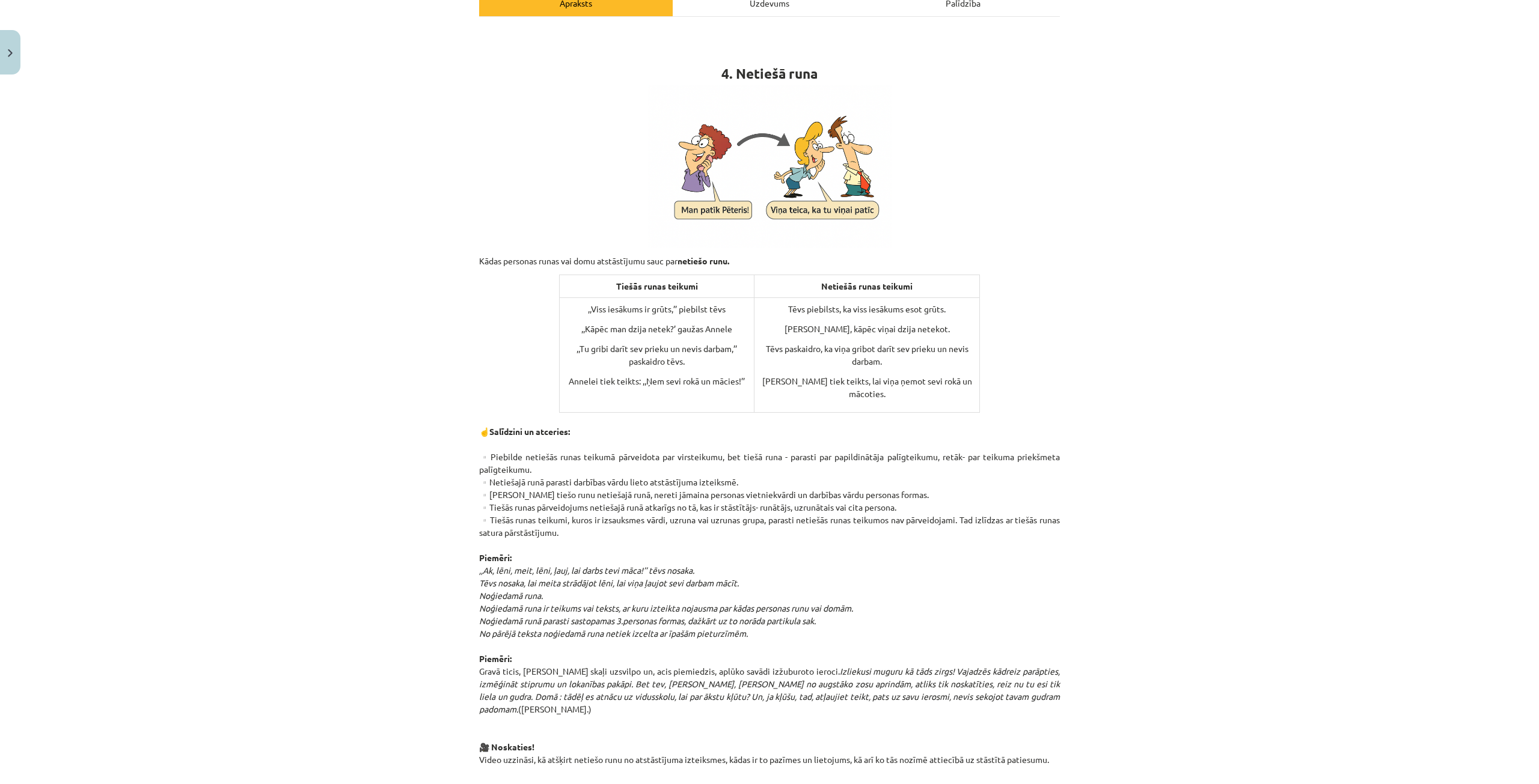
scroll to position [198, 0]
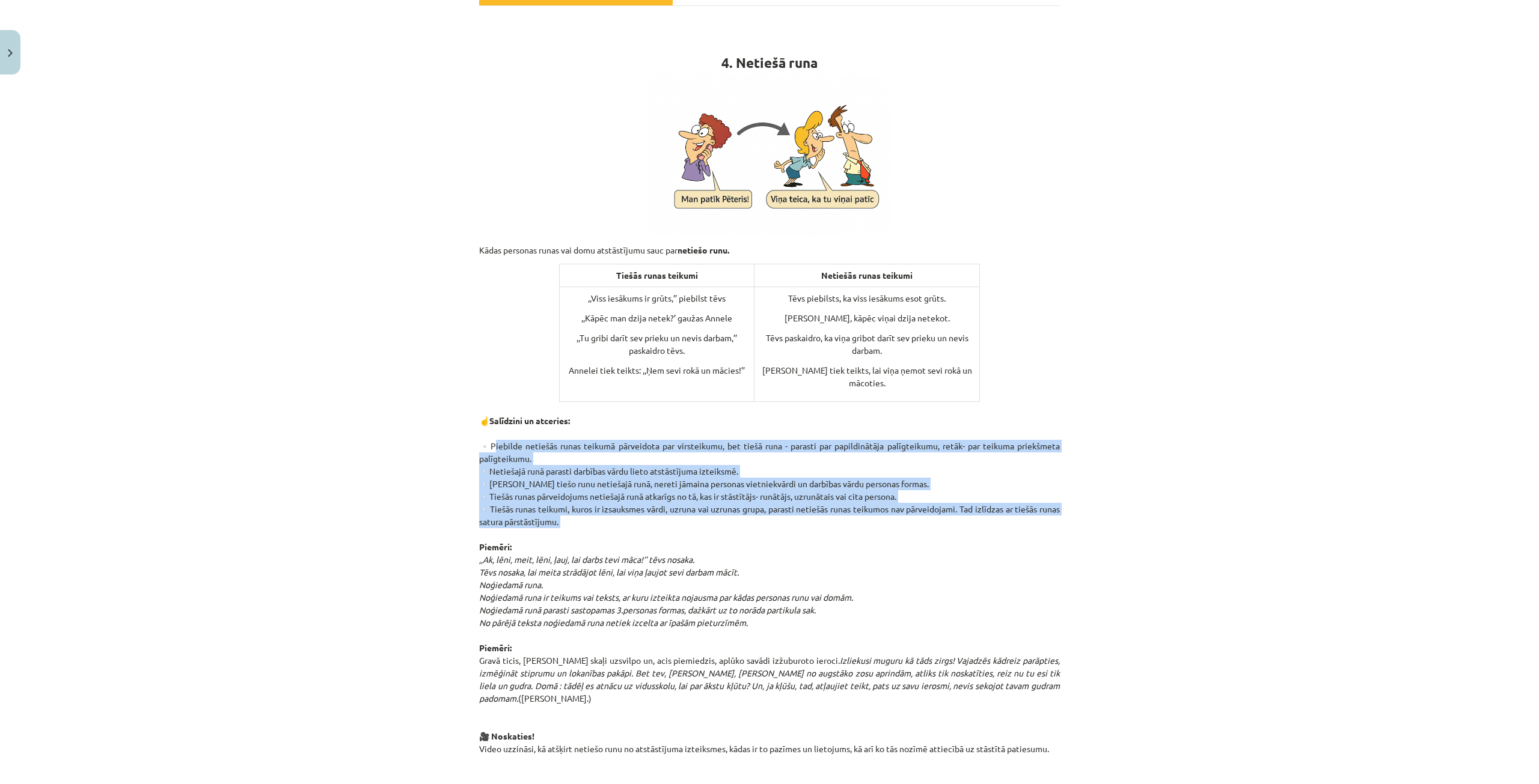
drag, startPoint x: 482, startPoint y: 444, endPoint x: 562, endPoint y: 524, distance: 113.1
click at [577, 534] on p "☝️Salīdzini un atceries: ▫️Piebilde netiešās runas teikumā pārveidota par virst…" at bounding box center [770, 579] width 581 height 353
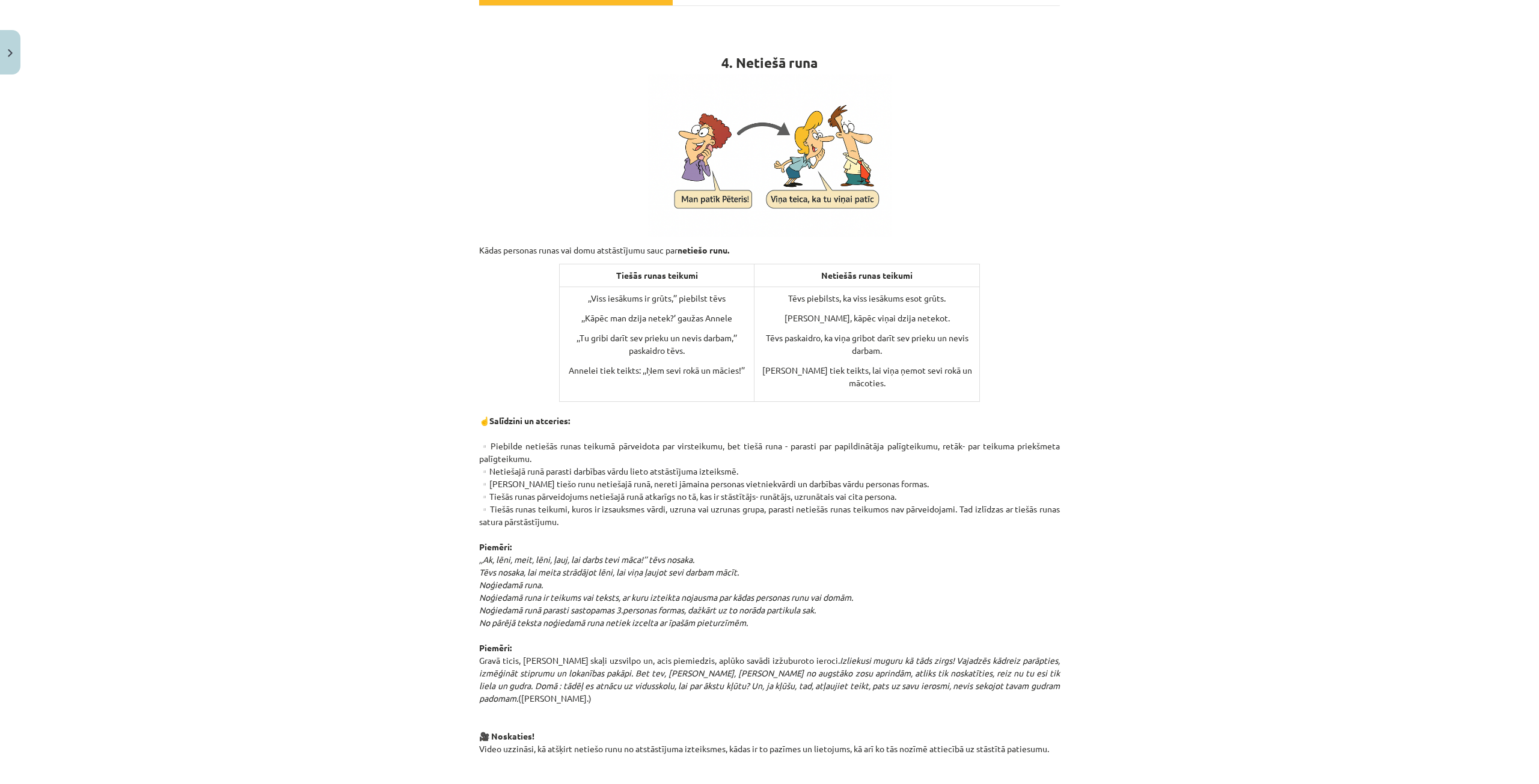
click at [1213, 298] on div "Mācību tēma: Latviešu valodas i - 12. klases 1.ieskaites mācību materiāls (c) #…" at bounding box center [769, 392] width 1539 height 784
drag, startPoint x: 487, startPoint y: 442, endPoint x: 534, endPoint y: 456, distance: 49.0
click at [534, 456] on p "☝️Salīdzini un atceries: ▫️Piebilde netiešās runas teikumā pārveidota par virst…" at bounding box center [770, 579] width 581 height 353
click at [633, 476] on p "☝️Salīdzini un atceries: ▫️Piebilde netiešās runas teikumā pārveidota par virst…" at bounding box center [770, 579] width 581 height 353
drag, startPoint x: 481, startPoint y: 469, endPoint x: 752, endPoint y: 470, distance: 271.0
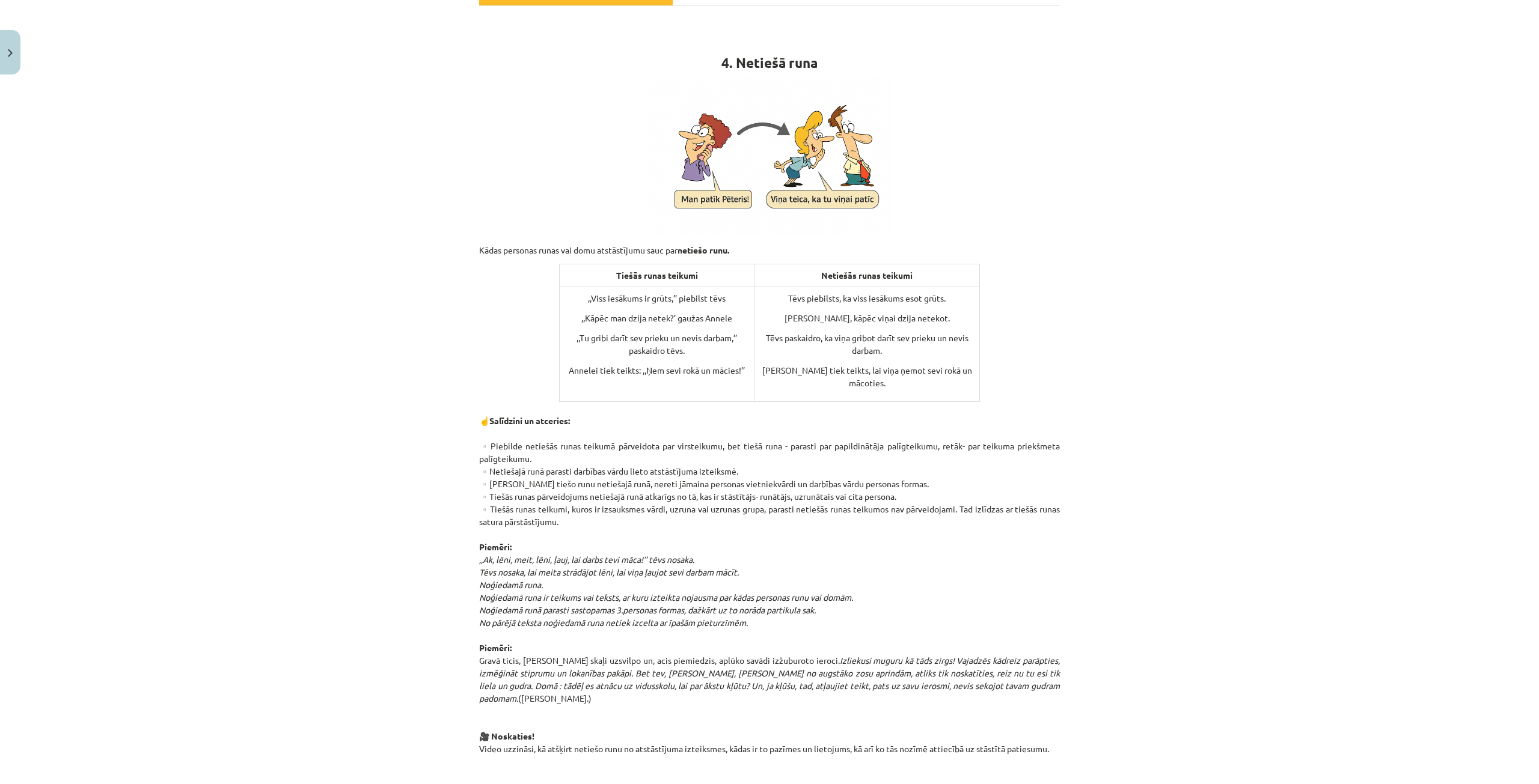
click at [752, 470] on p "☝️Salīdzini un atceries: ▫️Piebilde netiešās runas teikumā pārveidota par virst…" at bounding box center [770, 579] width 581 height 353
click at [1148, 256] on div "Mācību tēma: Latviešu valodas i - 12. klases 1.ieskaites mācību materiāls (c) #…" at bounding box center [769, 392] width 1539 height 784
drag, startPoint x: 648, startPoint y: 466, endPoint x: 743, endPoint y: 465, distance: 95.0
click at [743, 465] on p "☝️Salīdzini un atceries: ▫️Piebilde netiešās runas teikumā pārveidota par virst…" at bounding box center [770, 579] width 581 height 353
copy p "atstāstījuma izteiksmē."
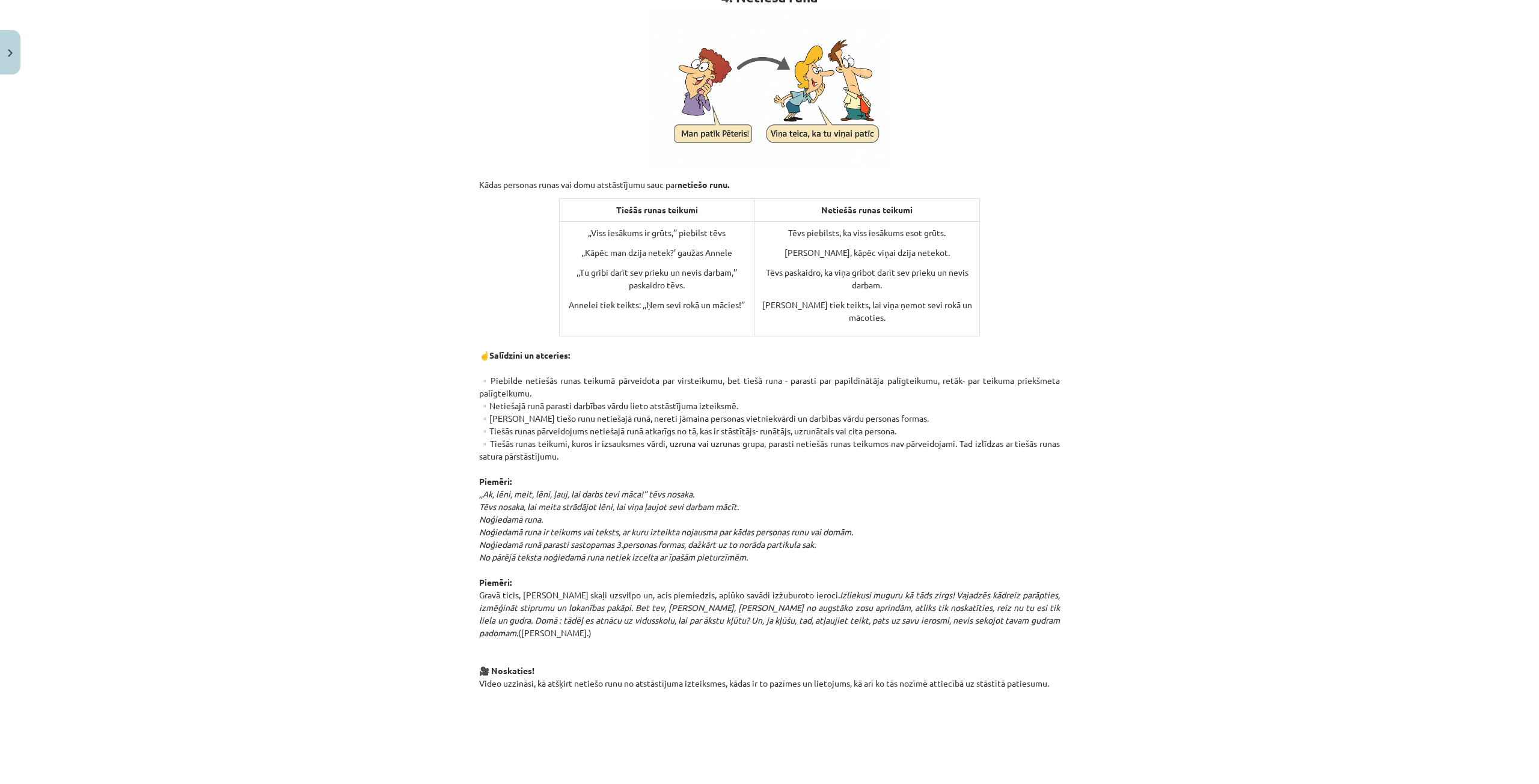
scroll to position [318, 0]
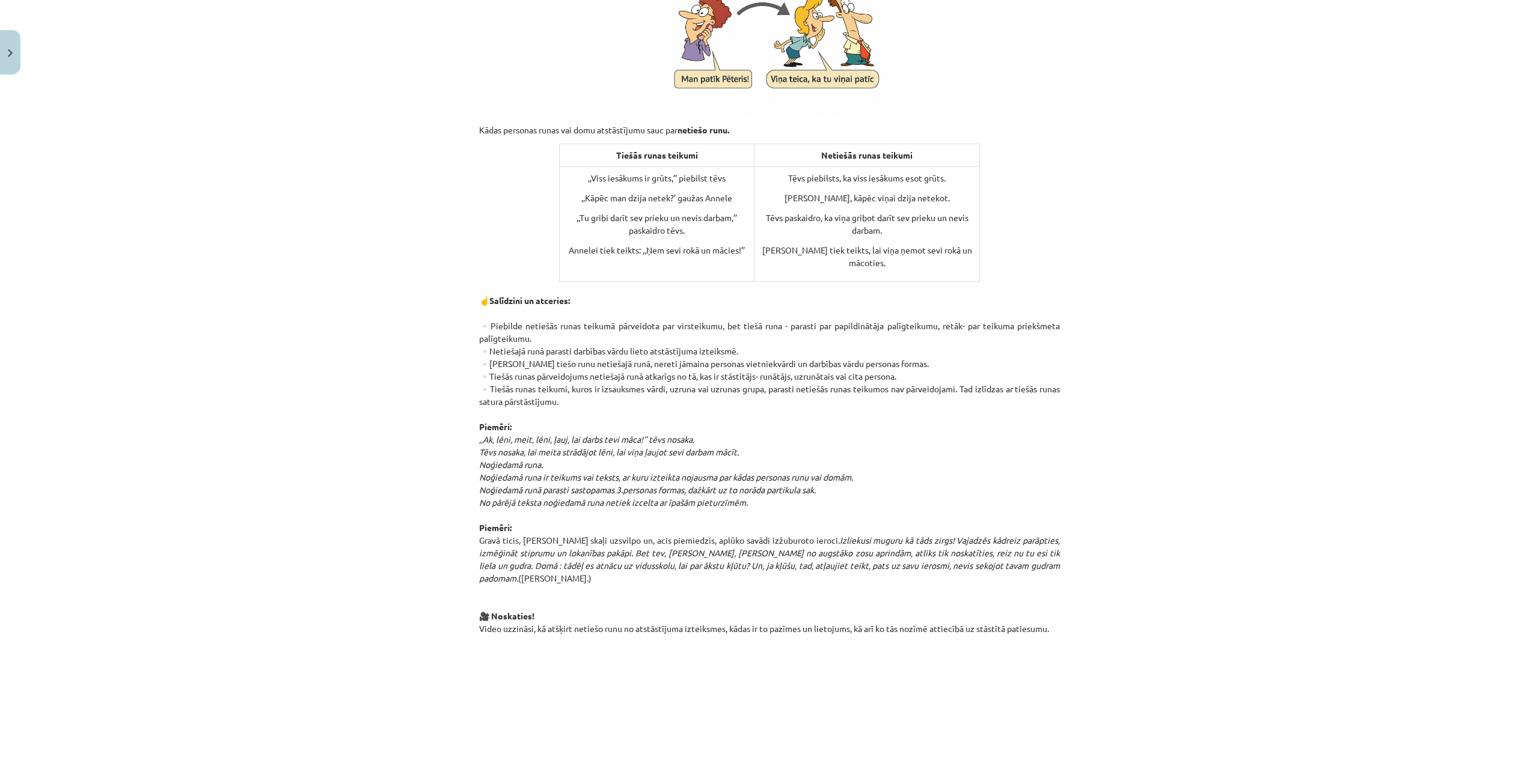
click at [592, 415] on p "☝️Salīdzini un atceries: ▫️Piebilde netiešās runas teikumā pārveidota par virst…" at bounding box center [770, 459] width 581 height 353
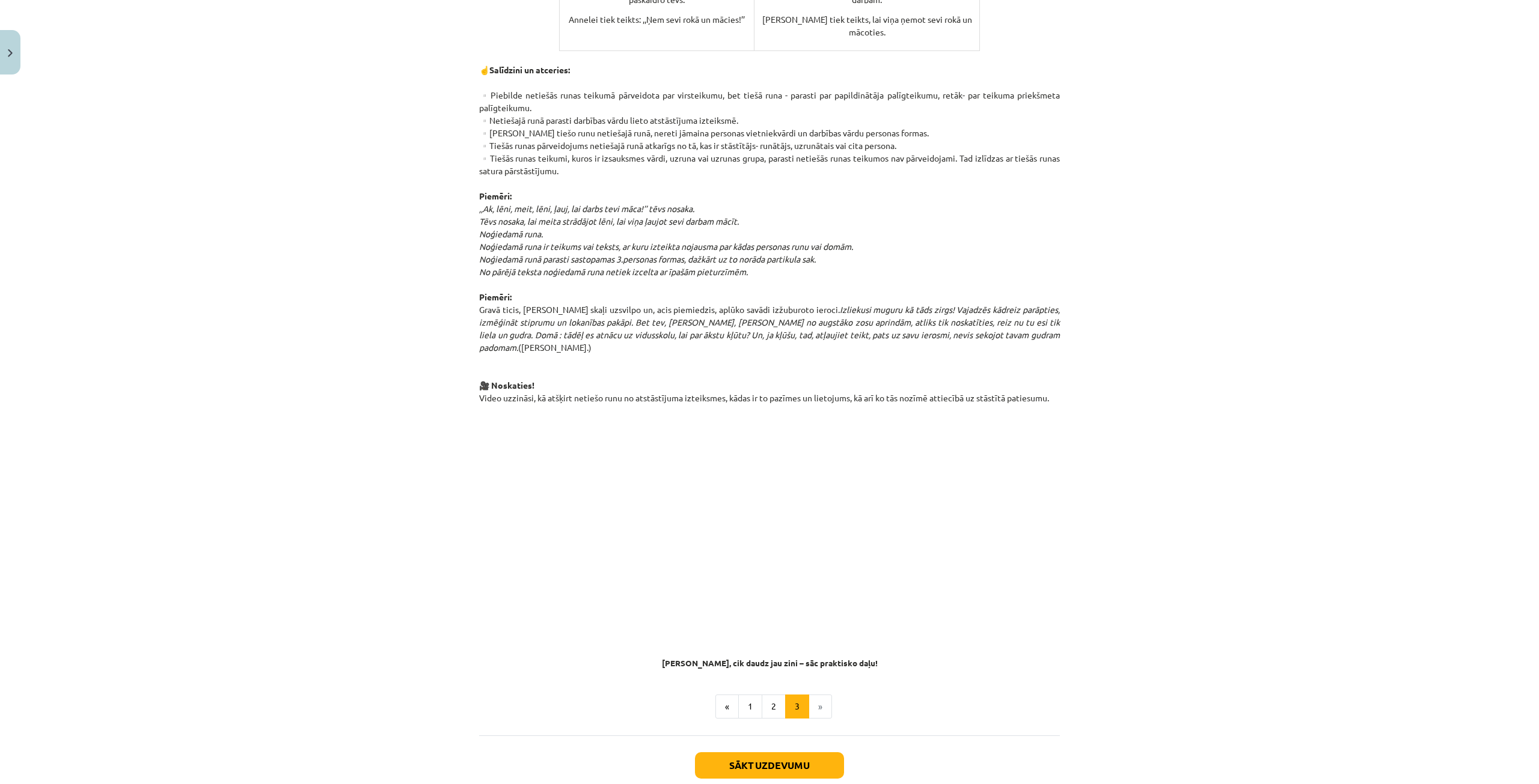
scroll to position [559, 0]
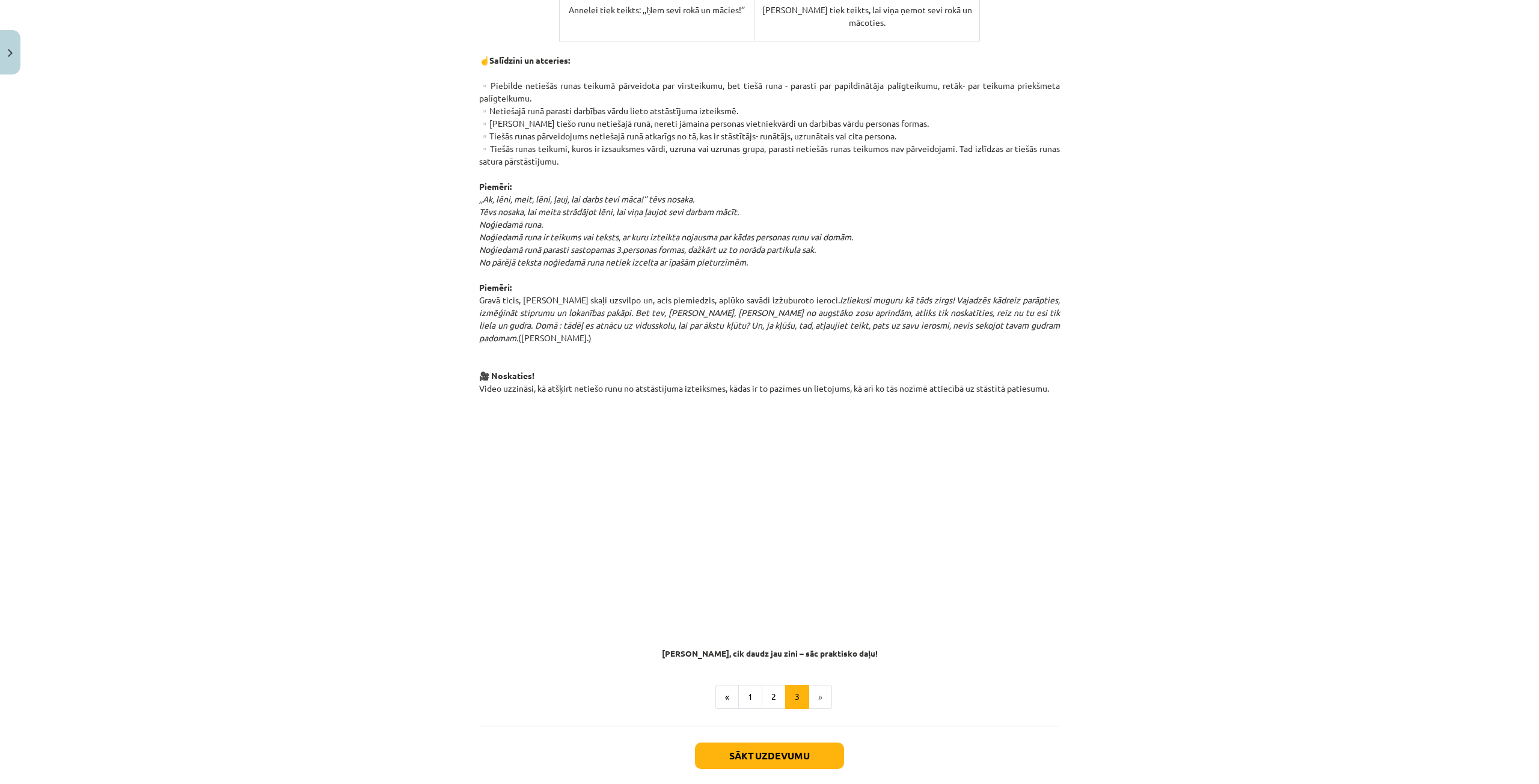
drag, startPoint x: 645, startPoint y: 107, endPoint x: 745, endPoint y: 112, distance: 100.1
click at [745, 112] on p "☝️Salīdzini un atceries: ▫️Piebilde netiešās runas teikumā pārveidota par virst…" at bounding box center [770, 218] width 581 height 353
click at [840, 175] on p "☝️Salīdzini un atceries: ▫️Piebilde netiešās runas teikumā pārveidota par virst…" at bounding box center [770, 218] width 581 height 353
click at [806, 743] on button "Sākt uzdevumu" at bounding box center [769, 755] width 149 height 26
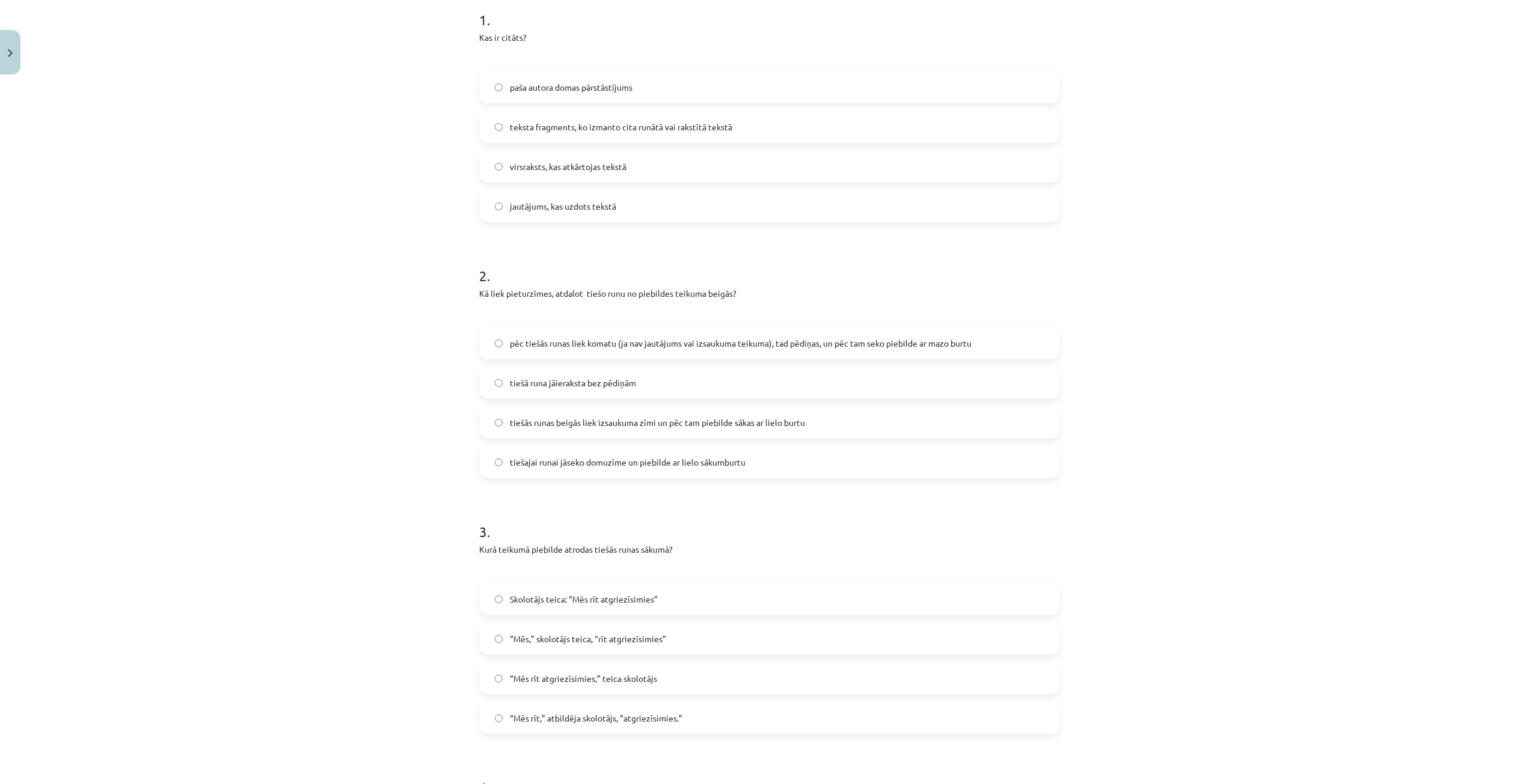
scroll to position [0, 0]
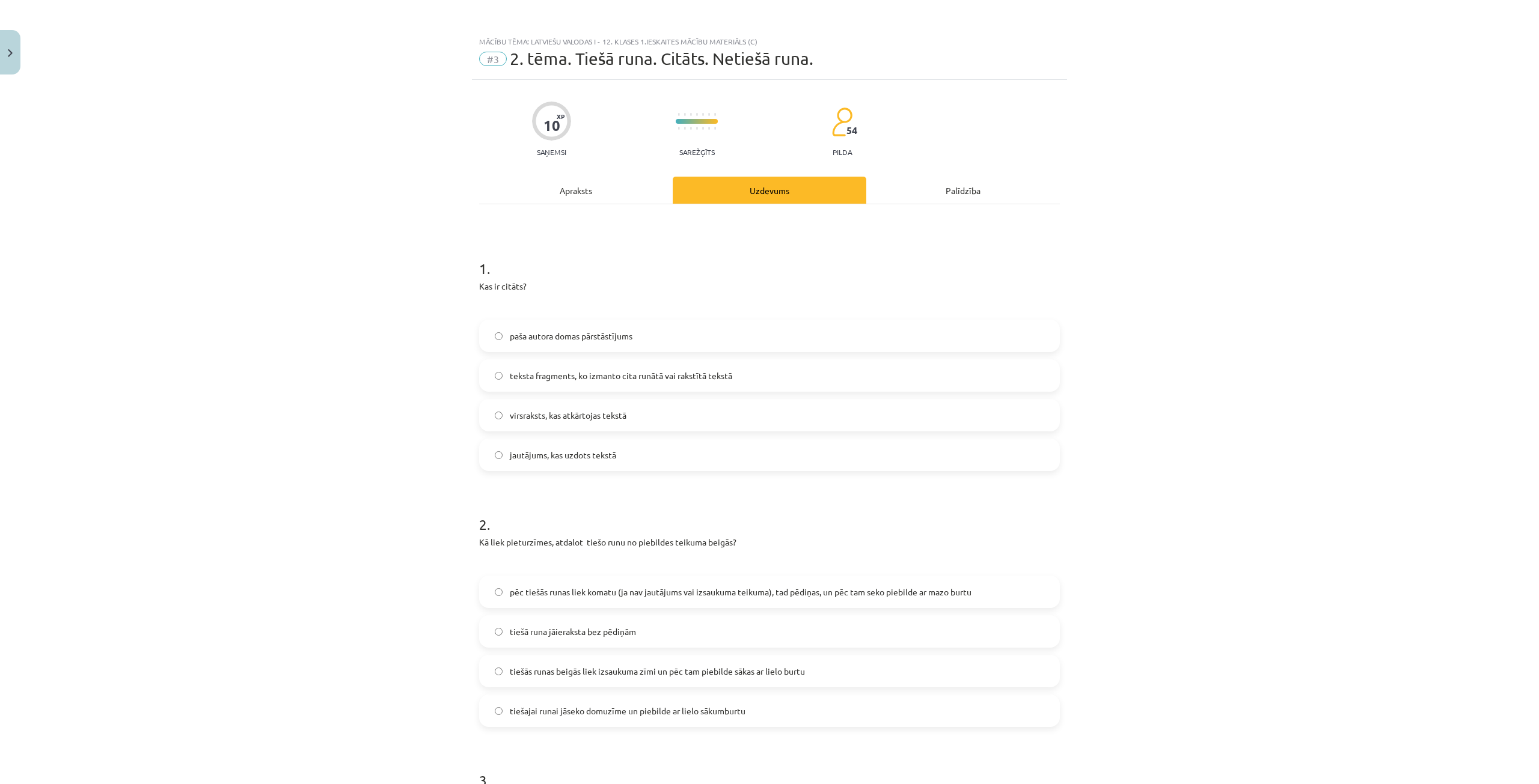
click at [576, 192] on div "Apraksts" at bounding box center [576, 190] width 194 height 27
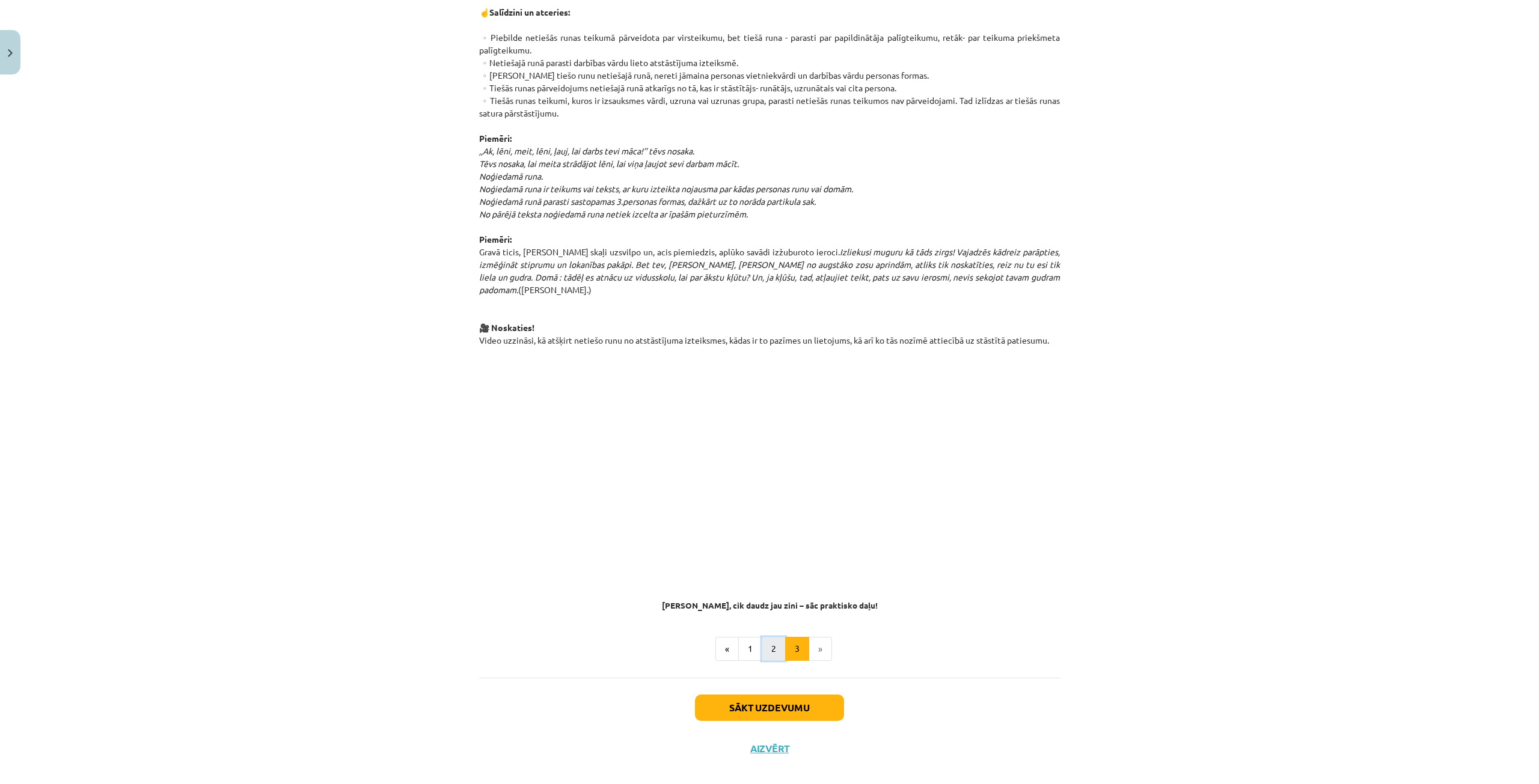
click at [771, 637] on button "2" at bounding box center [773, 650] width 24 height 24
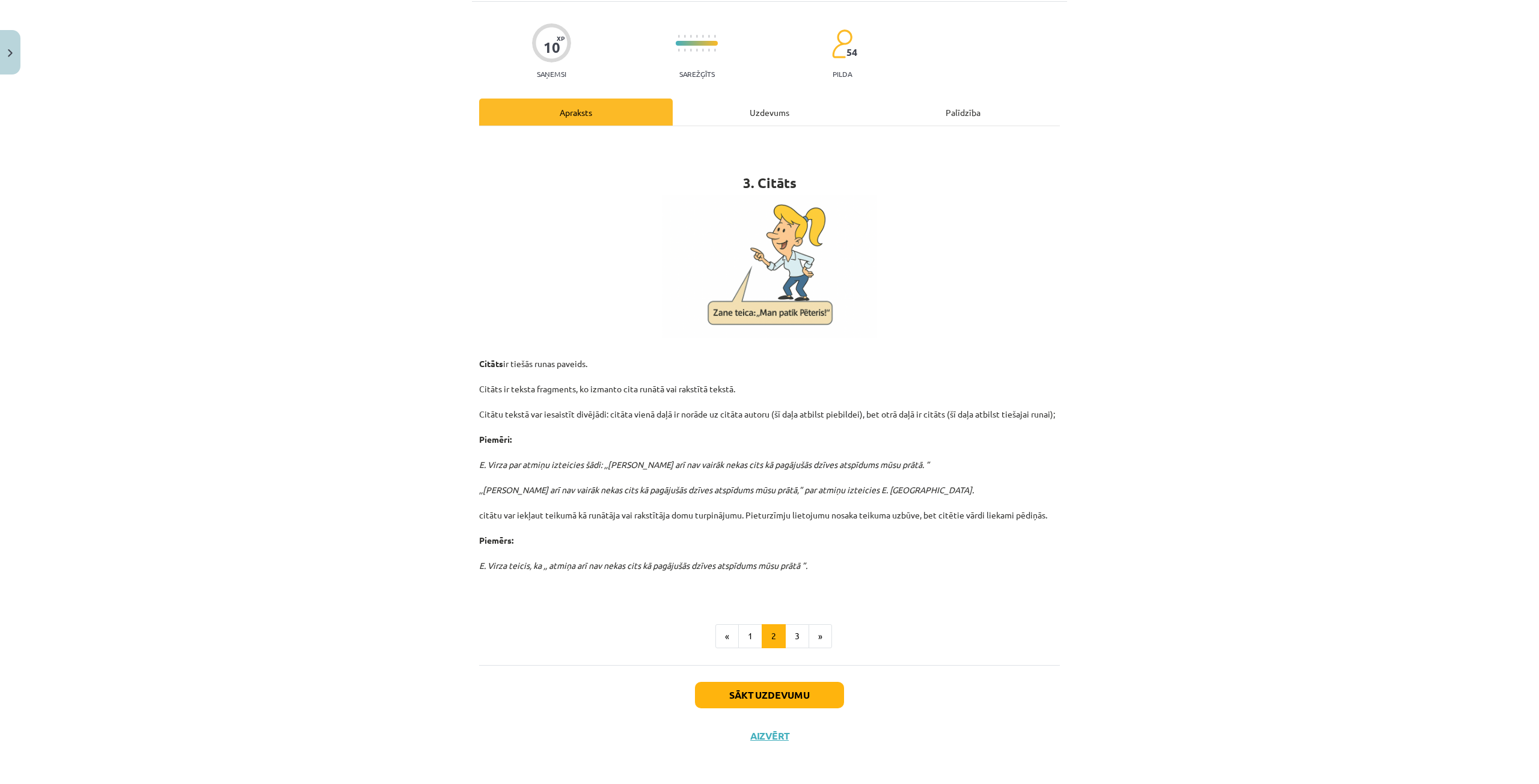
click at [758, 117] on div "Uzdevums" at bounding box center [769, 112] width 194 height 27
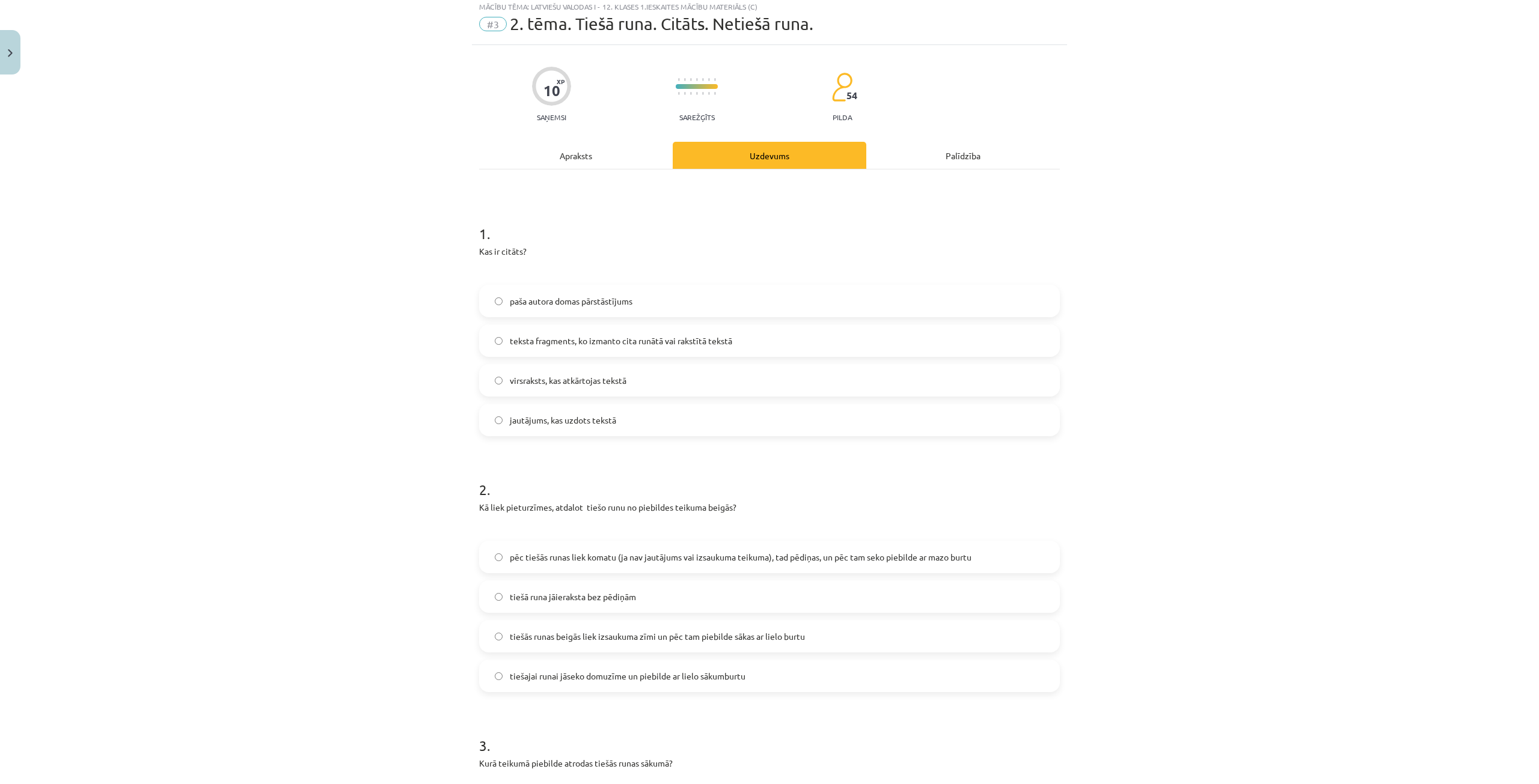
scroll to position [30, 0]
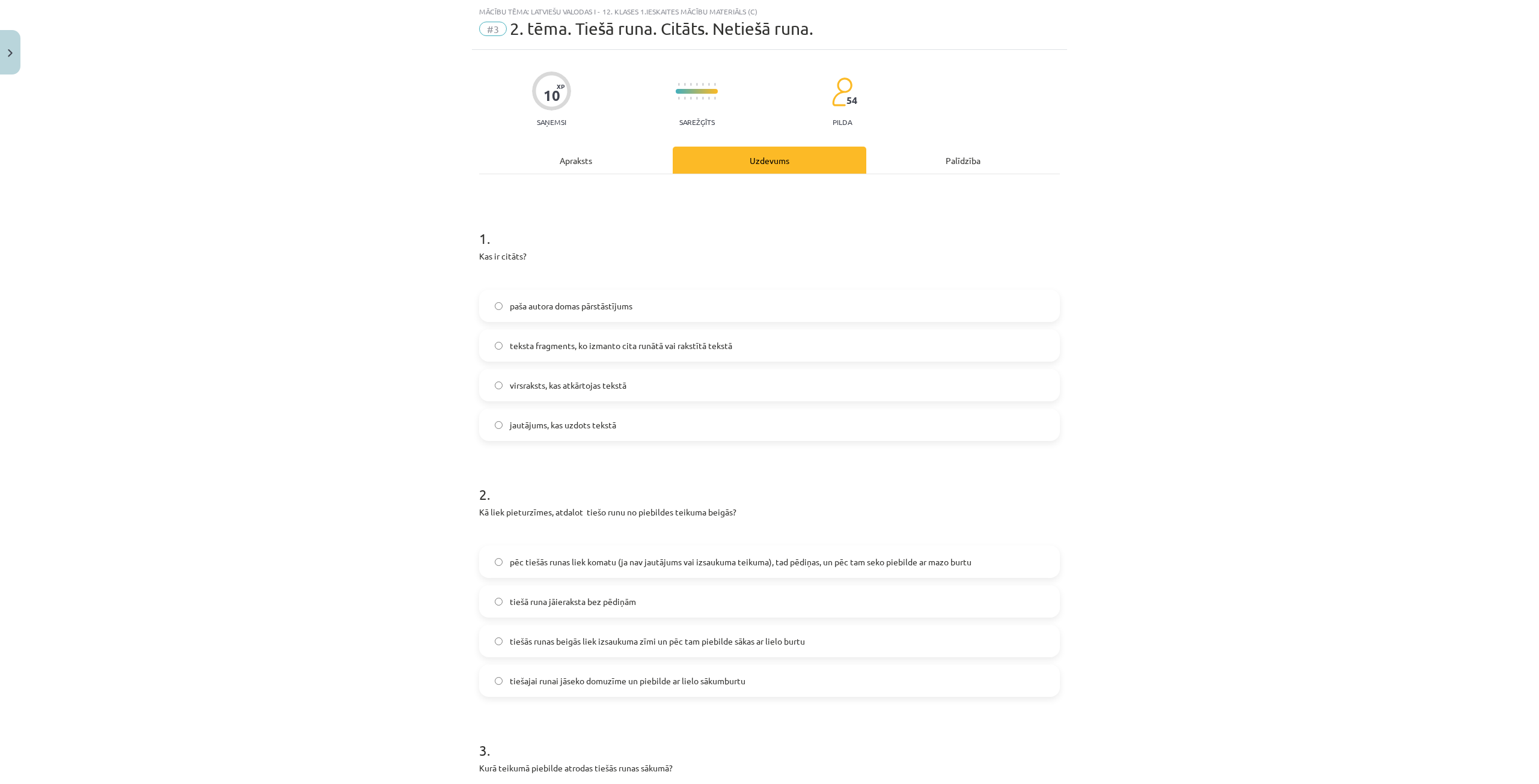
click at [562, 351] on span "teksta fragments, ko izmanto cita runātā vai rakstītā tekstā" at bounding box center [620, 346] width 223 height 13
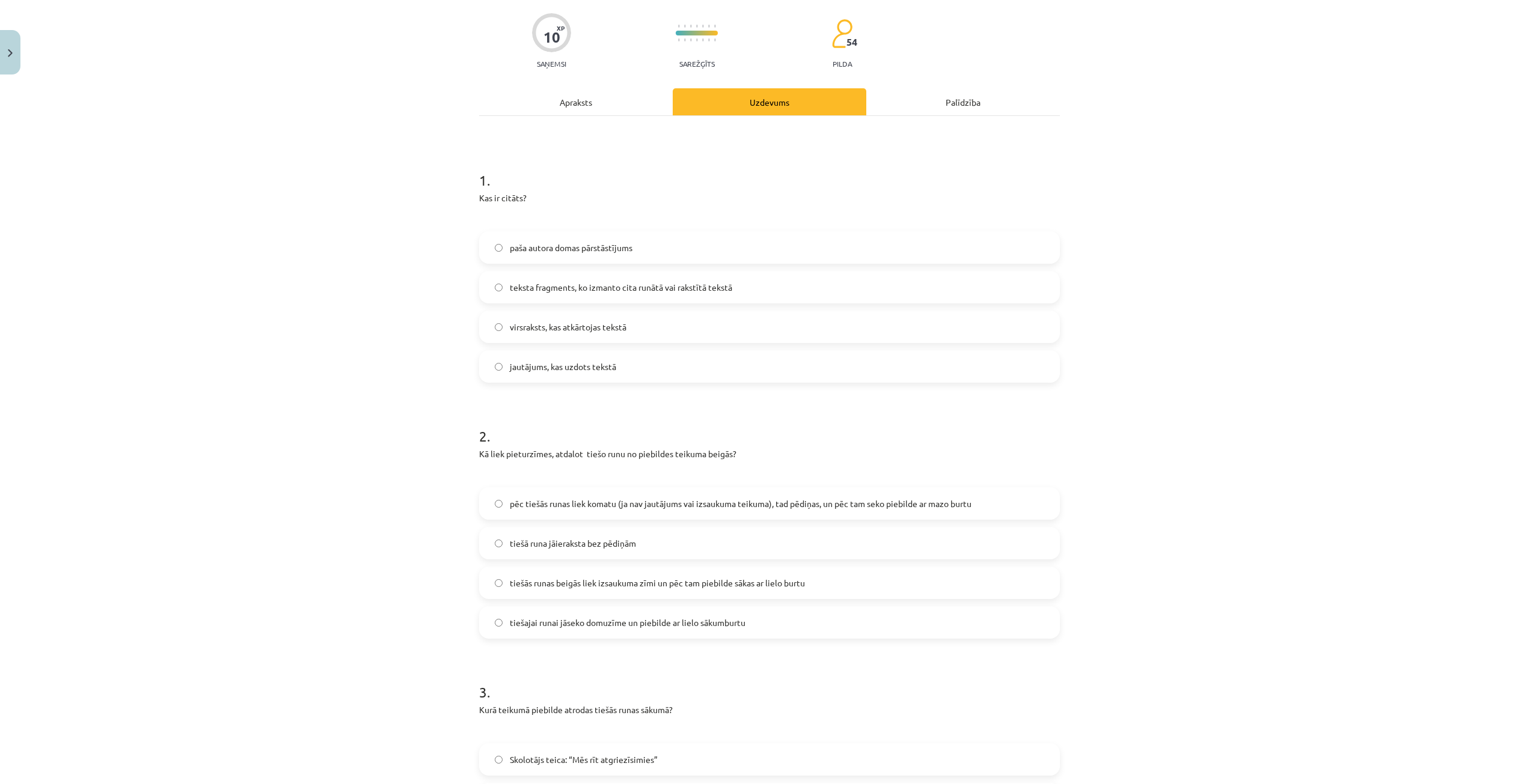
scroll to position [210, 0]
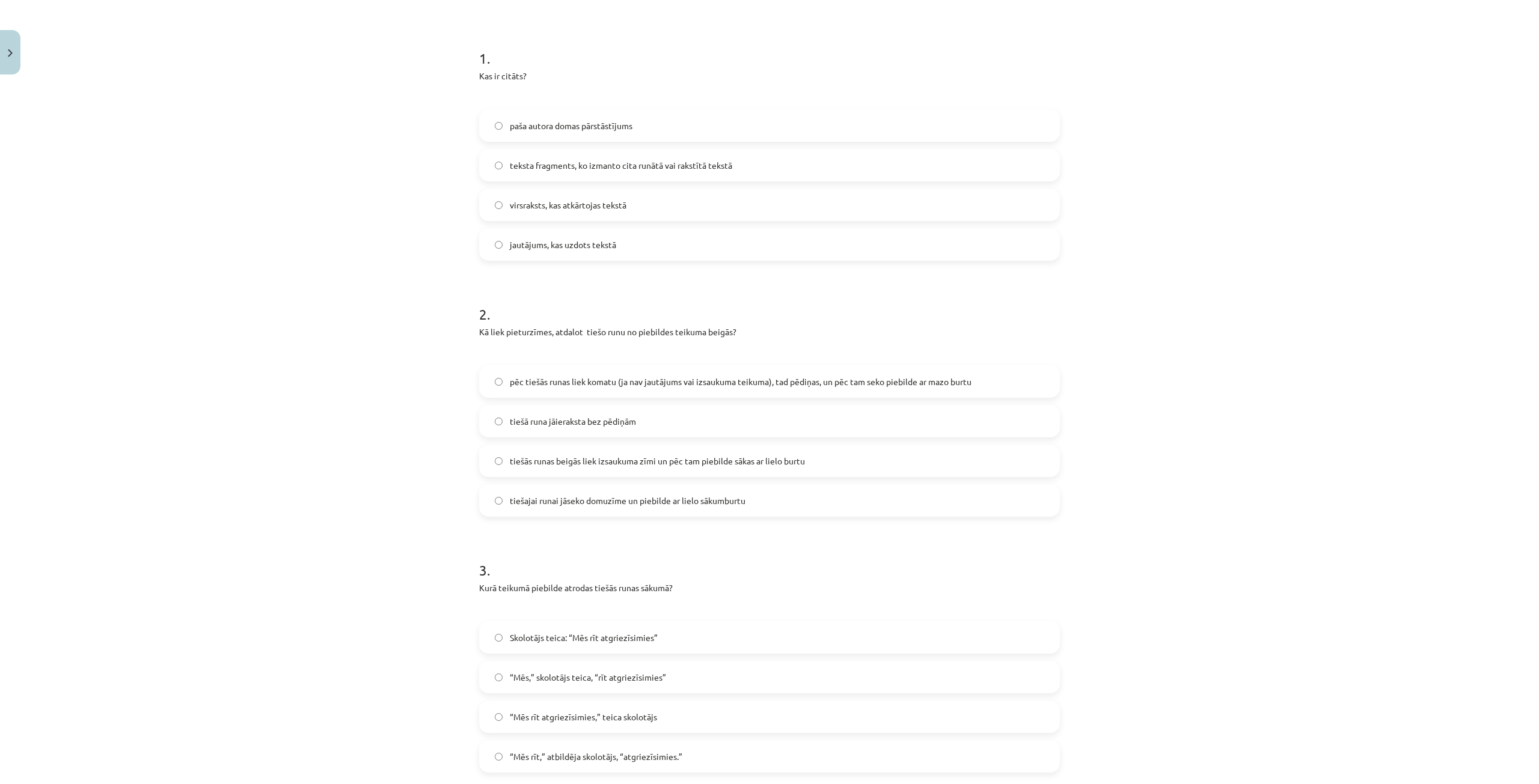
click at [318, 404] on div "Mācību tēma: Latviešu valodas i - 12. klases 1.ieskaites mācību materiāls (c) #…" at bounding box center [769, 392] width 1539 height 784
click at [792, 381] on span "pēc tiešās runas liek komatu (ja nav jautājums vai izsaukuma teikuma), tad pēdi…" at bounding box center [740, 382] width 461 height 13
click at [671, 382] on span "pēc tiešās runas liek komatu (ja nav jautājums vai izsaukuma teikuma), tad pēdi…" at bounding box center [740, 382] width 461 height 13
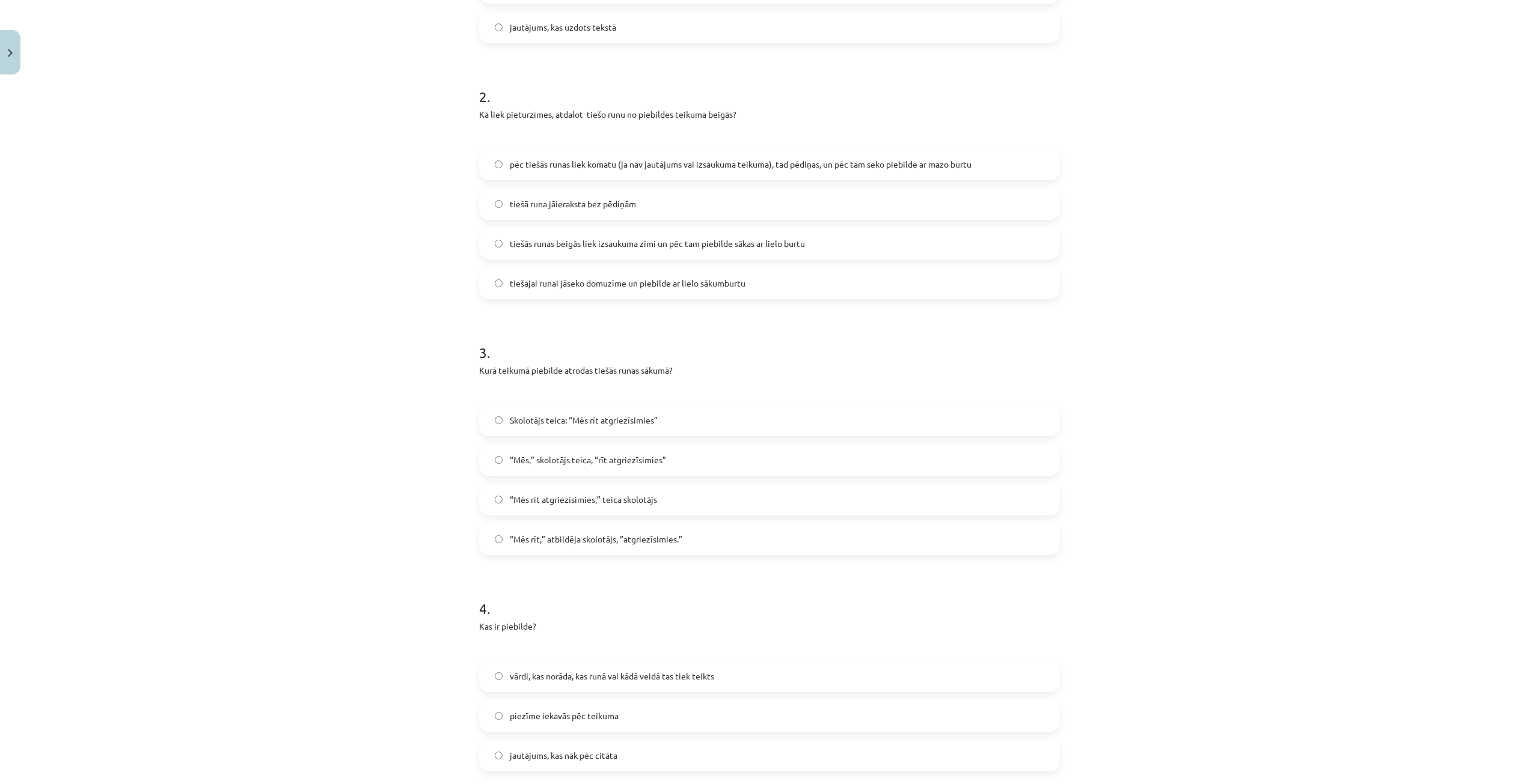
scroll to position [330, 0]
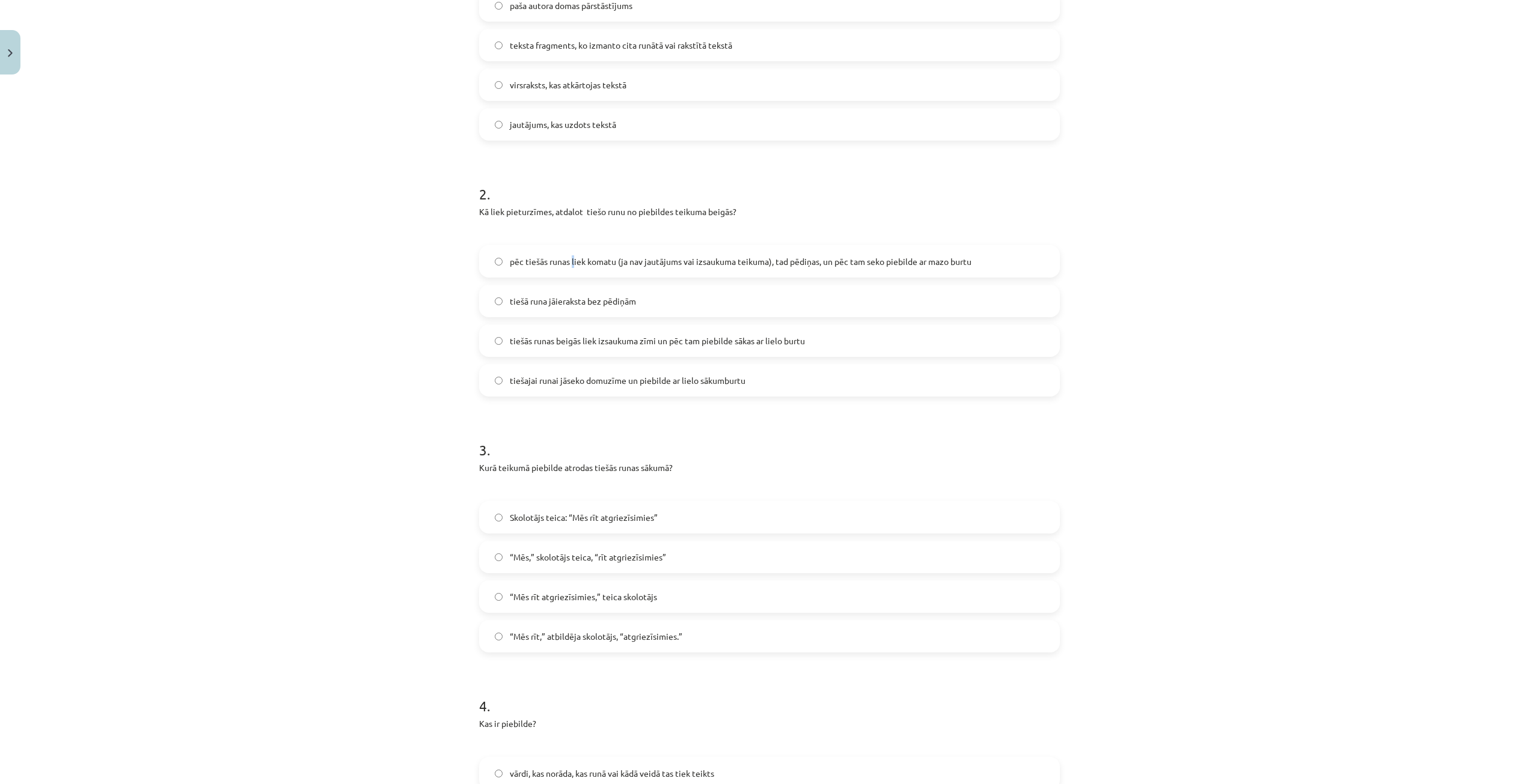
click at [569, 260] on span "pēc tiešās runas liek komatu (ja nav jautājums vai izsaukuma teikuma), tad pēdi…" at bounding box center [740, 262] width 461 height 13
click at [626, 260] on span "pēc tiešās runas liek komatu (ja nav jautājums vai izsaukuma teikuma), tad pēdi…" at bounding box center [740, 262] width 461 height 13
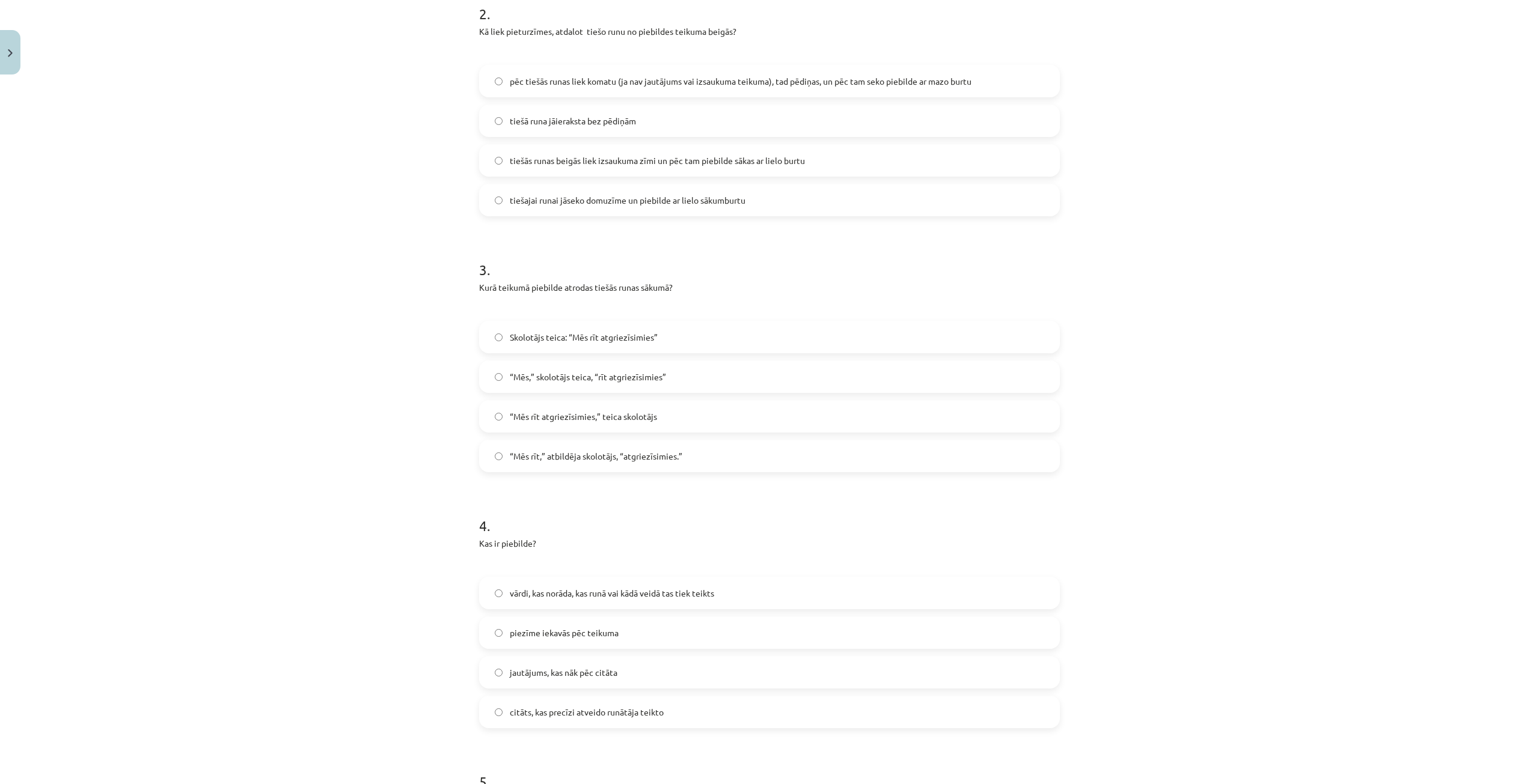
click at [618, 339] on span "Skolotājs teica: “Mēs rīt atgriezīsimies”" at bounding box center [583, 338] width 148 height 13
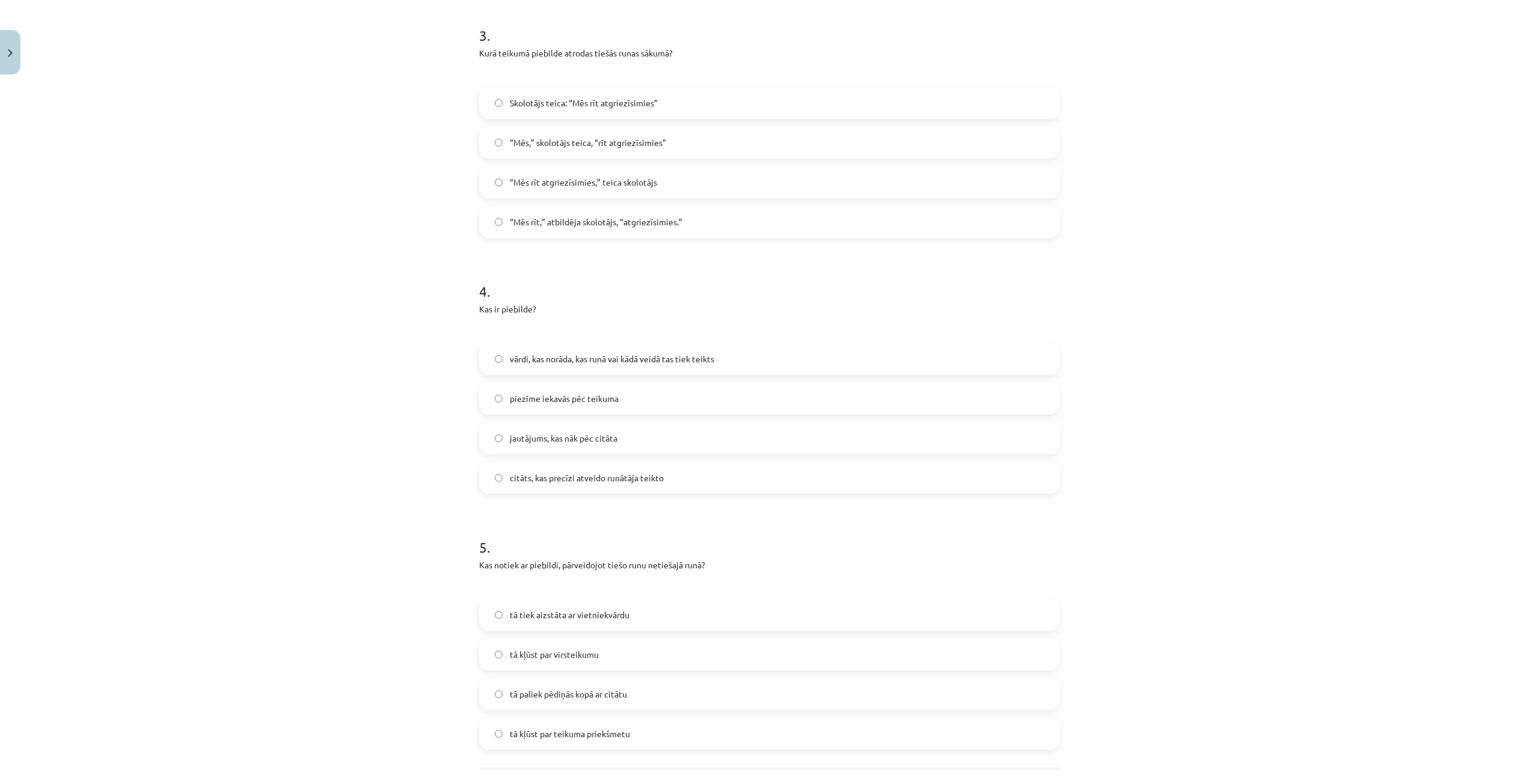
scroll to position [811, 0]
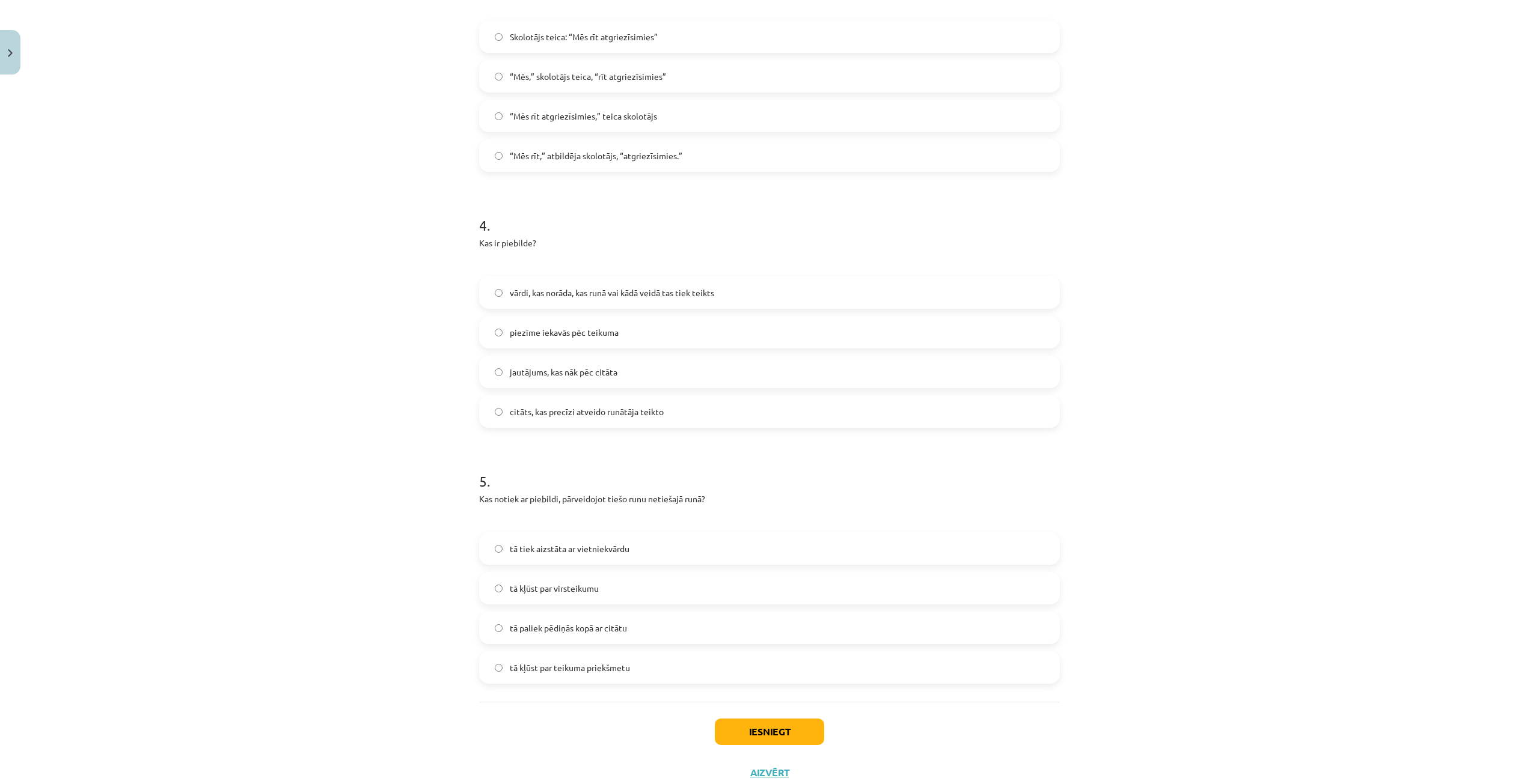
click at [562, 288] on span "vārdi, kas norāda, kas runā vai kādā veidā tas tiek teikts" at bounding box center [612, 293] width 205 height 13
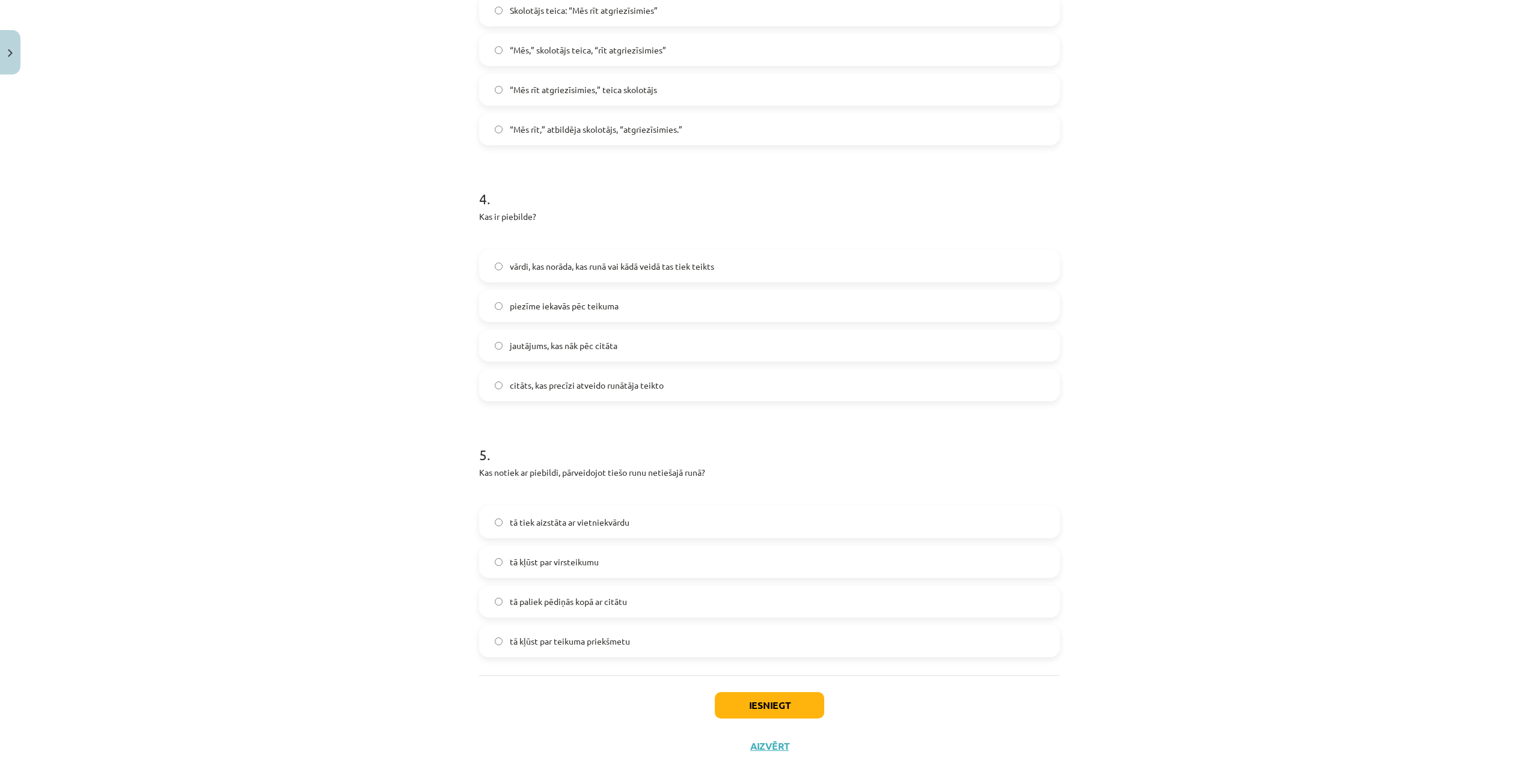
scroll to position [850, 0]
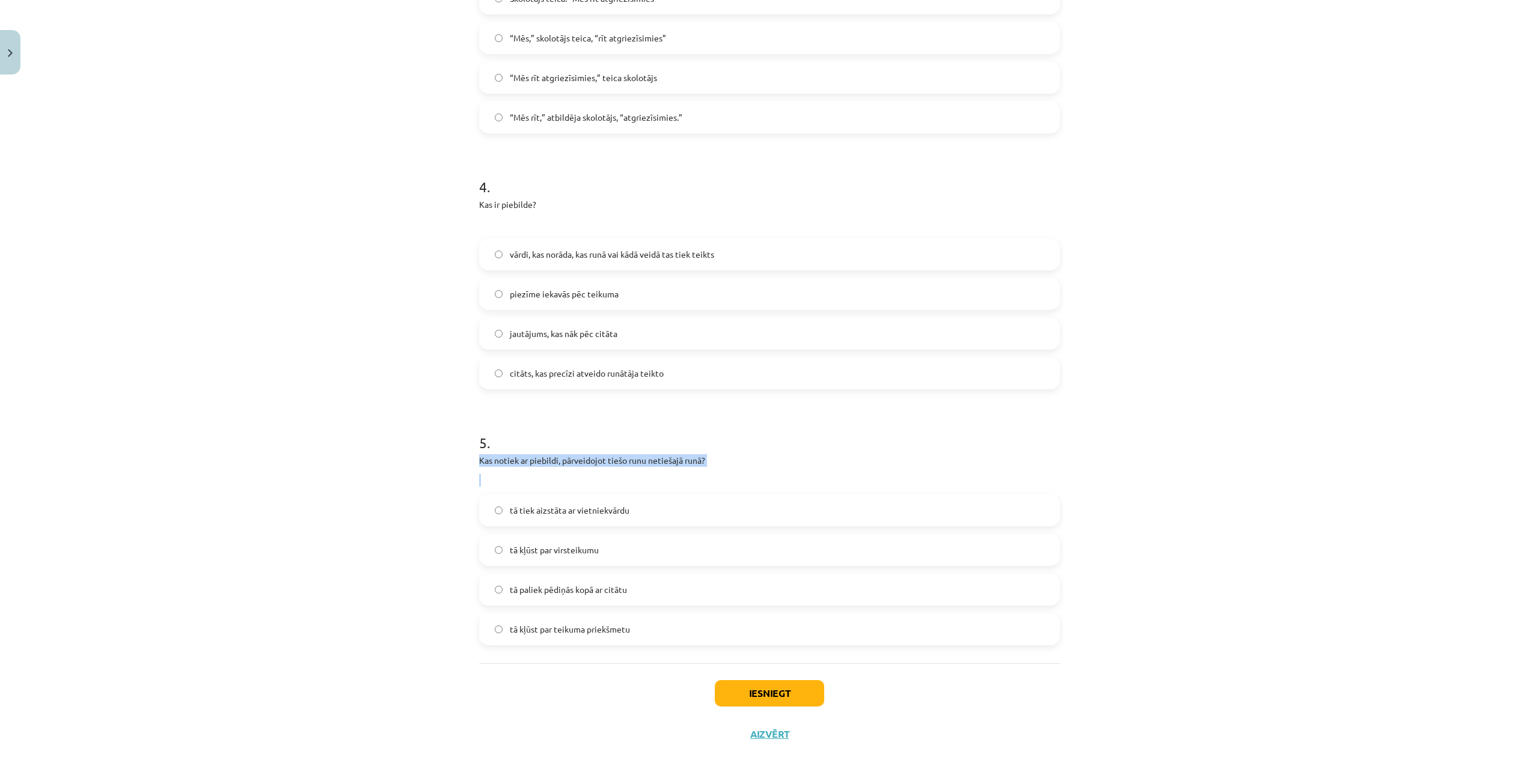
drag, startPoint x: 469, startPoint y: 462, endPoint x: 711, endPoint y: 467, distance: 242.1
click at [399, 437] on div "Mācību tēma: Latviešu valodas i - 12. klases 1.ieskaites mācību materiāls (c) #…" at bounding box center [769, 392] width 1539 height 784
drag, startPoint x: 455, startPoint y: 455, endPoint x: 650, endPoint y: 641, distance: 269.5
click at [650, 641] on div "Mācību tēma: Latviešu valodas i - 12. klases 1.ieskaites mācību materiāls (c) #…" at bounding box center [769, 392] width 1539 height 784
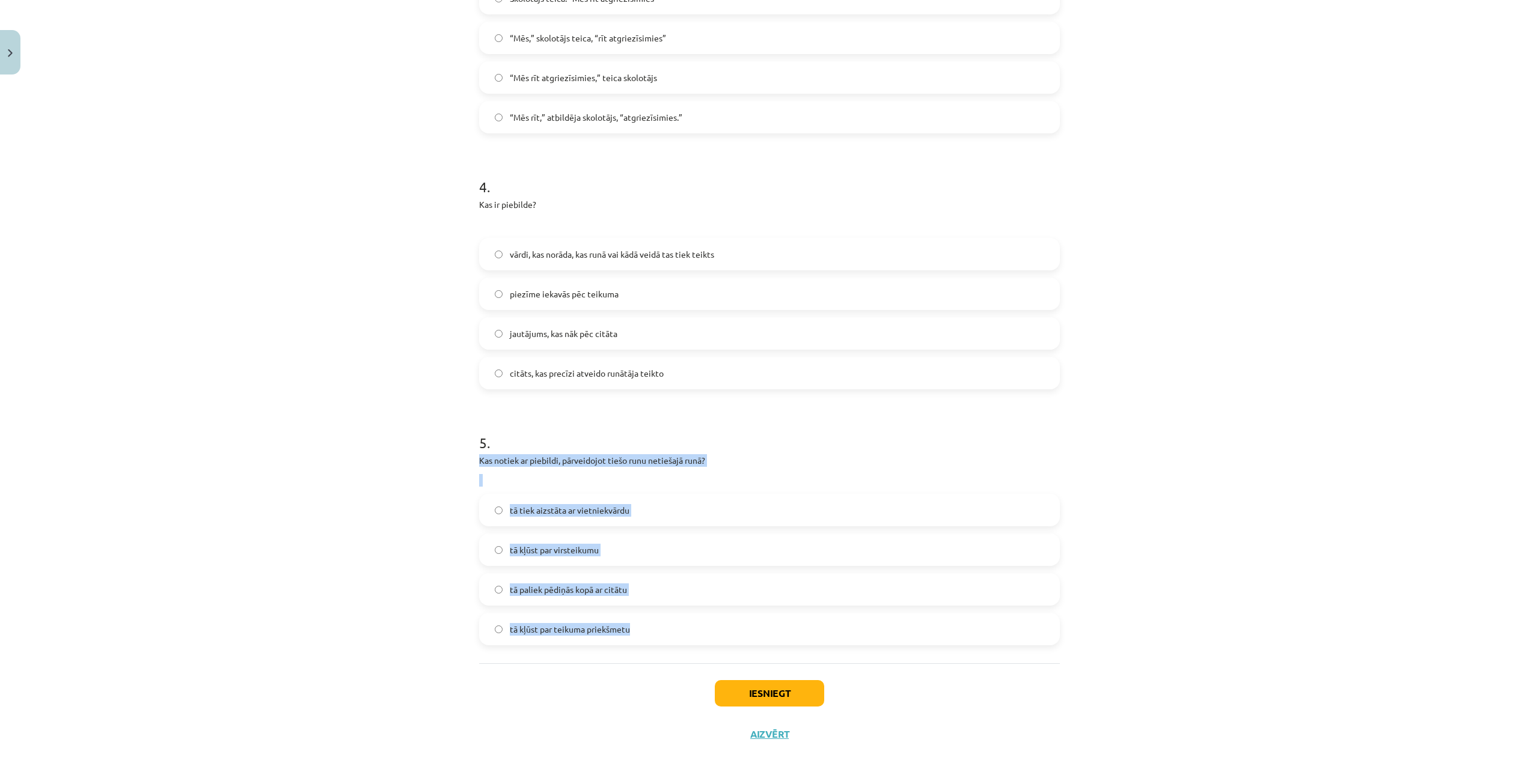
copy div "Kas notiek ar piebildi, pārveidojot tiešo runu netiešajā runā? tā tiek aizstāta…"
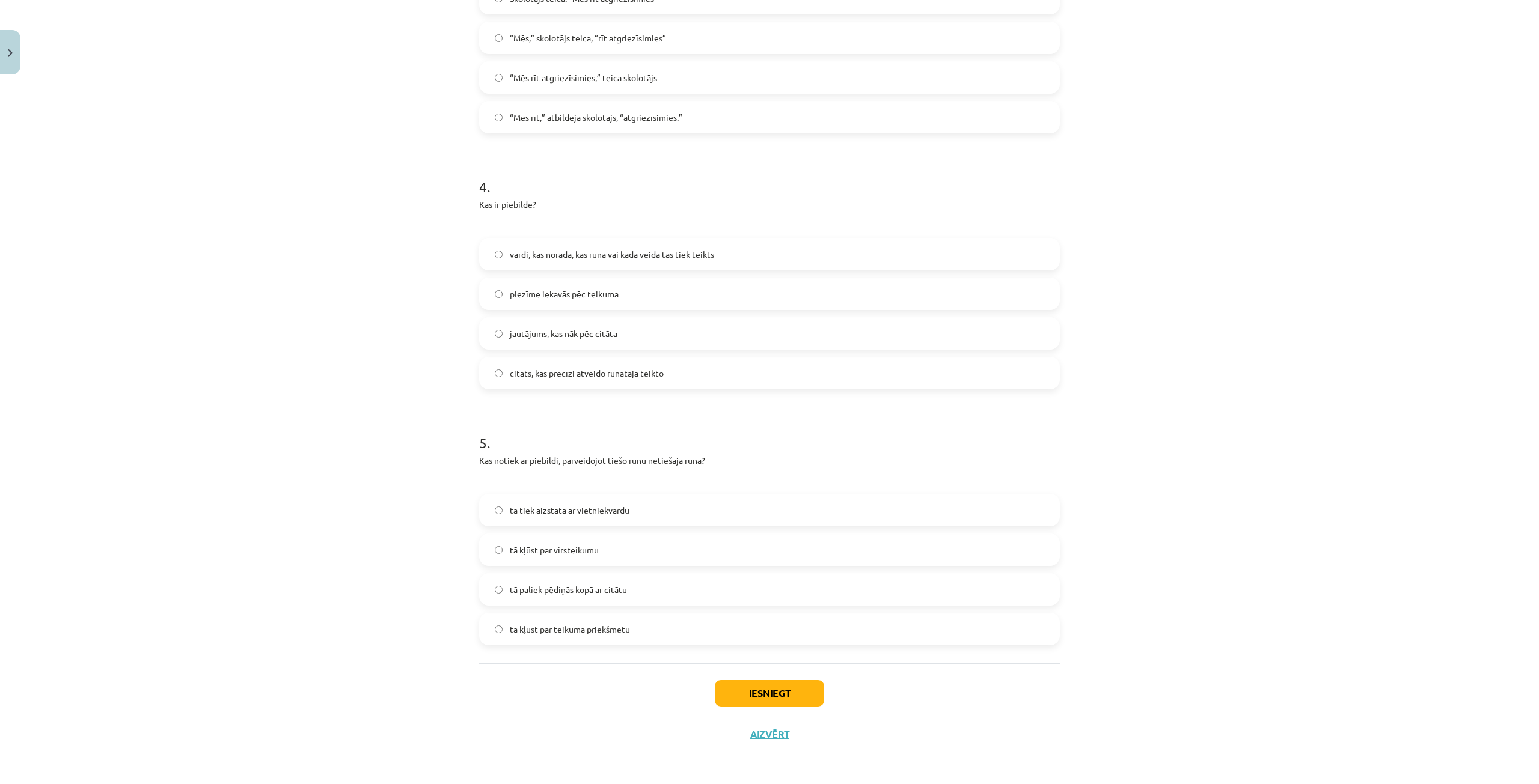
click at [649, 432] on h1 "5 ." at bounding box center [770, 432] width 581 height 37
drag, startPoint x: 466, startPoint y: 454, endPoint x: 717, endPoint y: 464, distance: 251.2
click at [717, 464] on div "Mācību tēma: Latviešu valodas i - 12. klases 1.ieskaites mācību materiāls (c) #…" at bounding box center [769, 392] width 1539 height 784
click at [457, 660] on div "Mācību tēma: Latviešu valodas i - 12. klases 1.ieskaites mācību materiāls (c) #…" at bounding box center [769, 392] width 1539 height 784
click at [587, 548] on span "tā kļūst par virsteikumu" at bounding box center [554, 550] width 89 height 13
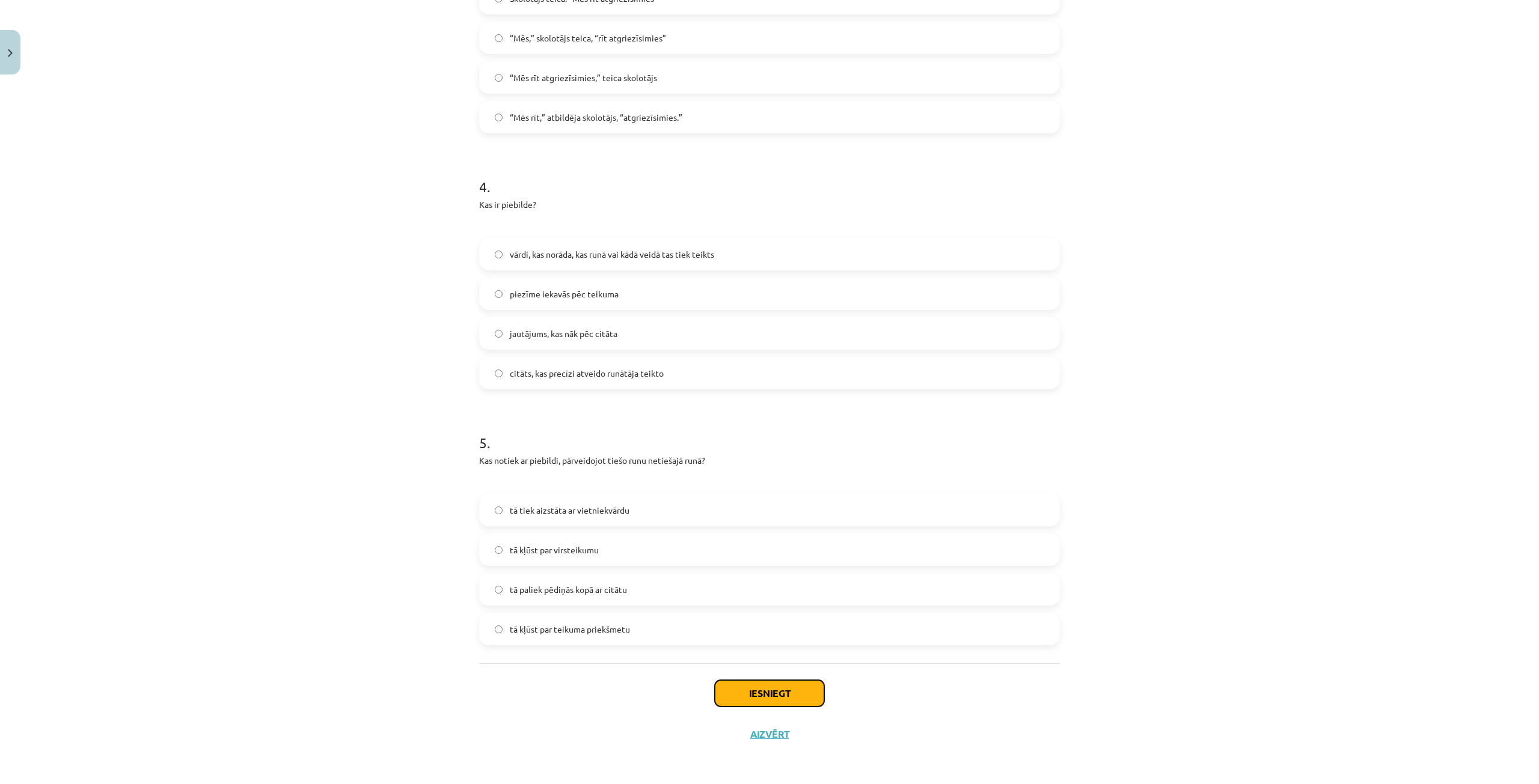
click at [776, 692] on button "Iesniegt" at bounding box center [769, 693] width 109 height 26
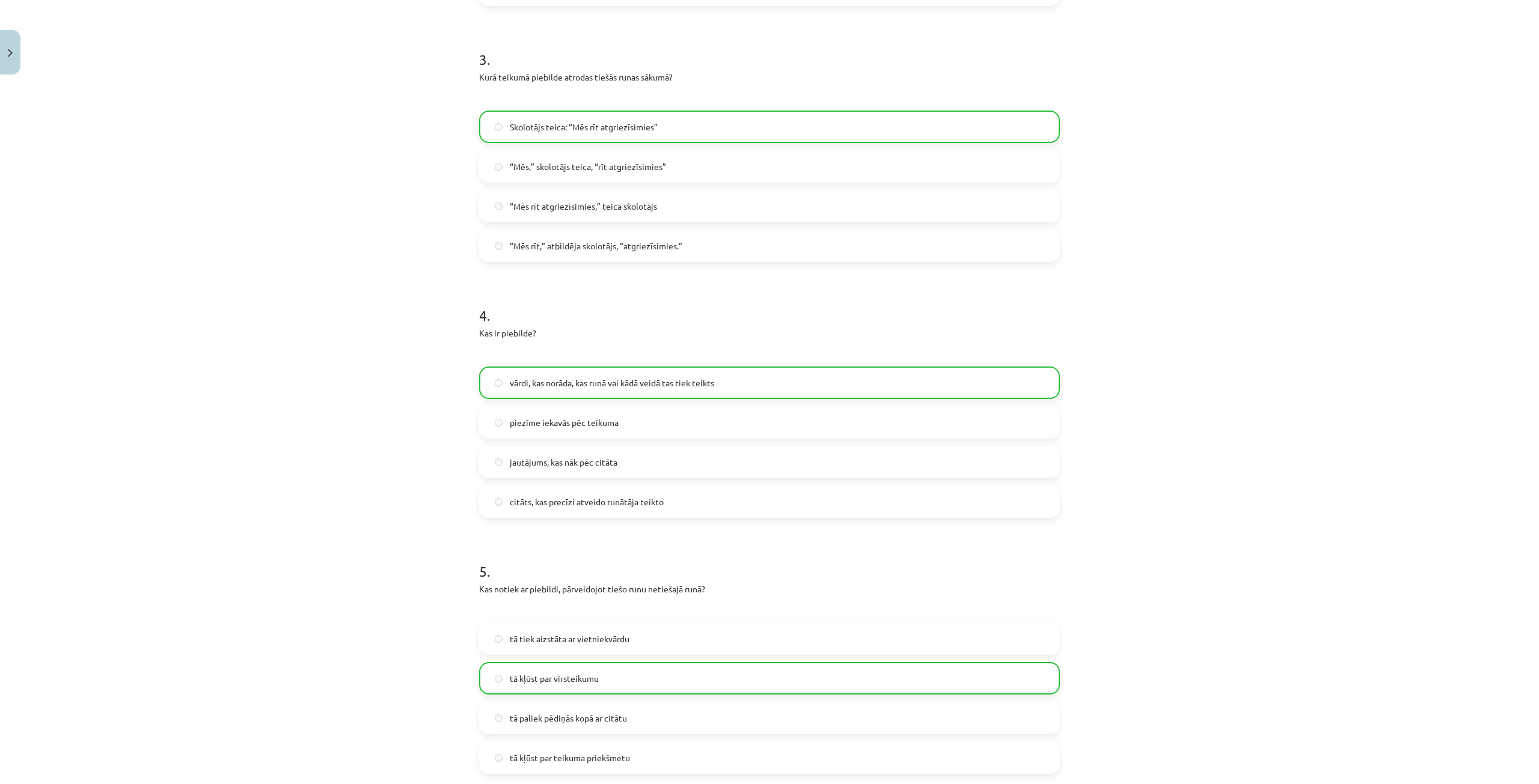
scroll to position [887, 0]
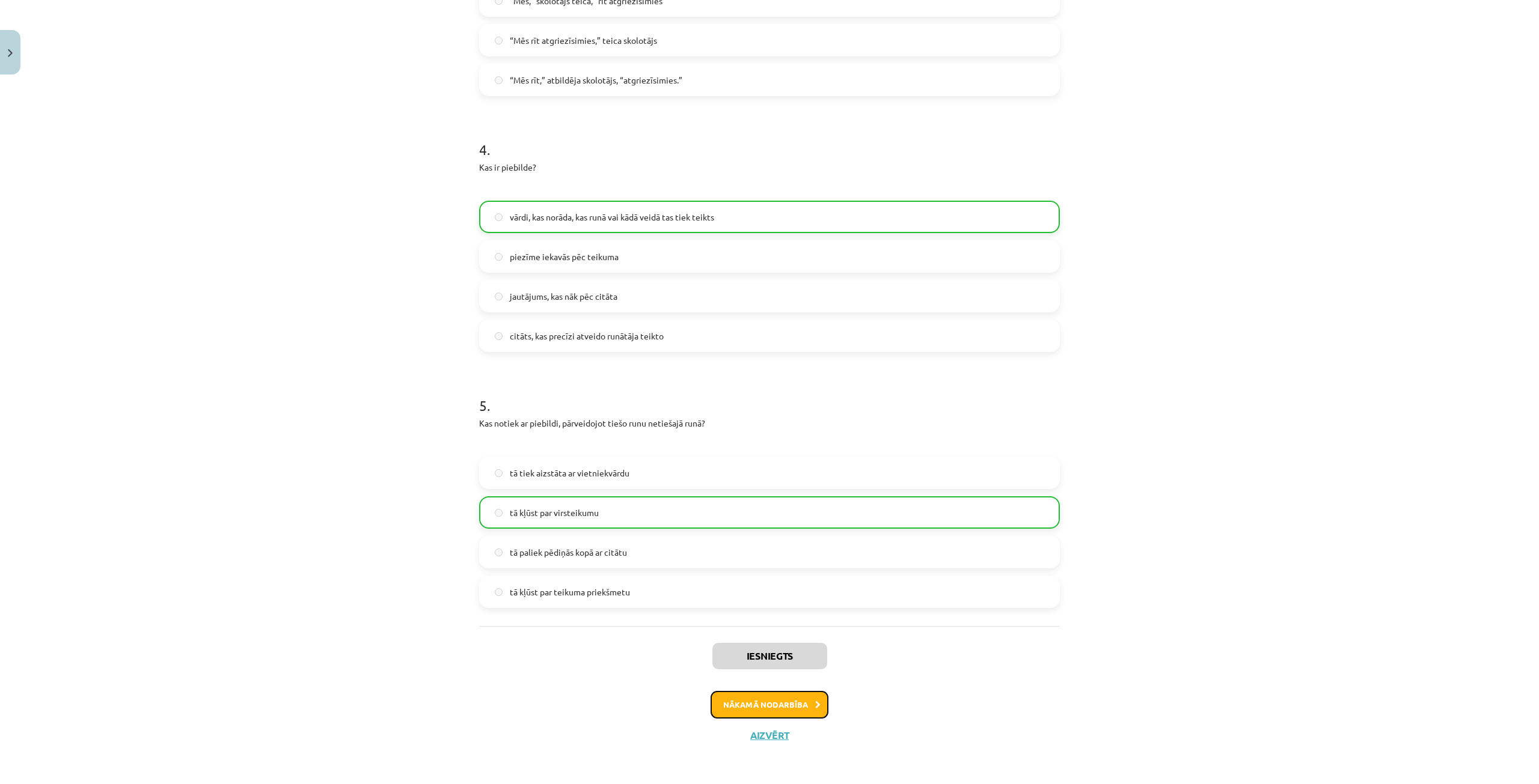
click at [777, 700] on button "Nākamā nodarbība" at bounding box center [769, 705] width 118 height 28
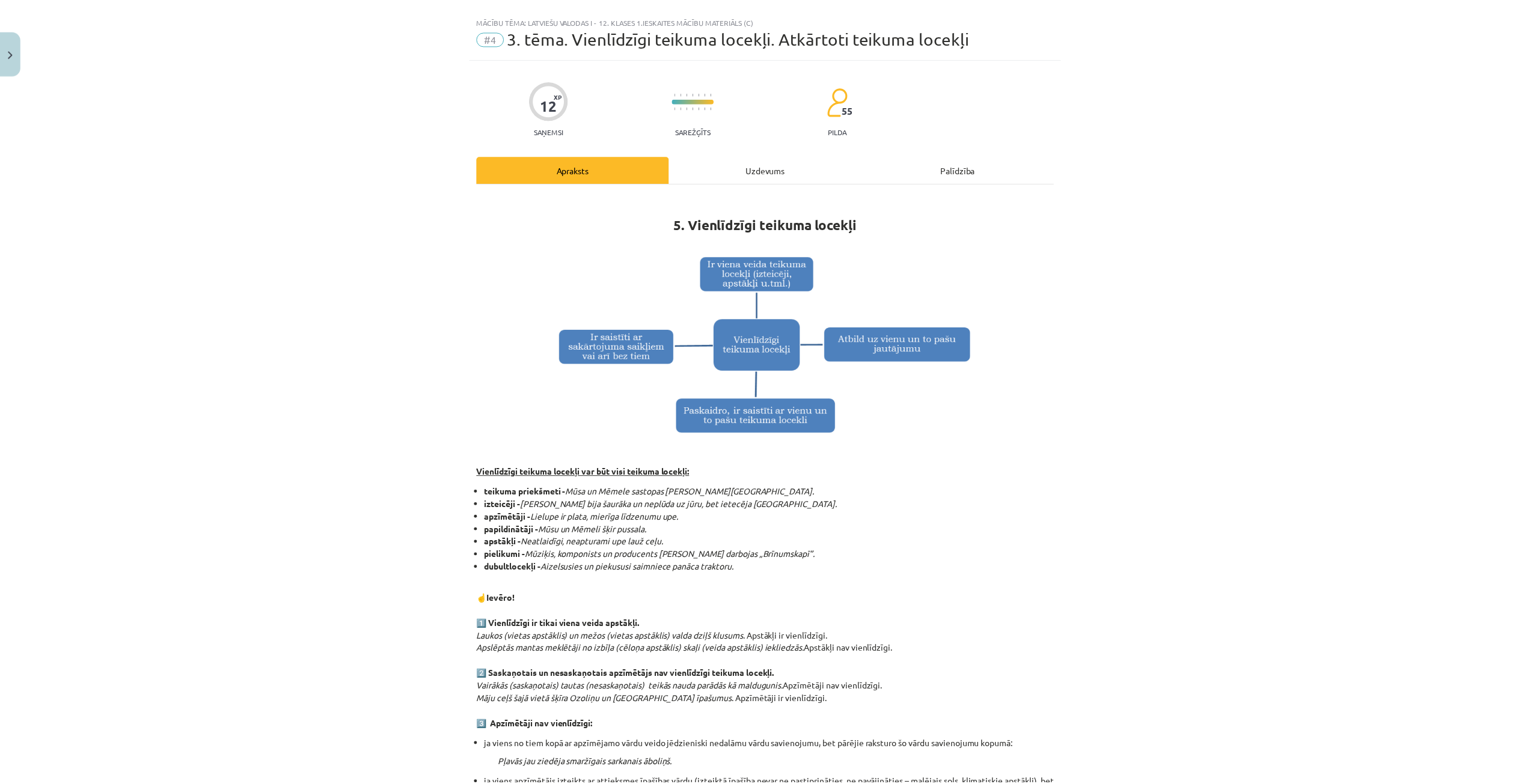
scroll to position [0, 0]
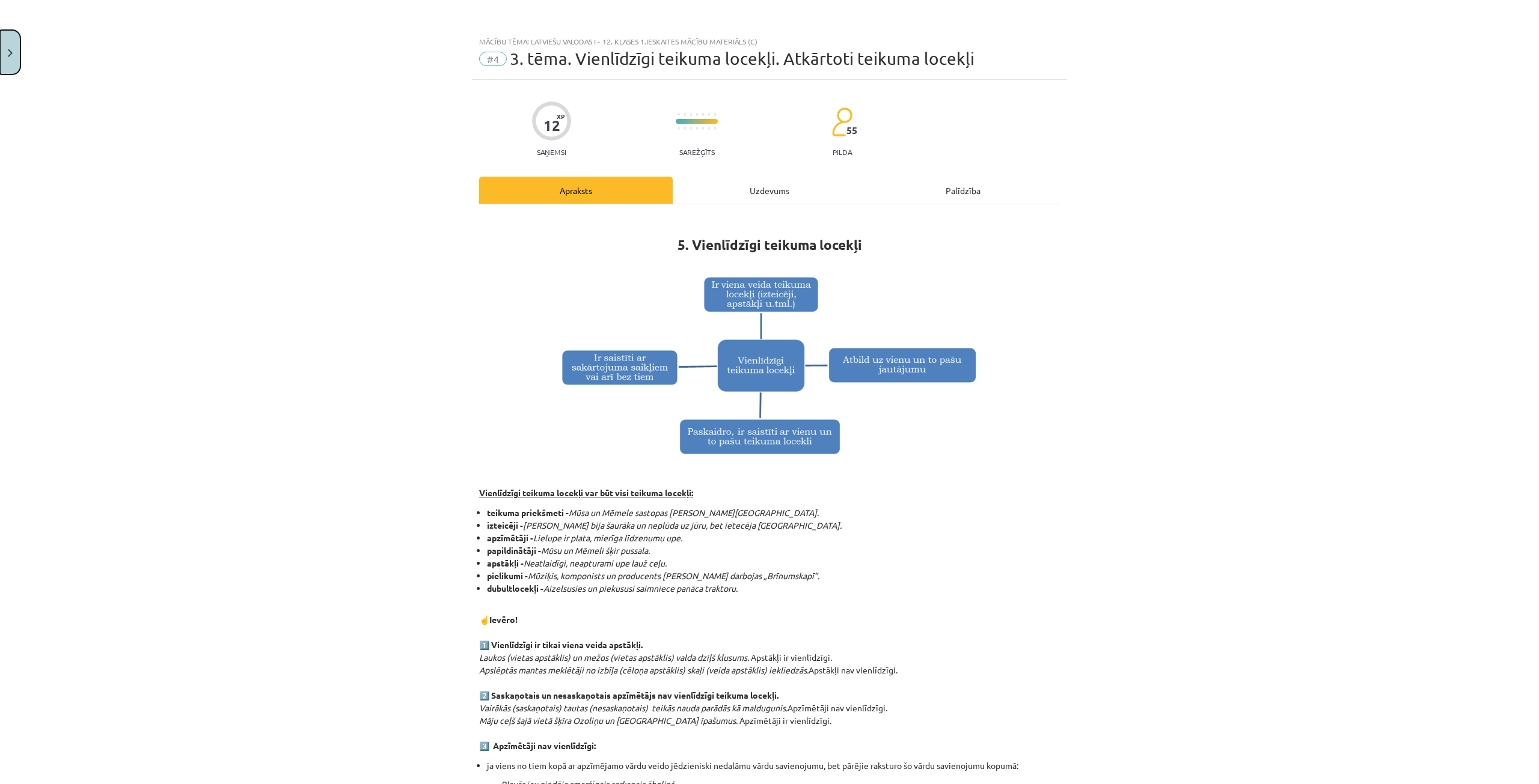
click at [9, 49] on button "Close" at bounding box center [10, 52] width 21 height 44
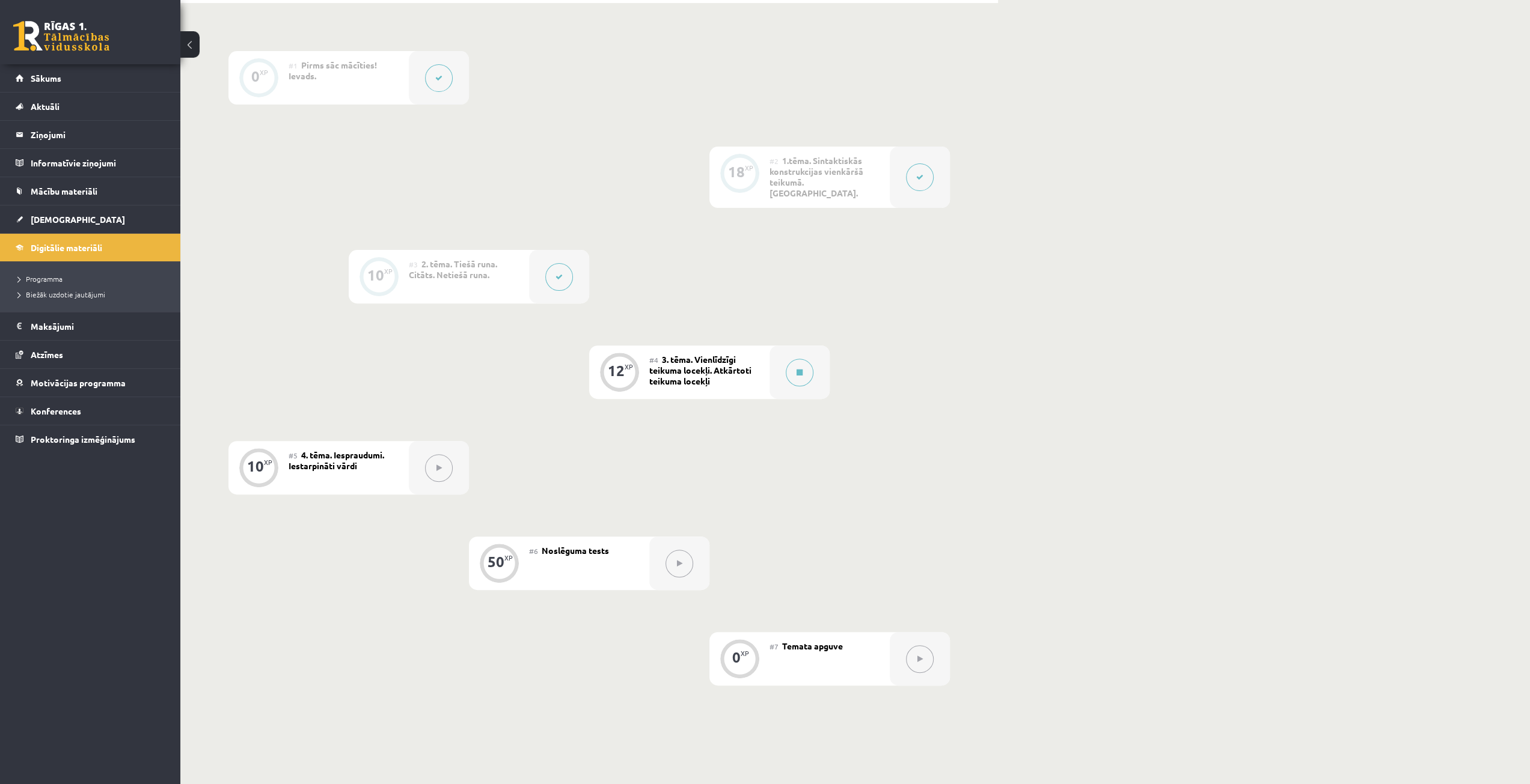
scroll to position [136, 0]
